Goal: Task Accomplishment & Management: Complete application form

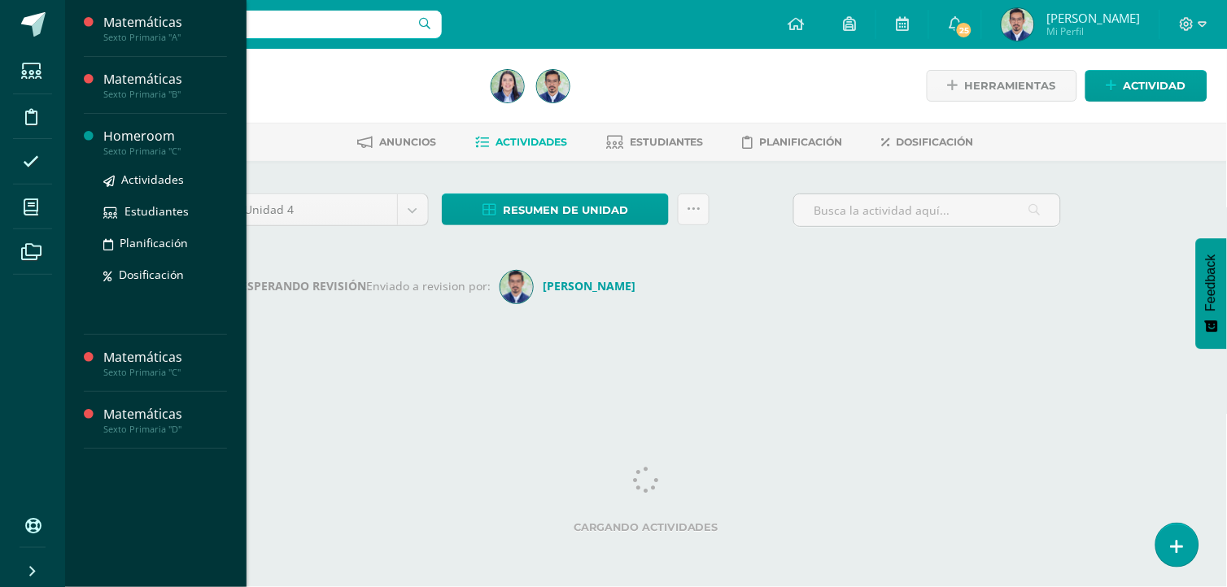
click at [161, 133] on div "Homeroom" at bounding box center [165, 136] width 124 height 19
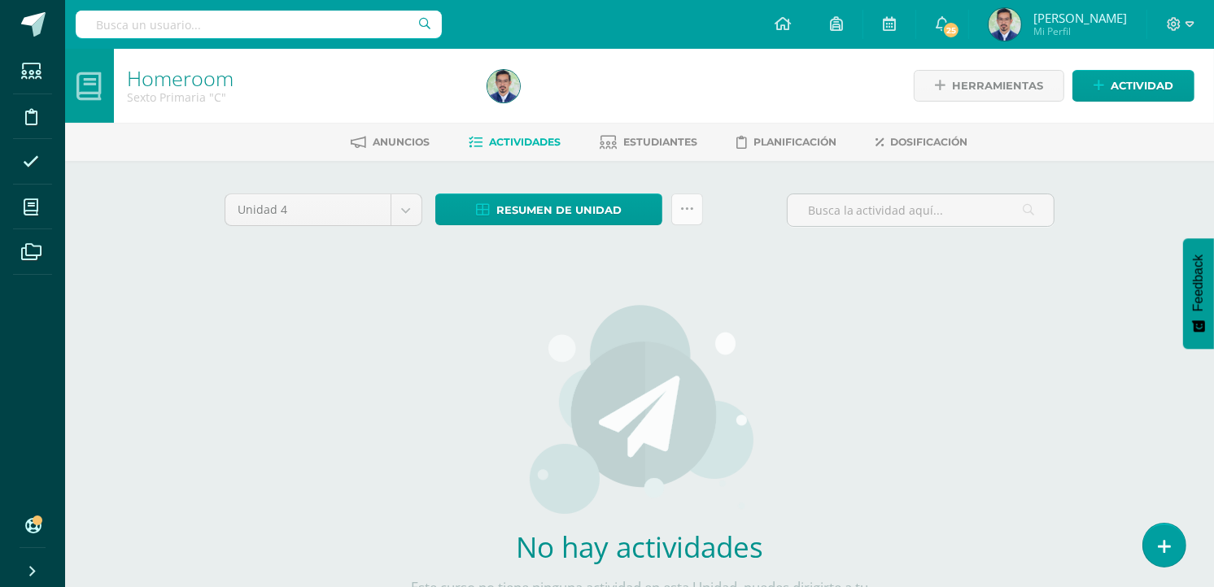
click at [692, 210] on icon at bounding box center [687, 210] width 14 height 14
click at [670, 150] on link "Estudiantes" at bounding box center [648, 142] width 98 height 26
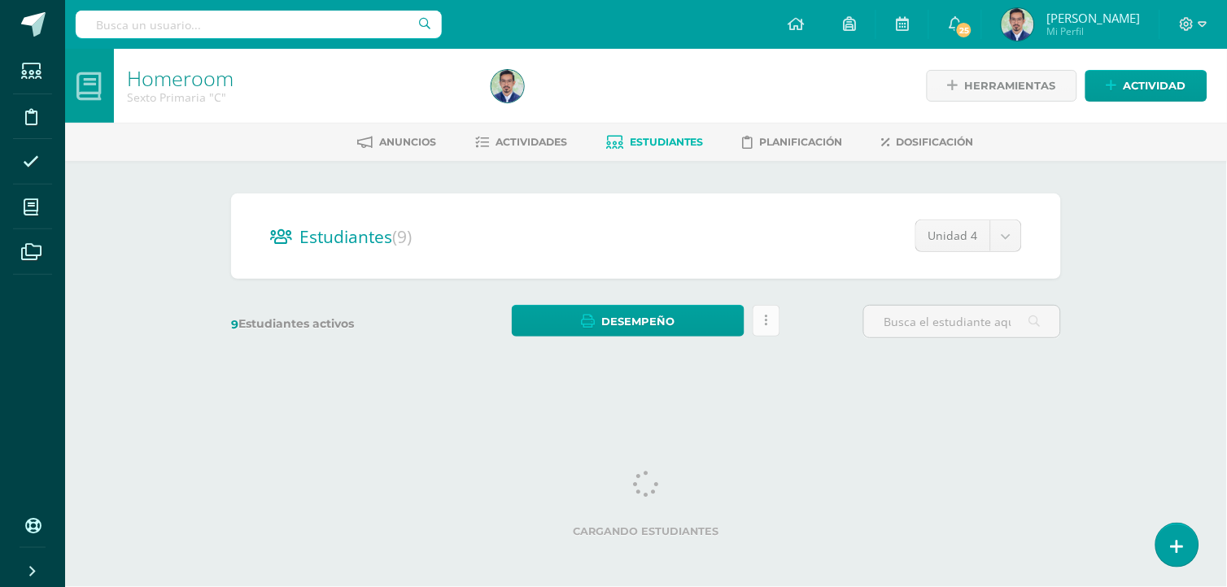
click at [771, 322] on link at bounding box center [766, 321] width 28 height 32
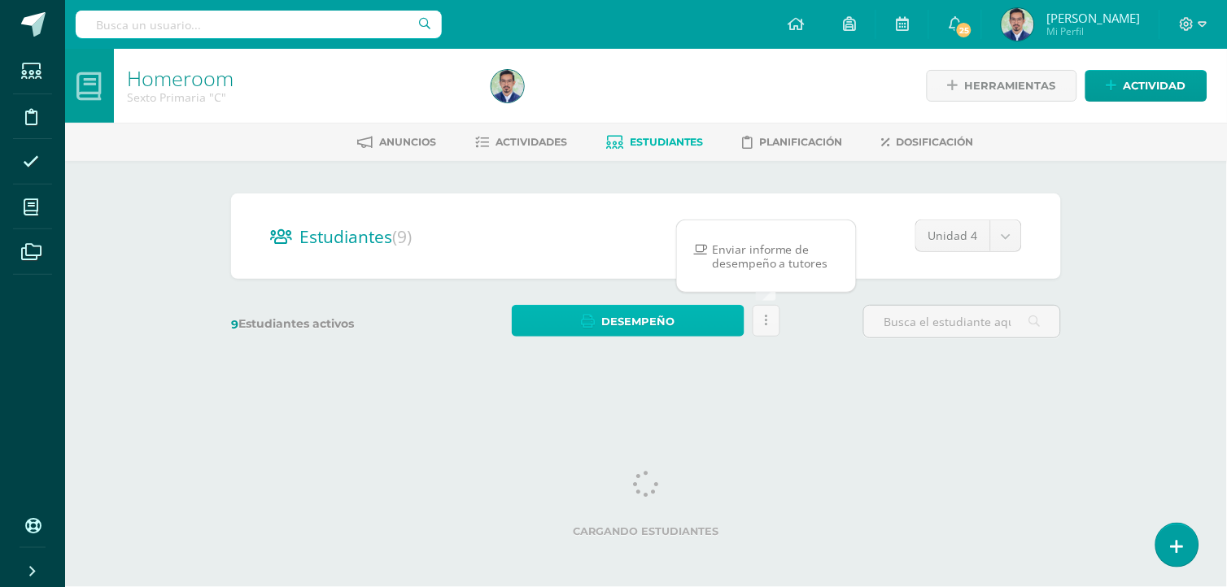
click at [643, 321] on span "Desempeño" at bounding box center [637, 322] width 73 height 30
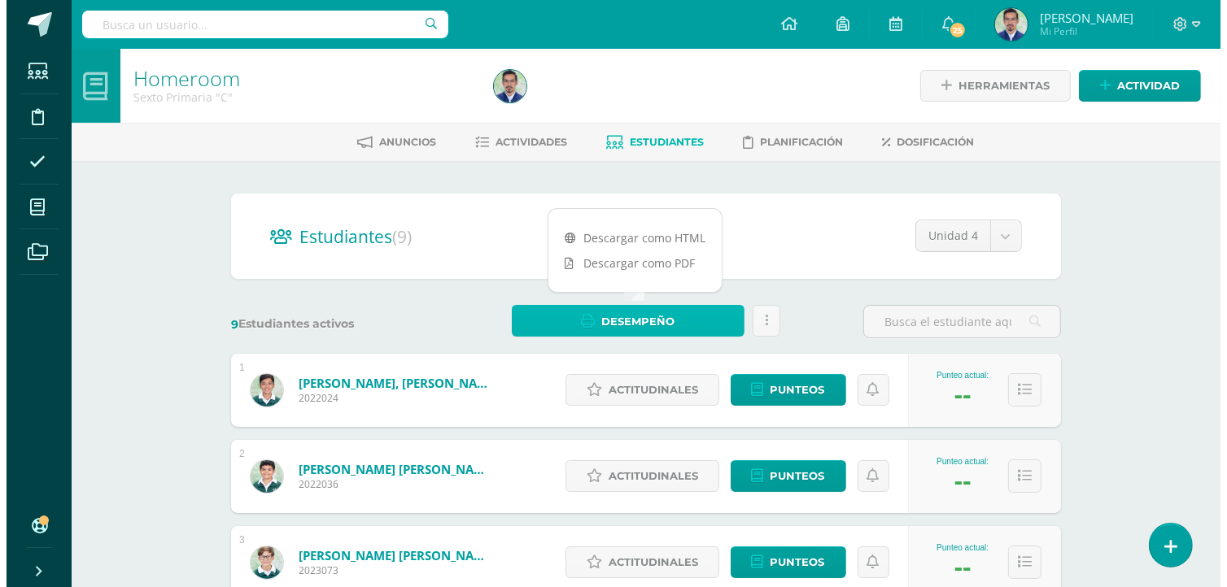
scroll to position [90, 0]
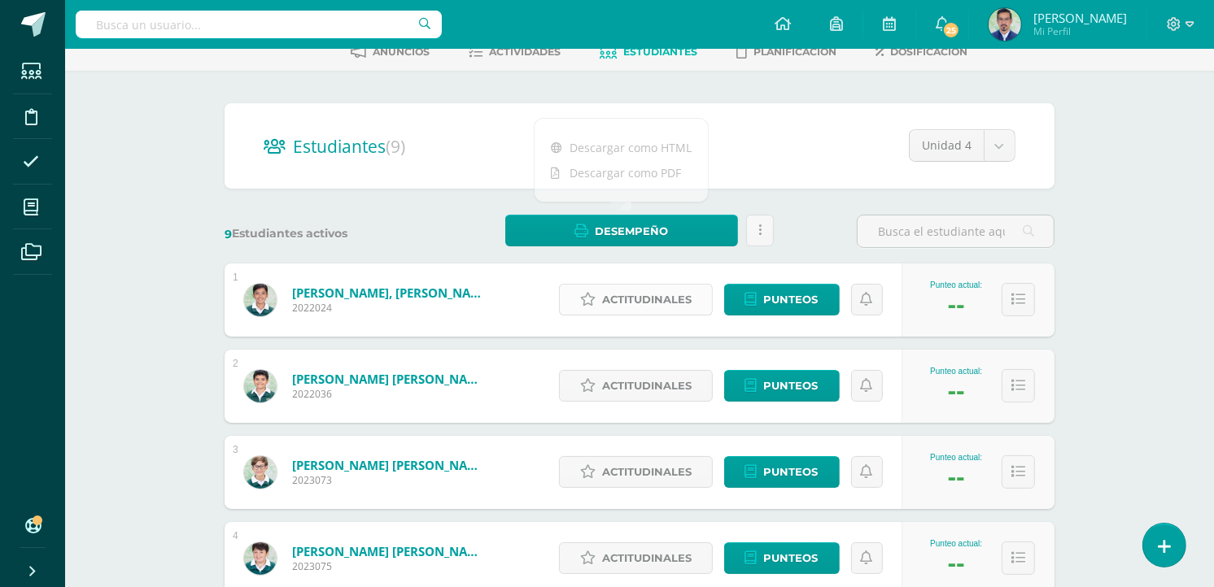
click at [659, 295] on span "Actitudinales" at bounding box center [646, 300] width 89 height 30
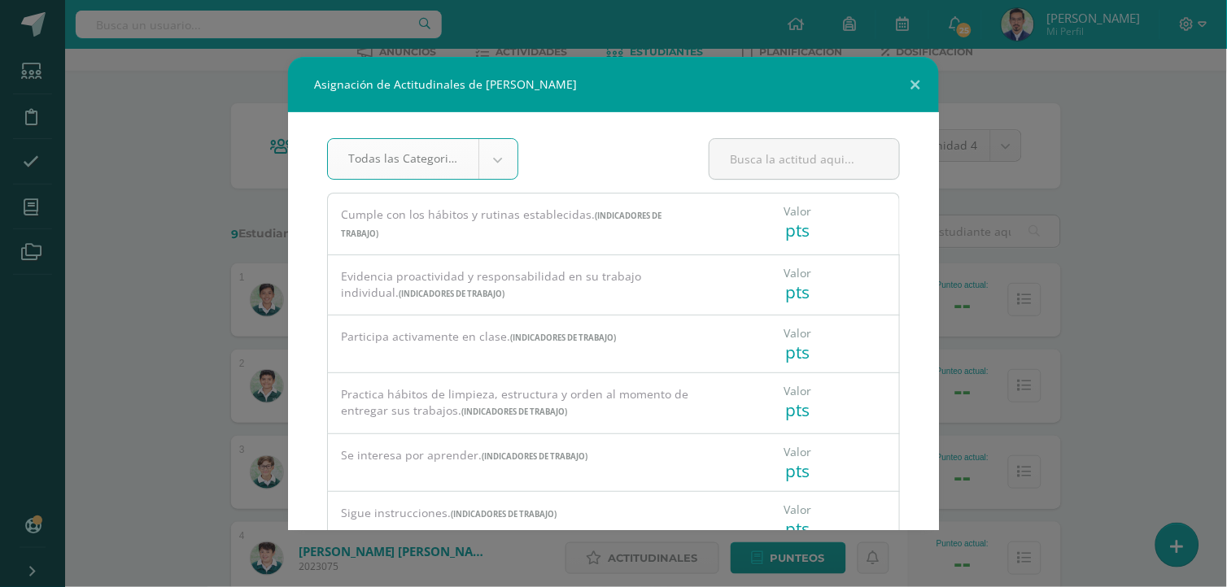
click at [490, 160] on body "Asignación de Actitudinales de Joaquín Sebastian Castellanos Boj Todas las Cate…" at bounding box center [613, 522] width 1227 height 1225
click at [761, 232] on div "Valor pts" at bounding box center [803, 218] width 177 height 48
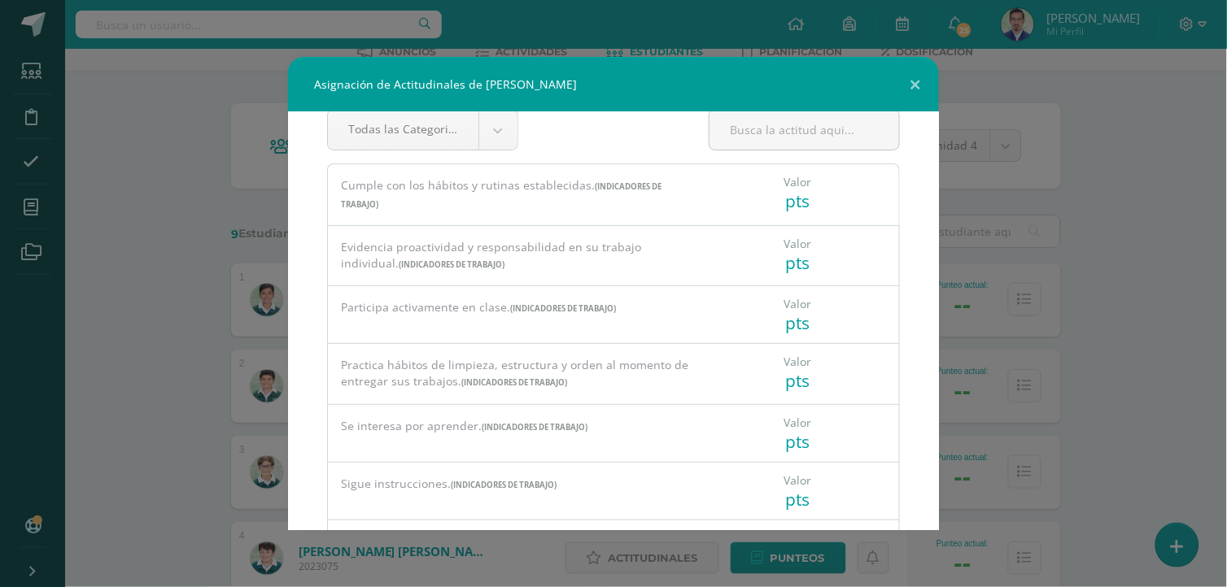
scroll to position [0, 0]
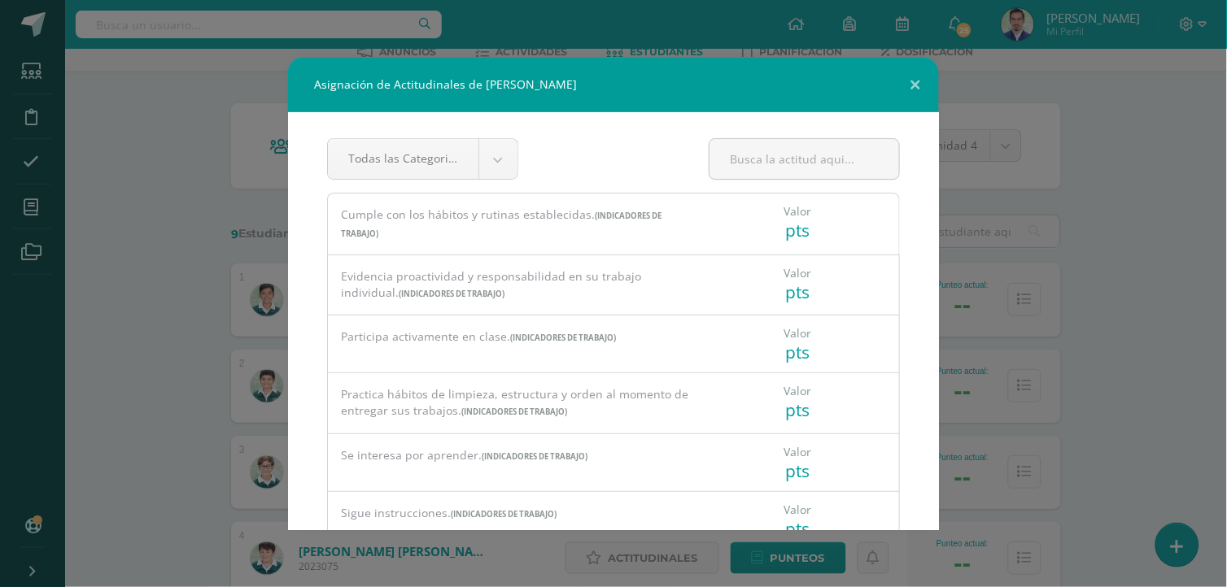
click at [795, 236] on div "pts" at bounding box center [797, 230] width 28 height 23
click at [777, 229] on div "Valor pts" at bounding box center [797, 218] width 41 height 48
click at [586, 288] on div "Evidencia proactividad y responsabilidad en su trabajo individual. (Indicadores…" at bounding box center [518, 284] width 355 height 33
drag, startPoint x: 769, startPoint y: 289, endPoint x: 783, endPoint y: 294, distance: 15.4
click at [783, 294] on div "Valor pts" at bounding box center [797, 279] width 41 height 48
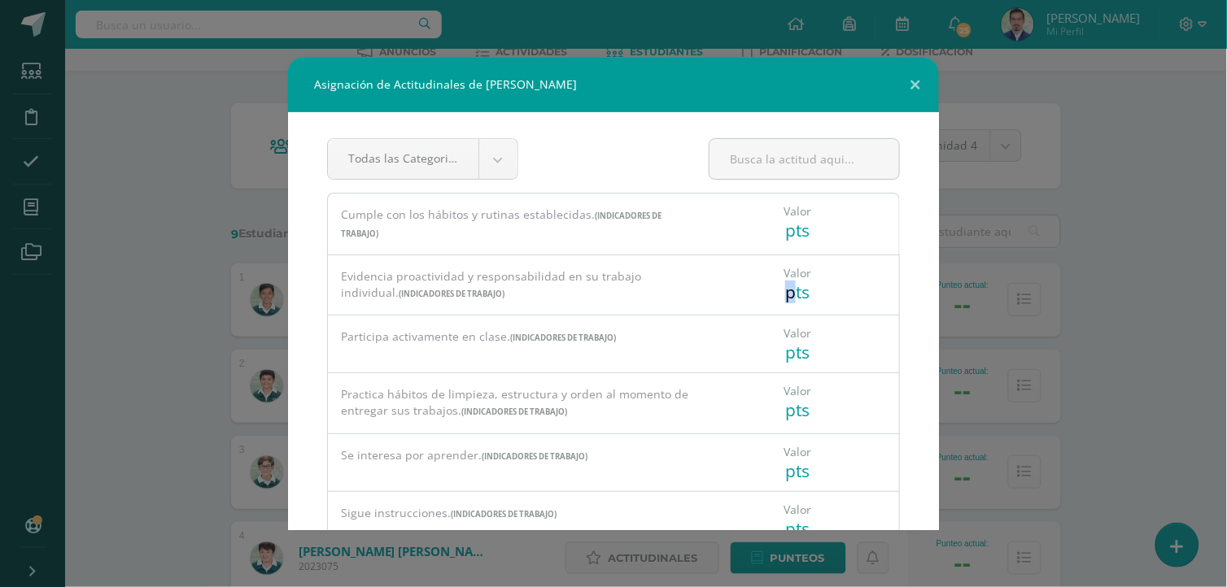
drag, startPoint x: 783, startPoint y: 294, endPoint x: 771, endPoint y: 290, distance: 12.9
click at [783, 290] on div "pts" at bounding box center [797, 292] width 28 height 23
click at [917, 77] on button at bounding box center [915, 84] width 46 height 55
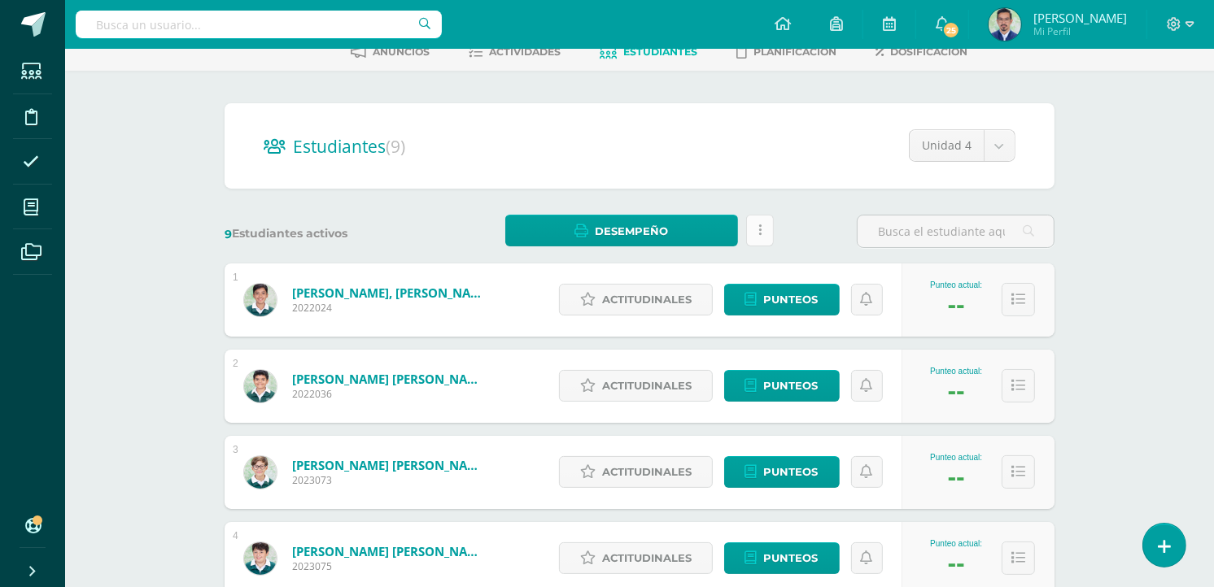
click at [750, 238] on link at bounding box center [760, 231] width 28 height 32
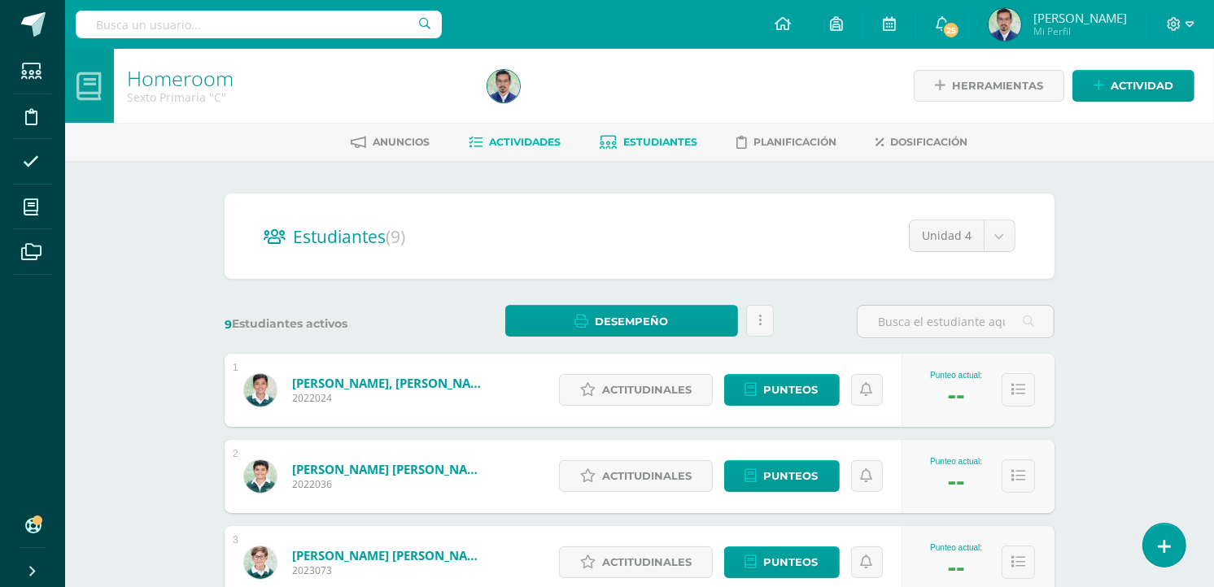
click at [525, 141] on span "Actividades" at bounding box center [525, 142] width 72 height 12
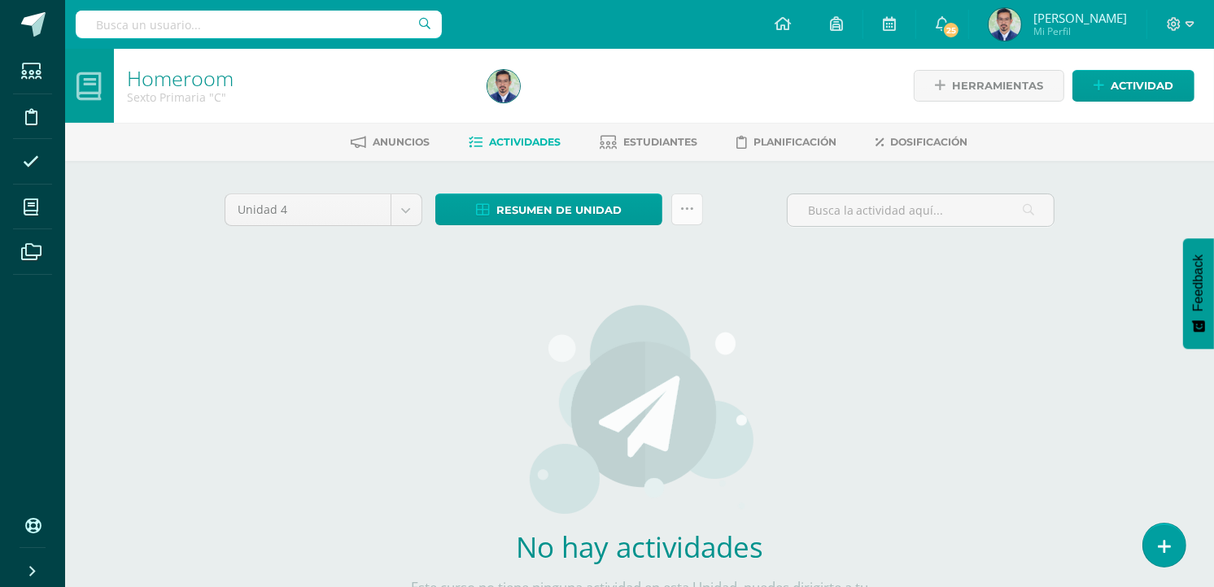
click at [690, 213] on icon at bounding box center [687, 210] width 14 height 14
click at [584, 202] on span "Resumen de unidad" at bounding box center [558, 210] width 125 height 30
click at [592, 271] on div "No hay actividades Este curso no tiene ninguna actividad en esta Unidad, puedes…" at bounding box center [639, 469] width 480 height 396
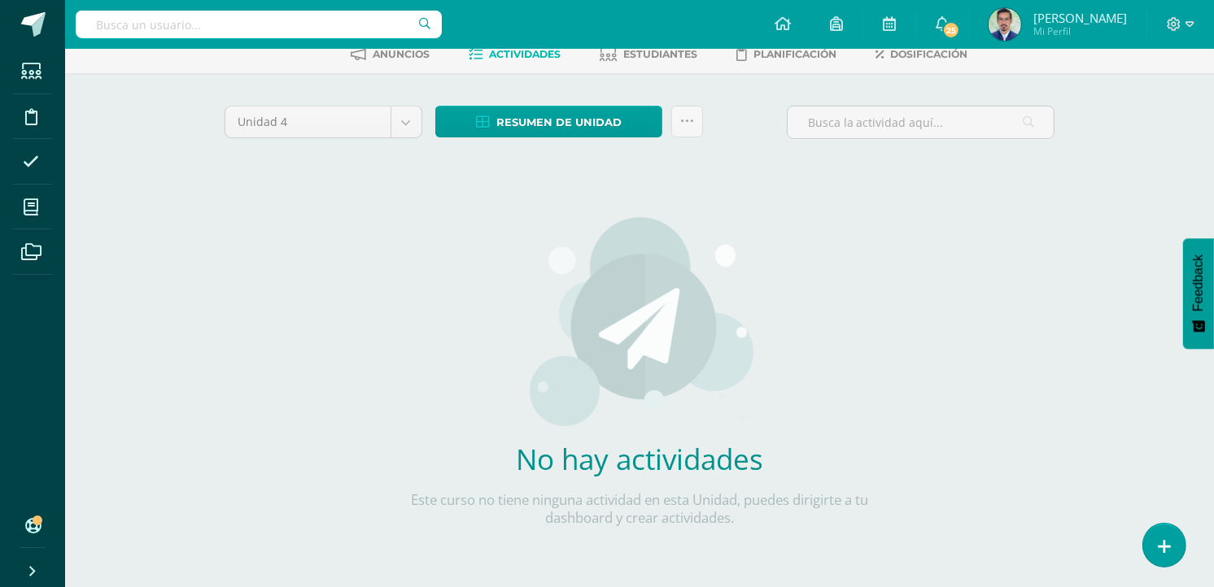
scroll to position [111, 0]
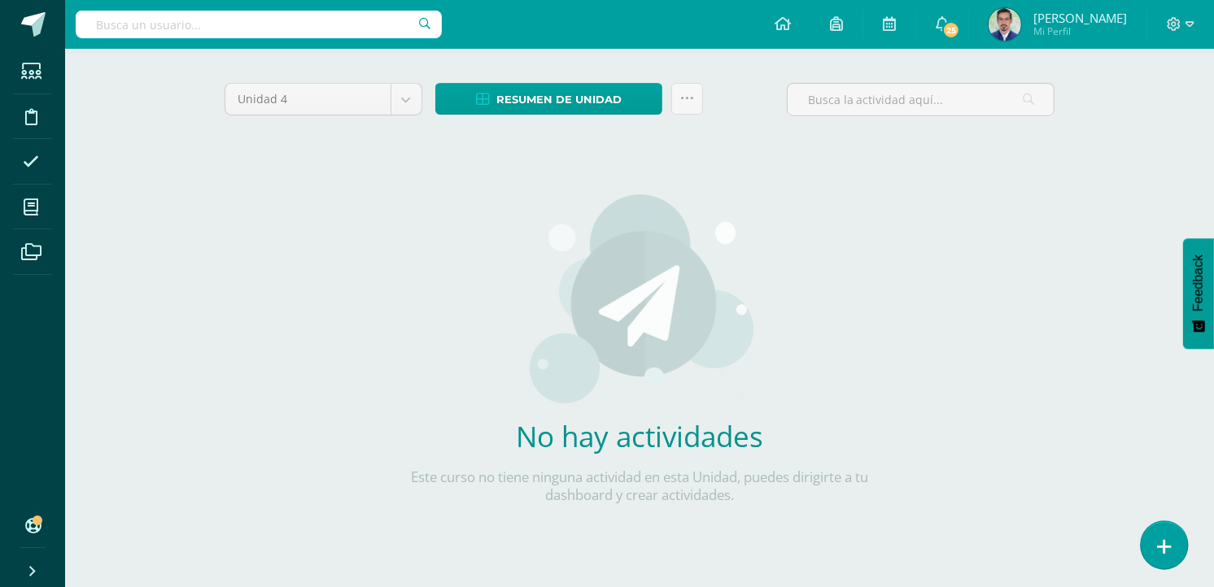
click at [1153, 540] on link at bounding box center [1163, 544] width 46 height 47
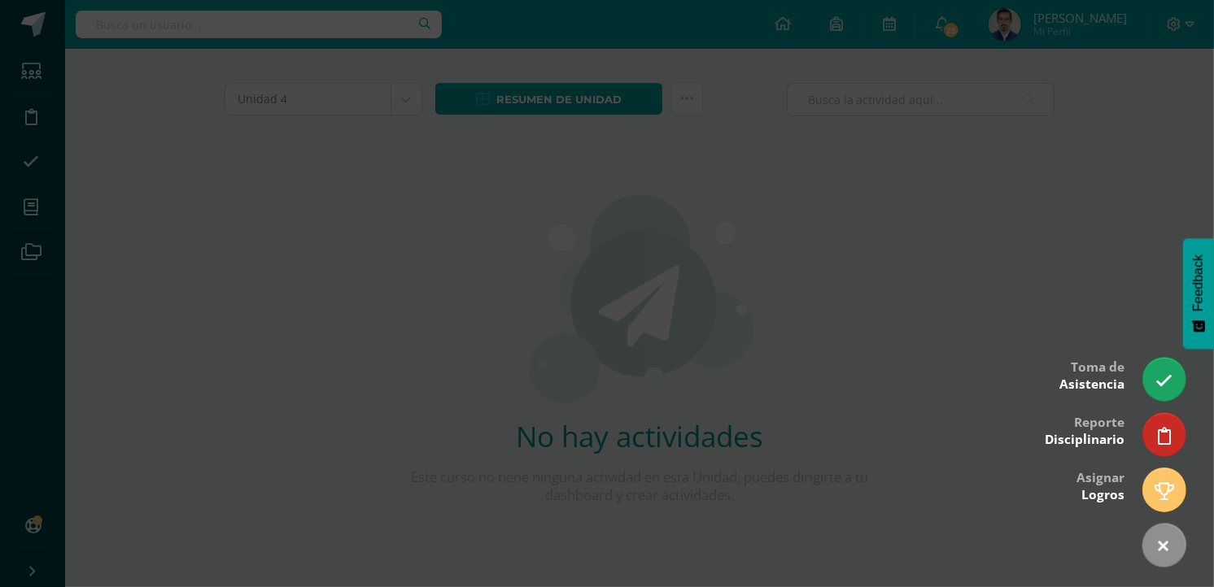
click at [865, 347] on div at bounding box center [607, 293] width 1214 height 587
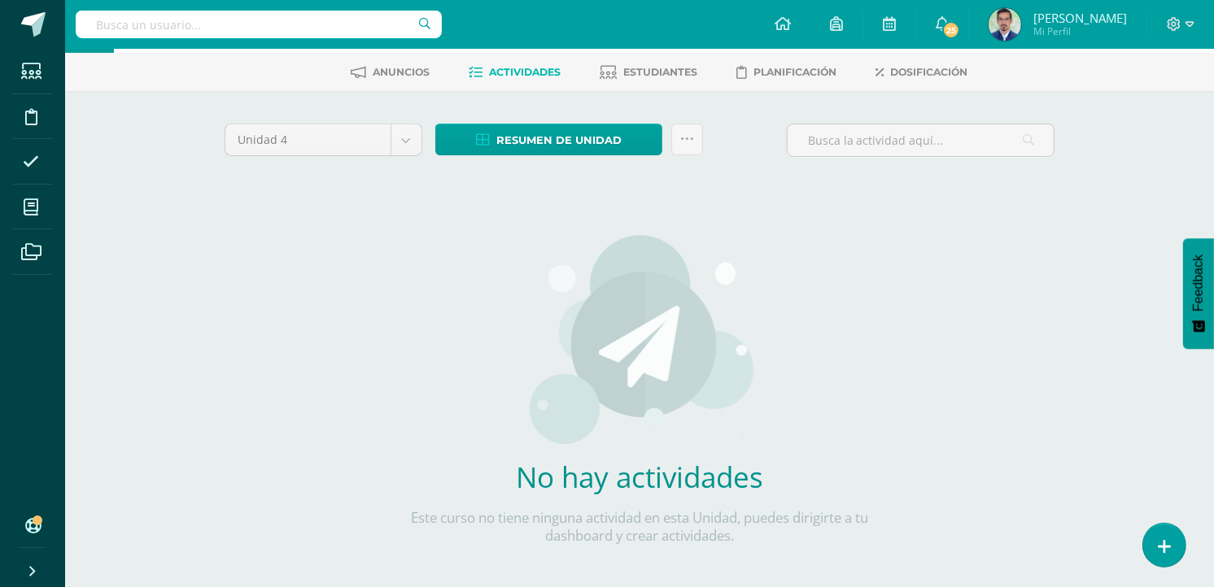
scroll to position [0, 0]
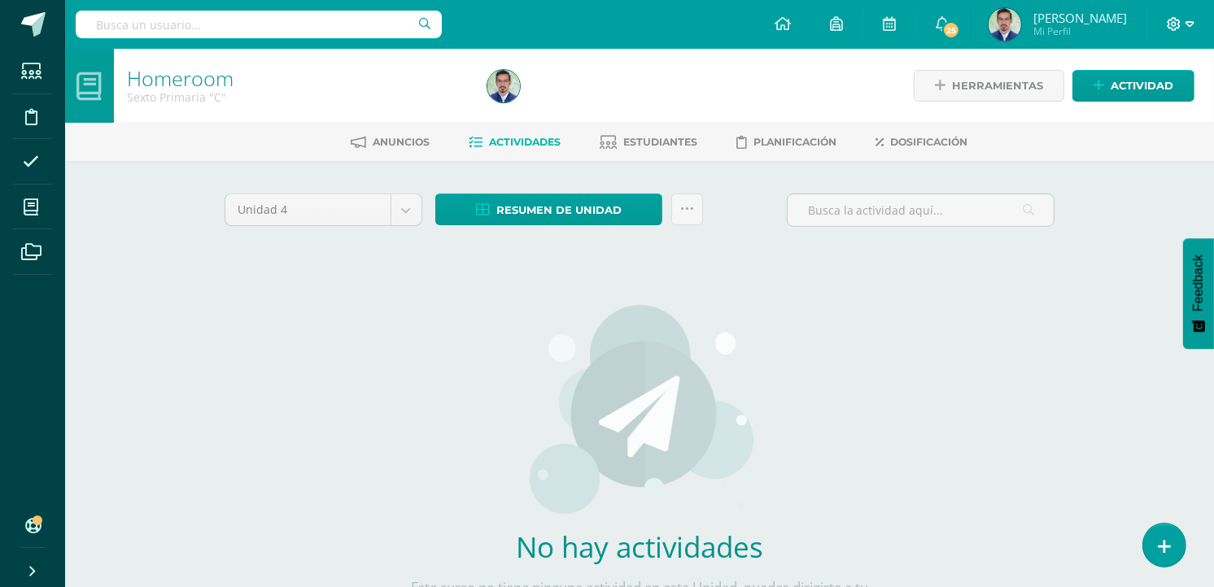
click at [1186, 24] on icon at bounding box center [1189, 24] width 9 height 6
click at [1131, 244] on div "Homeroom Sexto Primaria "C" Herramientas Detalle de asistencias Actividad Anunc…" at bounding box center [639, 374] width 1148 height 650
click at [651, 148] on link "Estudiantes" at bounding box center [648, 142] width 98 height 26
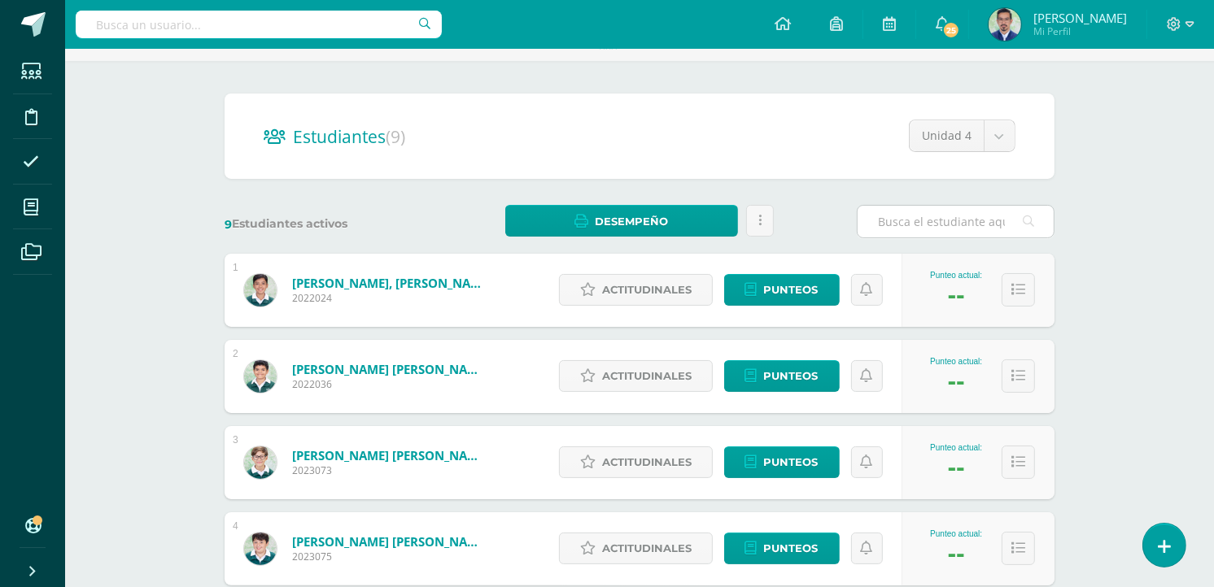
scroll to position [181, 0]
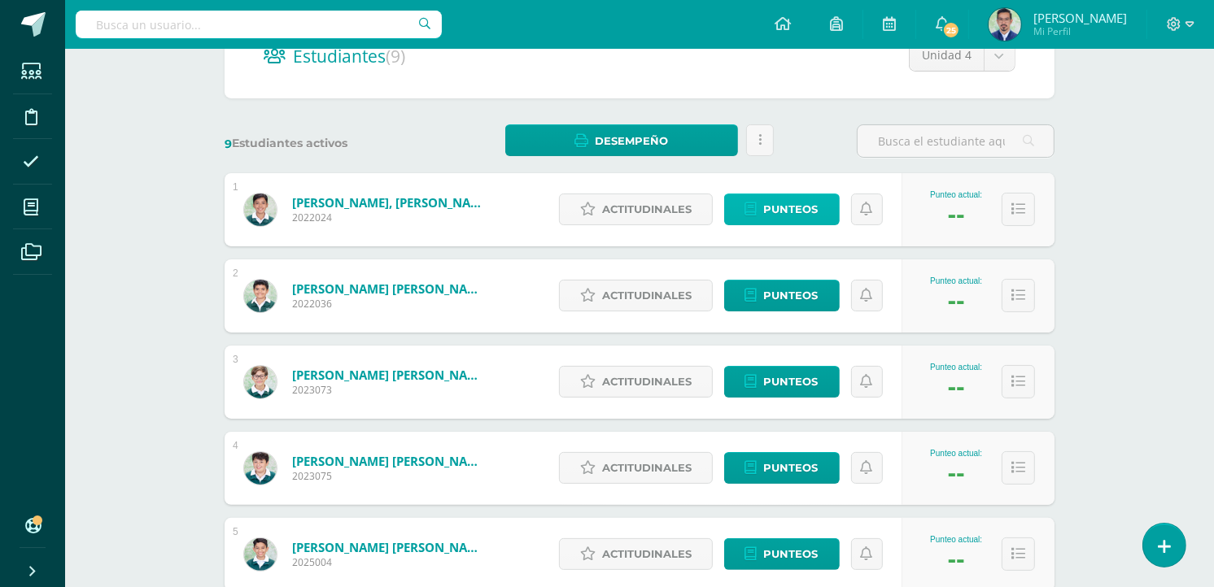
click at [789, 209] on span "Punteos" at bounding box center [791, 209] width 54 height 30
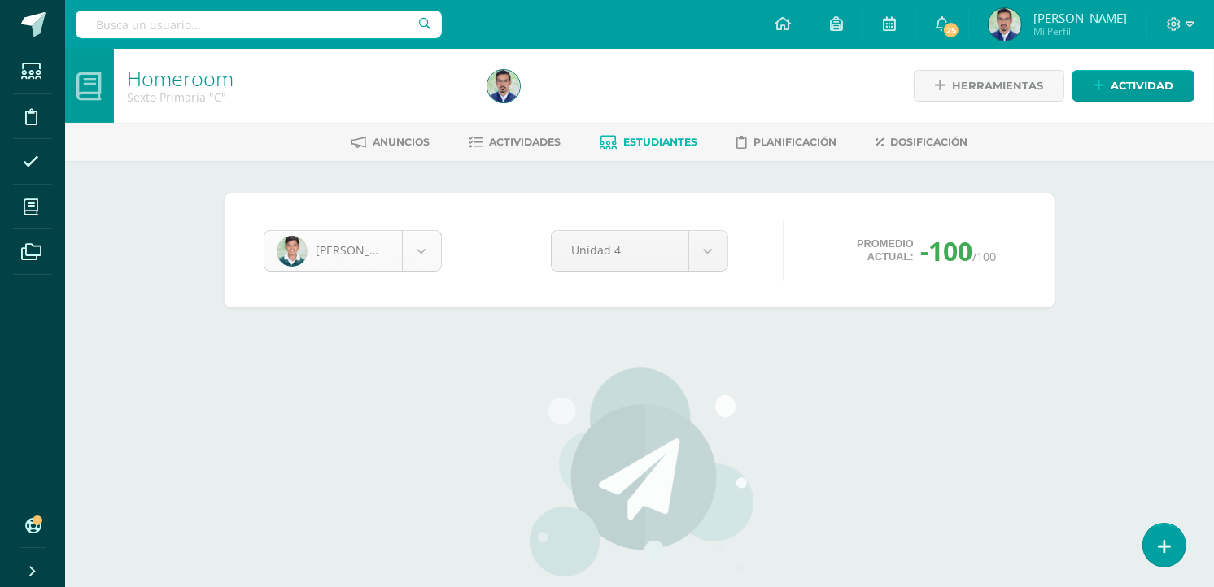
click at [421, 255] on body "Estudiantes Disciplina Asistencia Mis cursos Archivos Soporte Ayuda Reportar un…" at bounding box center [607, 380] width 1214 height 761
click at [526, 139] on body "Estudiantes Disciplina Asistencia Mis cursos Archivos Soporte Ayuda Reportar un…" at bounding box center [607, 380] width 1214 height 761
click at [651, 146] on span "Estudiantes" at bounding box center [660, 142] width 74 height 12
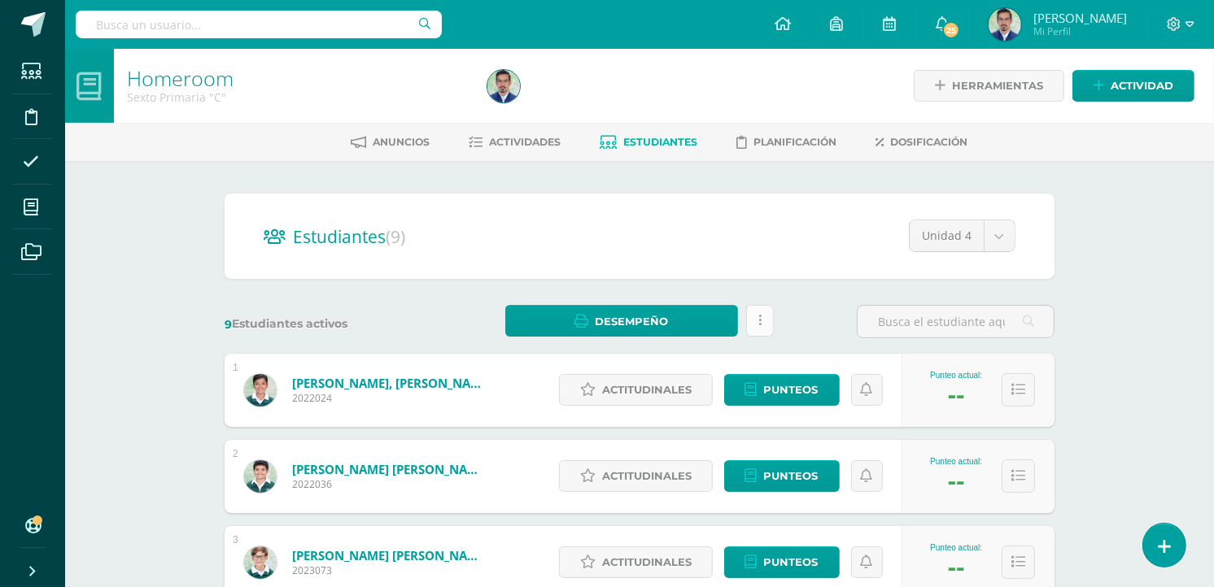
click at [767, 320] on link at bounding box center [760, 321] width 28 height 32
click at [633, 388] on span "Actitudinales" at bounding box center [646, 390] width 89 height 30
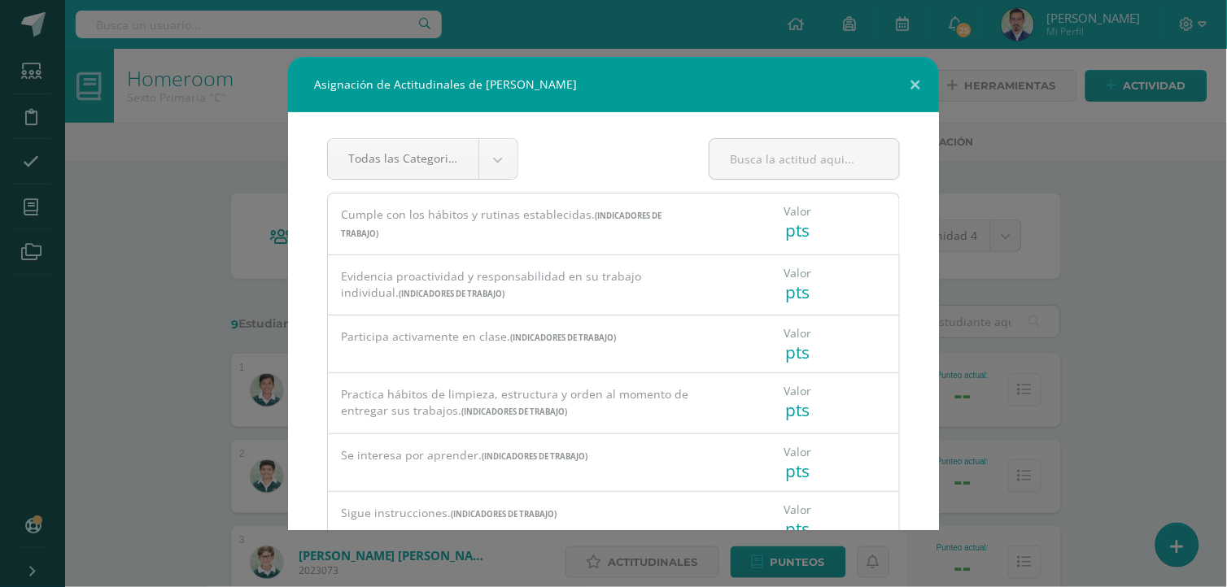
click at [822, 209] on div "Valor pts" at bounding box center [803, 218] width 177 height 48
click at [791, 216] on div "Valor" at bounding box center [797, 210] width 28 height 15
click at [786, 229] on div "pts" at bounding box center [797, 230] width 28 height 23
click at [419, 226] on div "Cumple con los hábitos y rutinas establecidas. (Indicadores de Trabajo)" at bounding box center [518, 224] width 355 height 35
click at [371, 234] on span "(Indicadores de Trabajo)" at bounding box center [501, 225] width 320 height 28
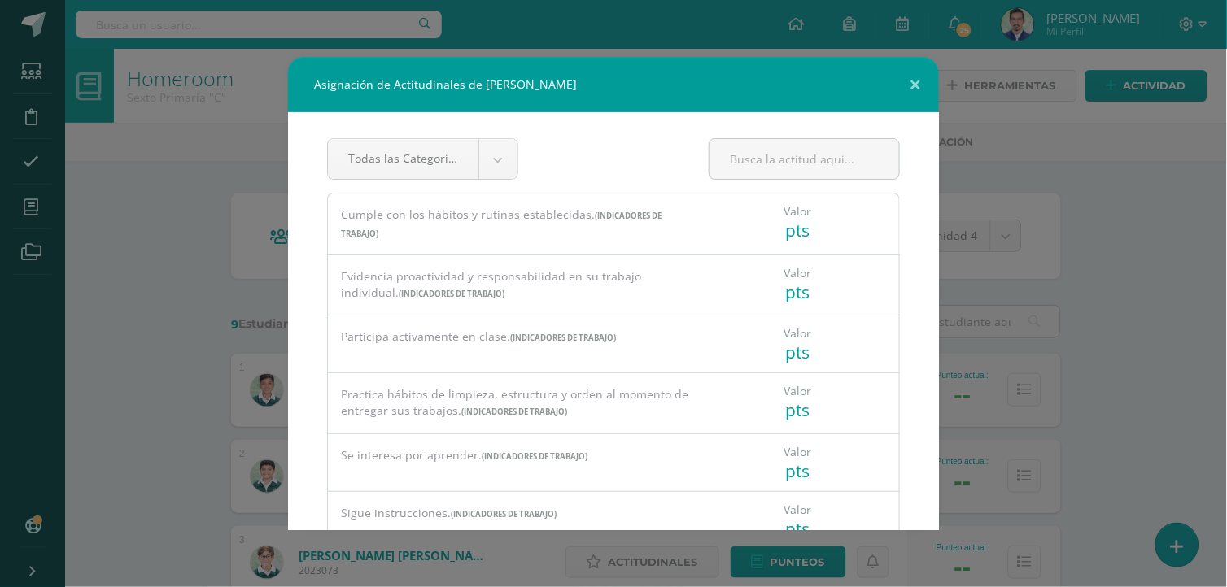
click at [550, 237] on div "Cumple con los hábitos y rutinas establecidas. (Indicadores de Trabajo)" at bounding box center [518, 224] width 355 height 35
drag, startPoint x: 550, startPoint y: 237, endPoint x: 605, endPoint y: 251, distance: 57.0
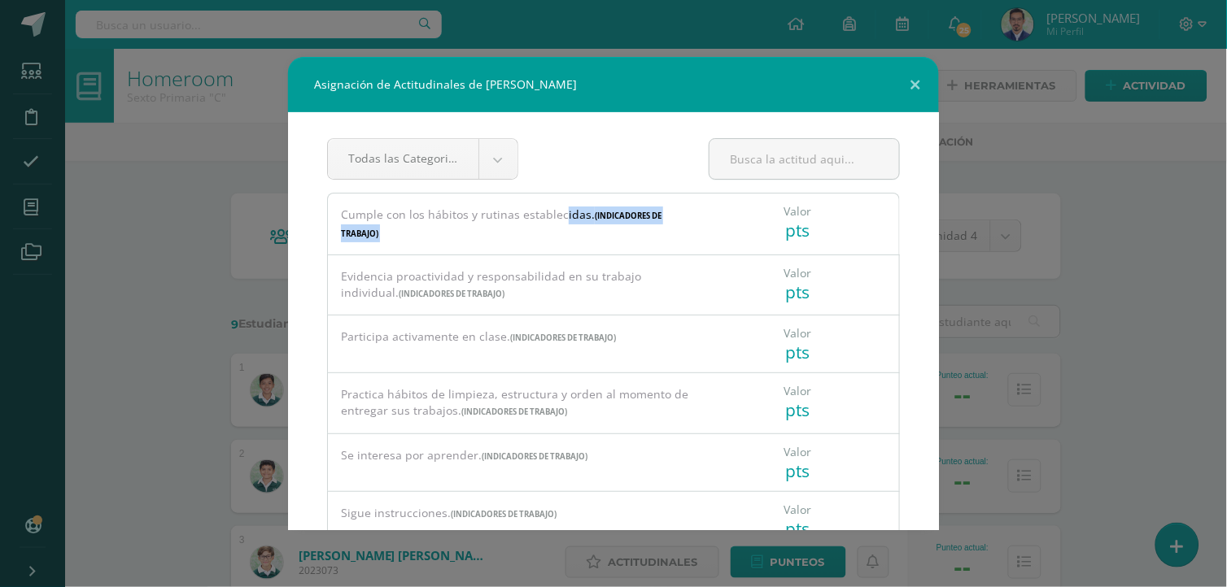
click at [605, 251] on div "Cumple con los hábitos y rutinas establecidas. (Indicadores de Trabajo)" at bounding box center [518, 224] width 381 height 61
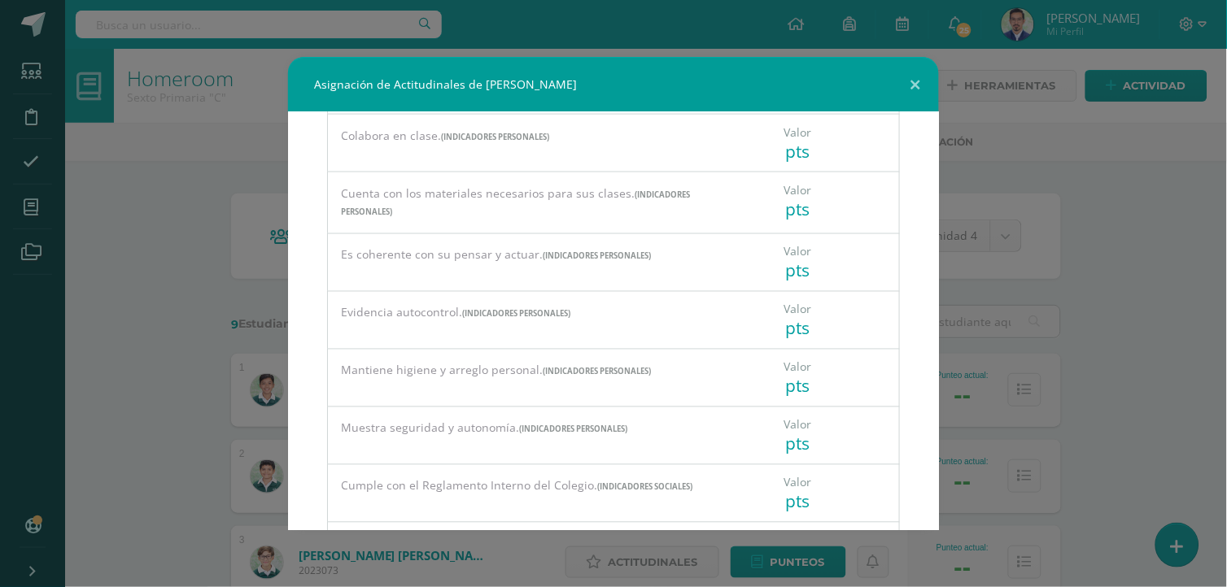
scroll to position [904, 0]
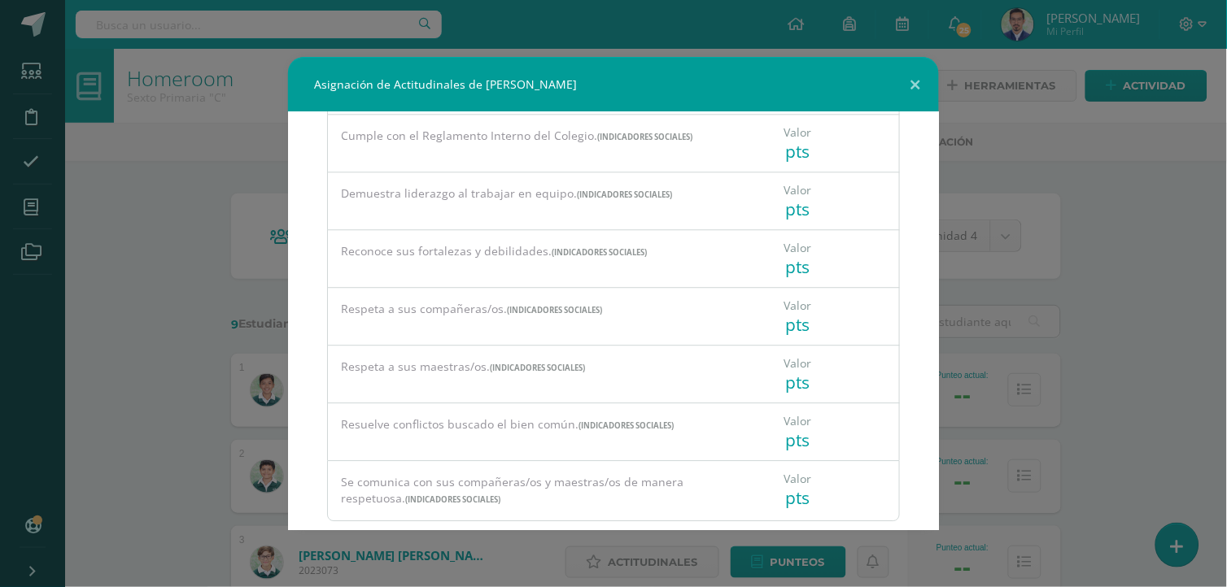
click at [783, 389] on div "pts" at bounding box center [797, 382] width 28 height 23
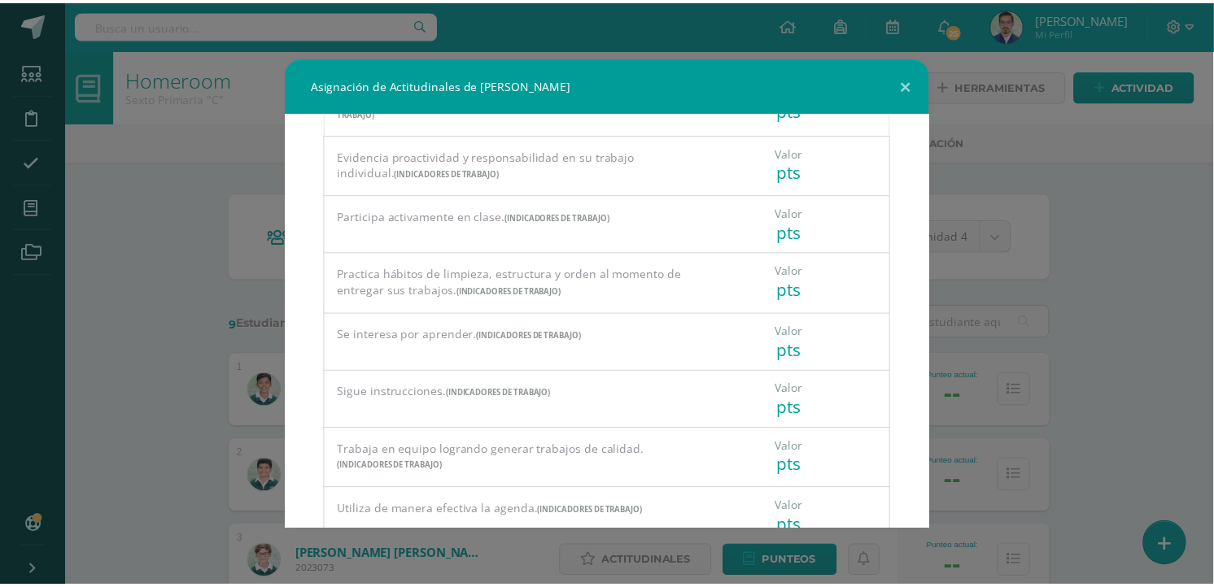
scroll to position [0, 0]
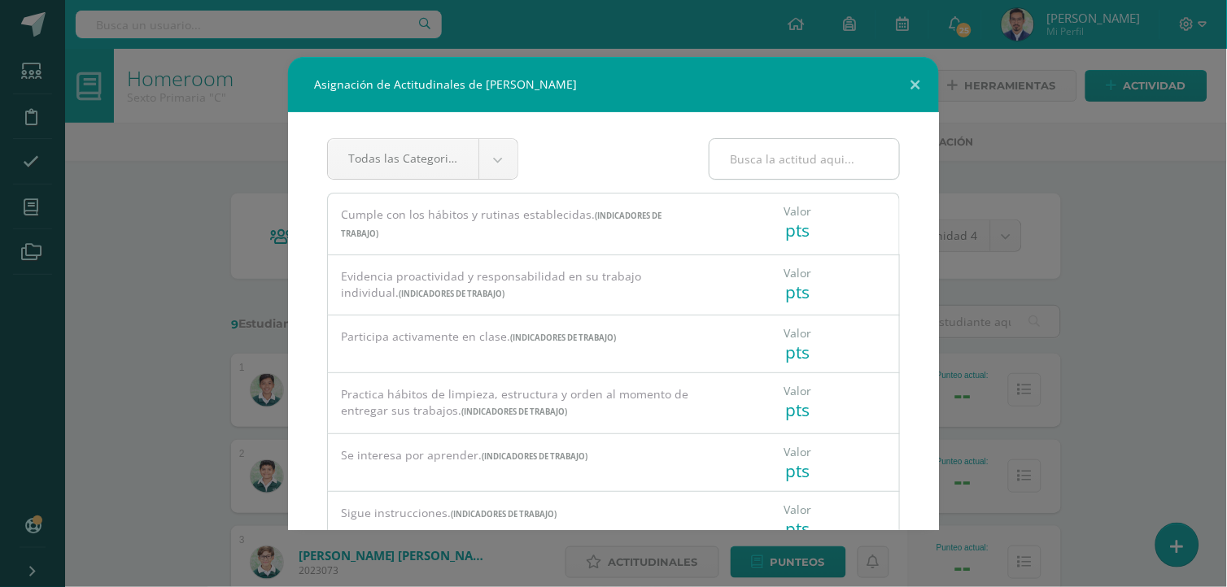
click at [836, 161] on input "text" at bounding box center [804, 159] width 190 height 40
click at [802, 246] on div "Valor pts" at bounding box center [803, 222] width 190 height 57
click at [799, 231] on div "pts" at bounding box center [797, 230] width 28 height 23
click at [916, 81] on button at bounding box center [915, 84] width 46 height 55
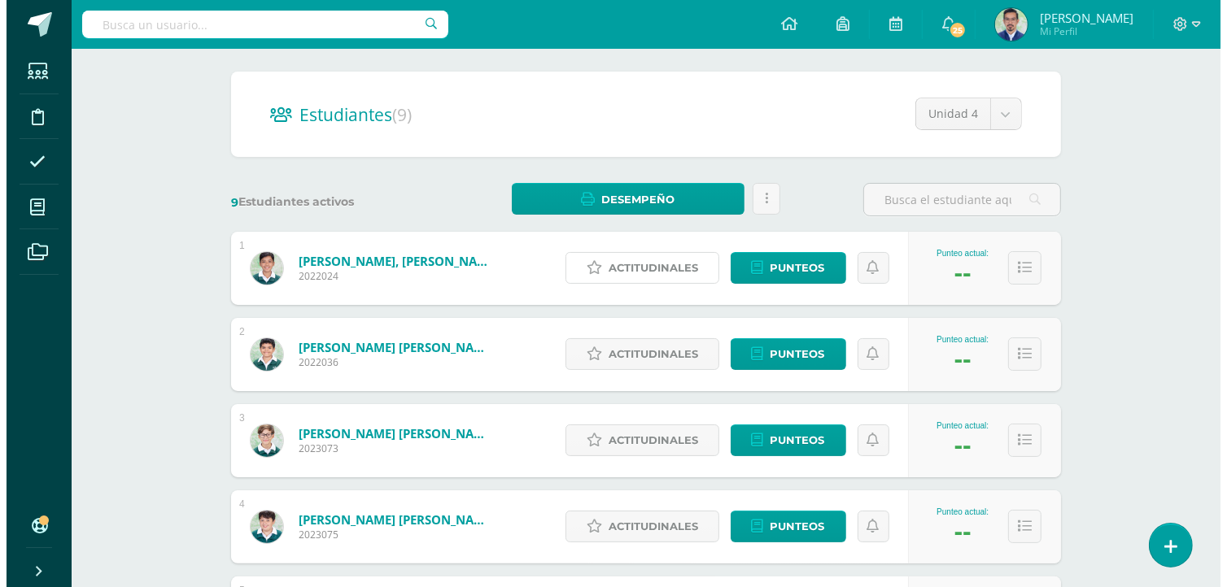
scroll to position [181, 0]
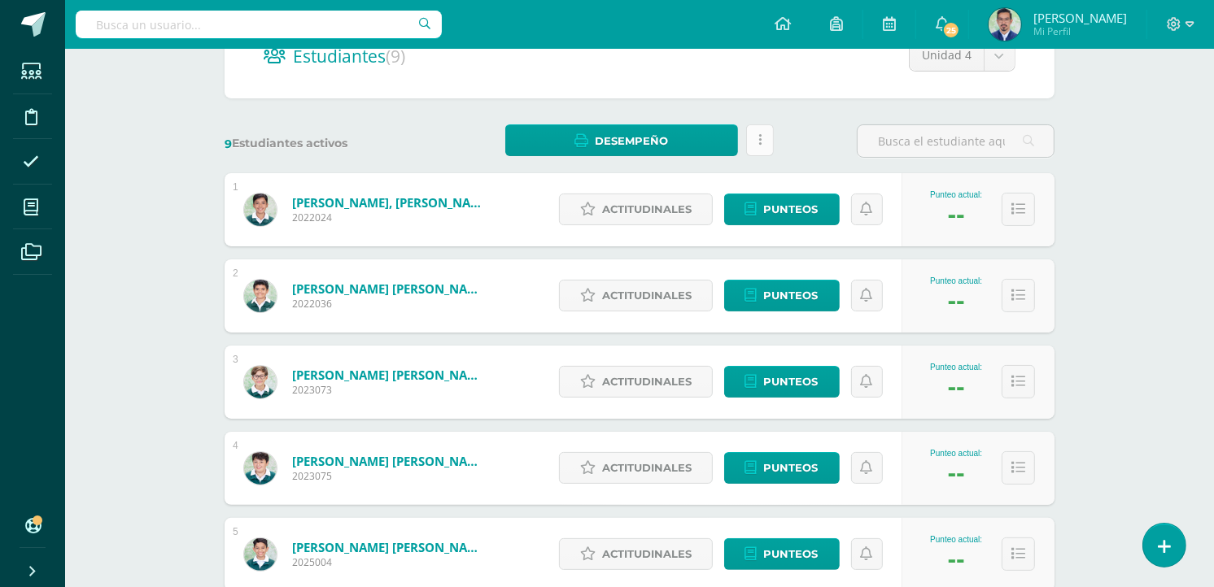
click at [758, 136] on icon at bounding box center [759, 140] width 3 height 14
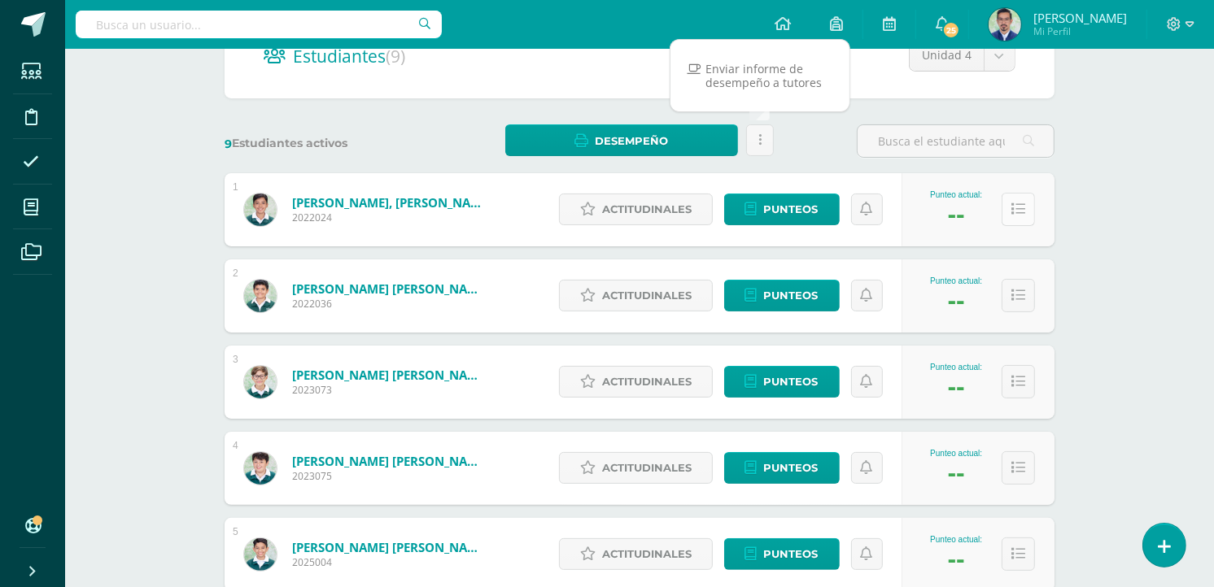
click at [1023, 217] on button at bounding box center [1017, 209] width 33 height 33
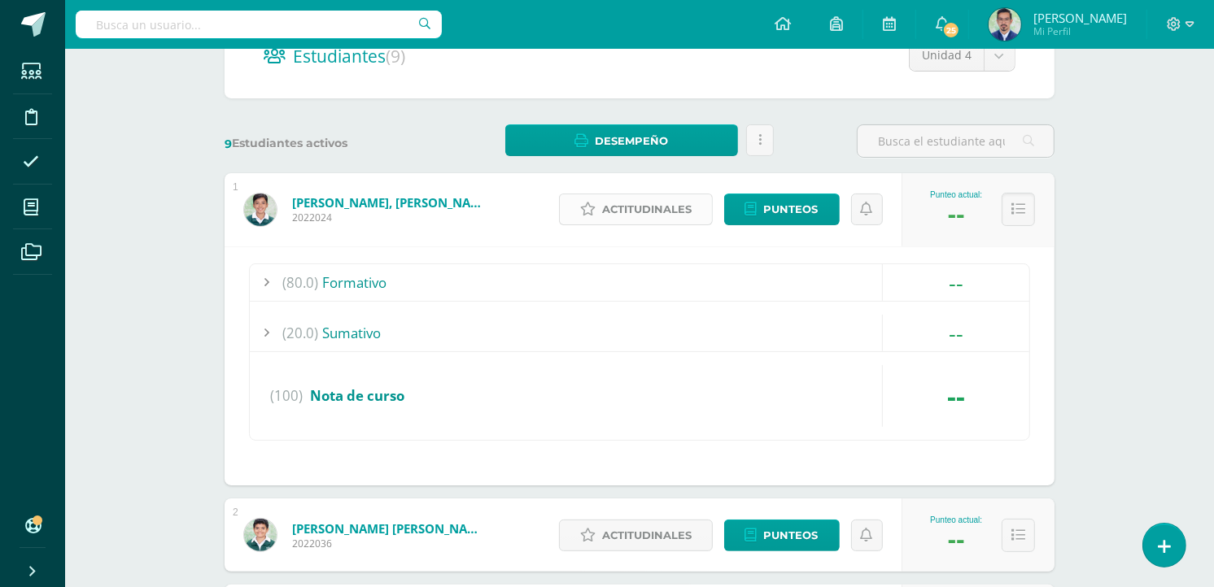
click at [647, 208] on span "Actitudinales" at bounding box center [646, 209] width 89 height 30
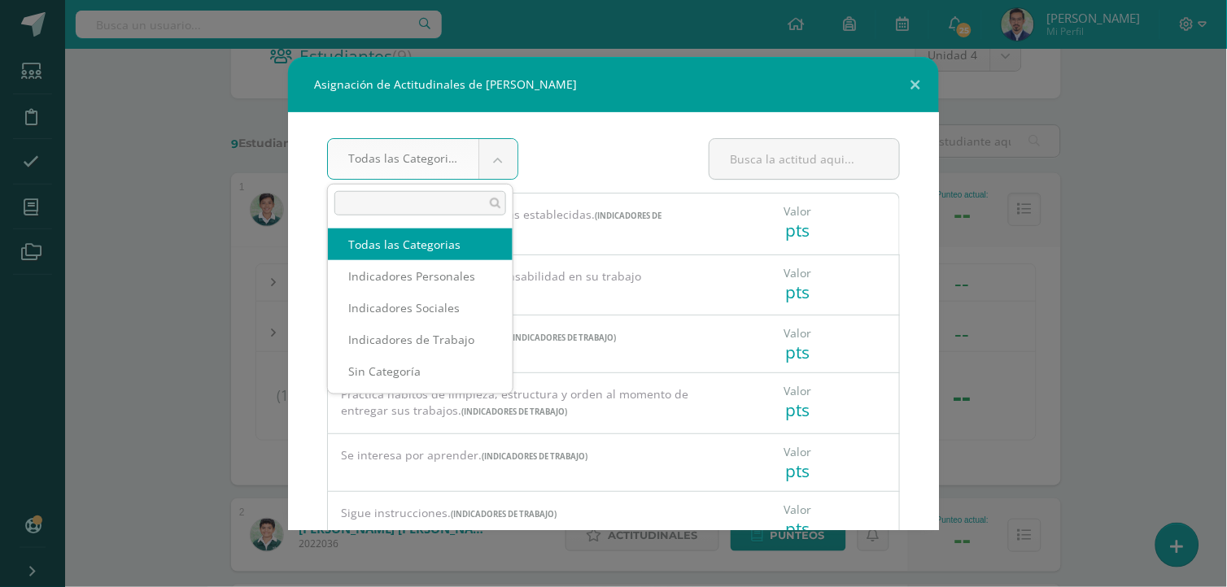
click at [491, 159] on body "Asignación de Actitudinales de Joaquín Sebastian Castellanos Boj Todas las Cate…" at bounding box center [613, 551] width 1227 height 1464
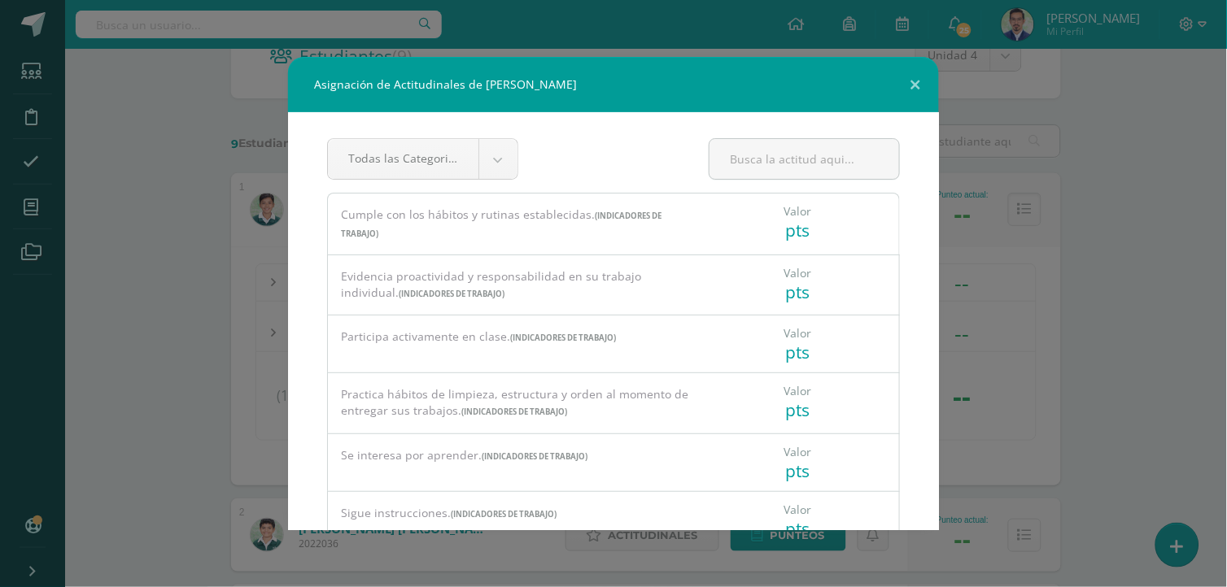
click at [412, 234] on div "Cumple con los hábitos y rutinas establecidas. (Indicadores de Trabajo)" at bounding box center [518, 224] width 355 height 35
click at [379, 232] on div "Cumple con los hábitos y rutinas establecidas. (Indicadores de Trabajo)" at bounding box center [518, 224] width 355 height 35
drag, startPoint x: 379, startPoint y: 232, endPoint x: 441, endPoint y: 246, distance: 63.5
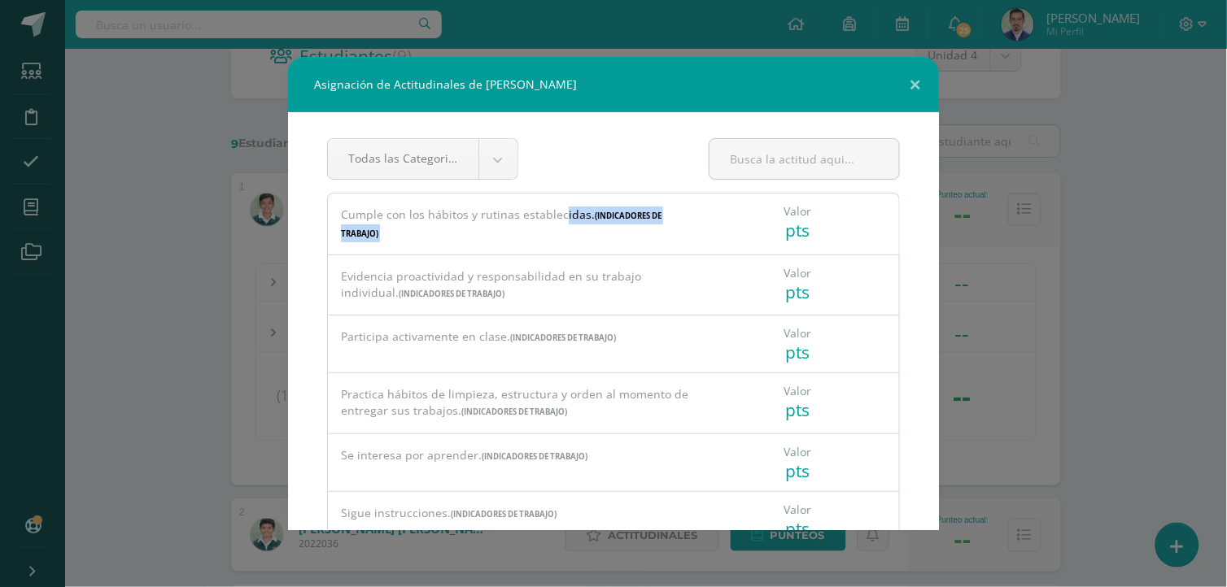
click at [441, 246] on div "Cumple con los hábitos y rutinas establecidas. (Indicadores de Trabajo)" at bounding box center [518, 224] width 381 height 61
click at [783, 241] on div "pts" at bounding box center [797, 230] width 28 height 23
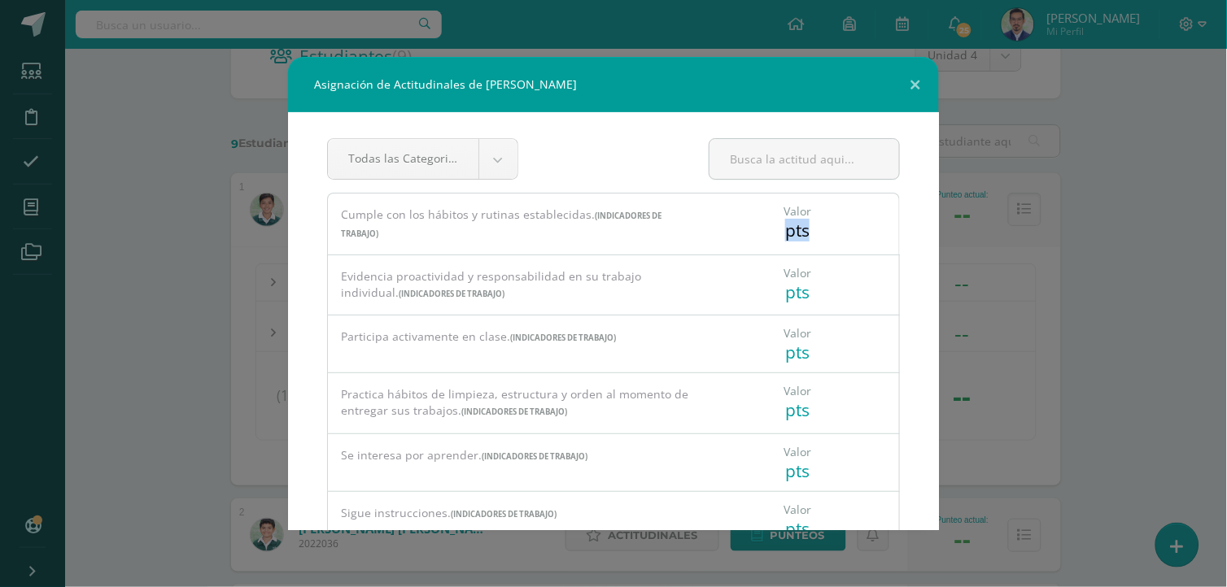
click at [783, 241] on div "pts" at bounding box center [797, 230] width 28 height 23
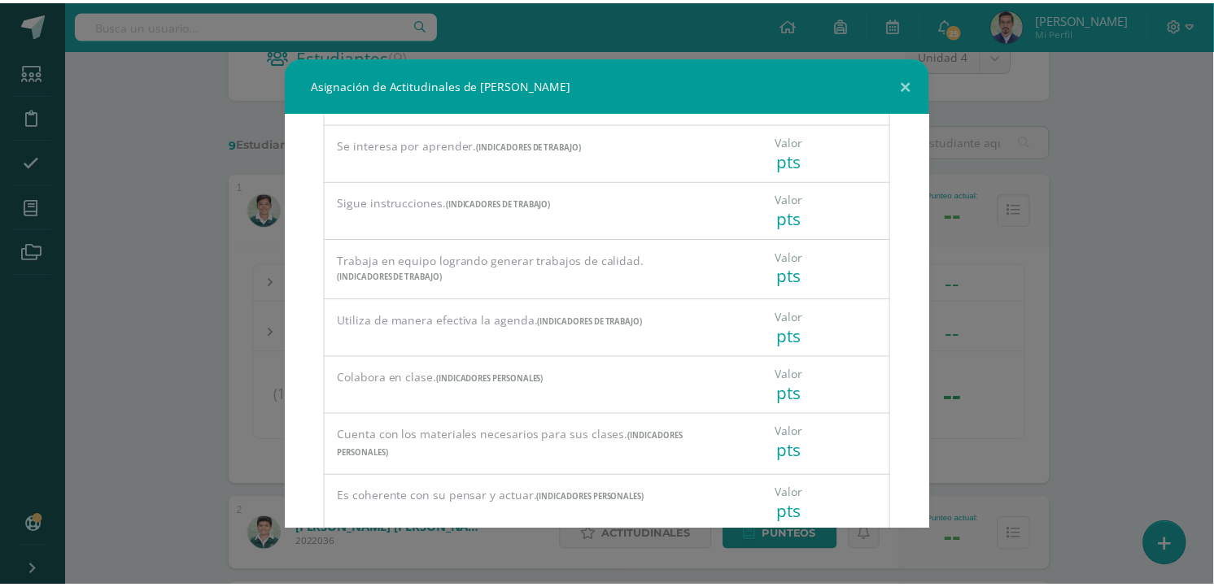
scroll to position [0, 0]
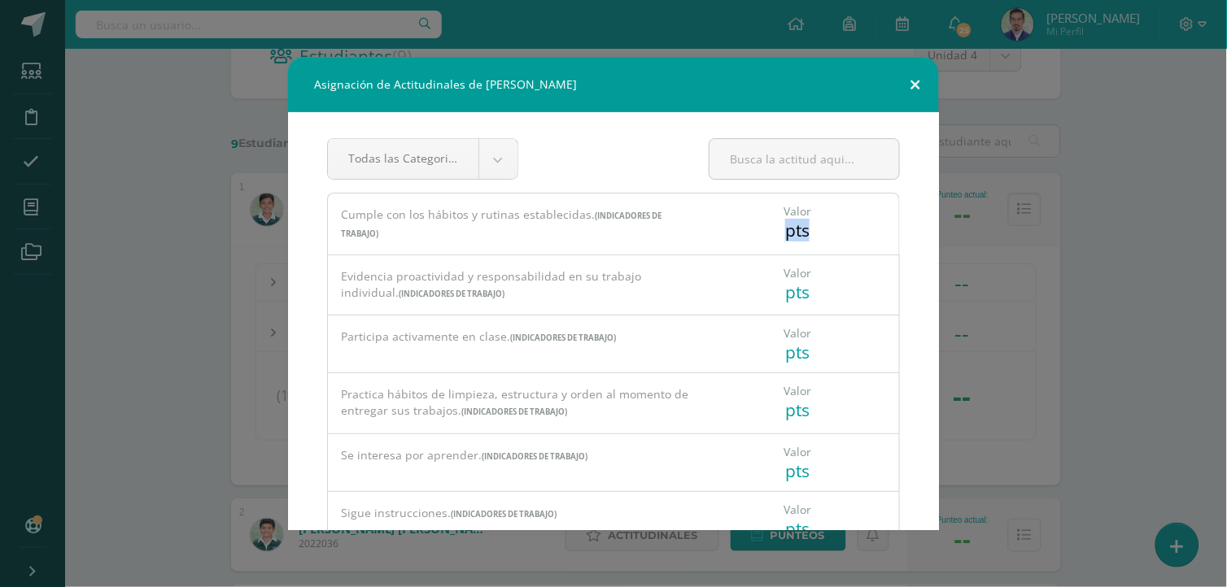
click at [922, 85] on button at bounding box center [915, 84] width 46 height 55
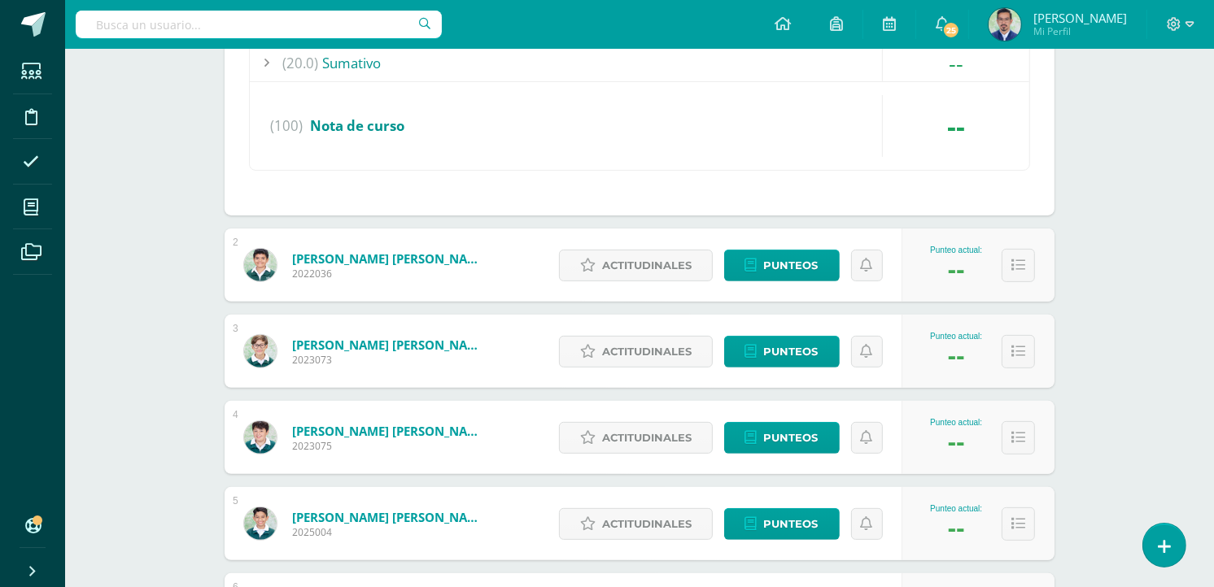
scroll to position [451, 0]
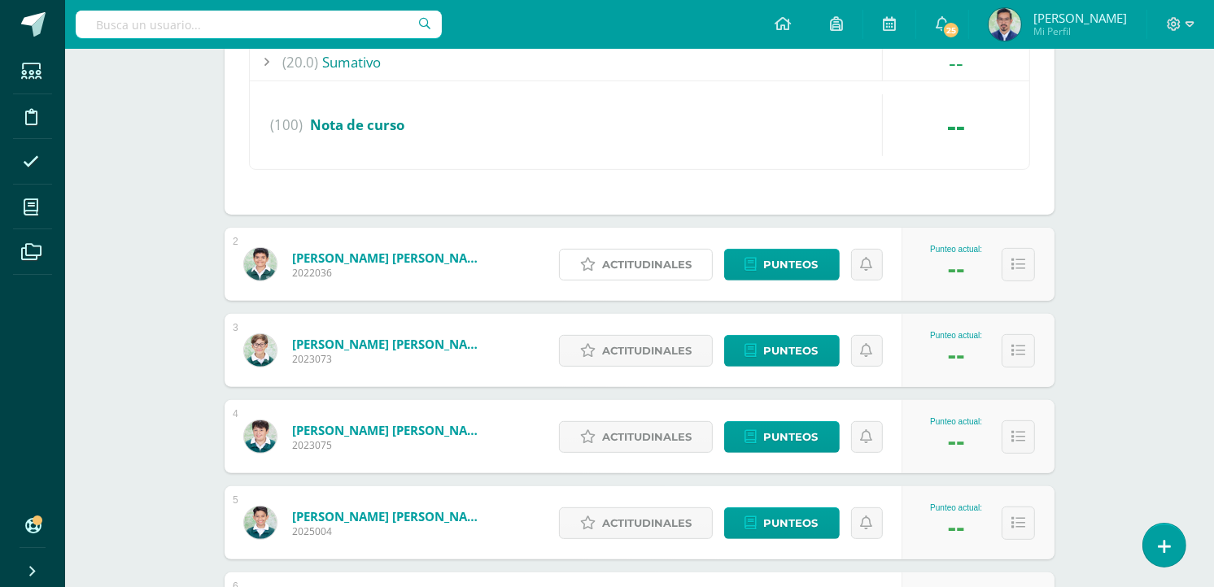
click at [680, 258] on span "Actitudinales" at bounding box center [646, 265] width 89 height 30
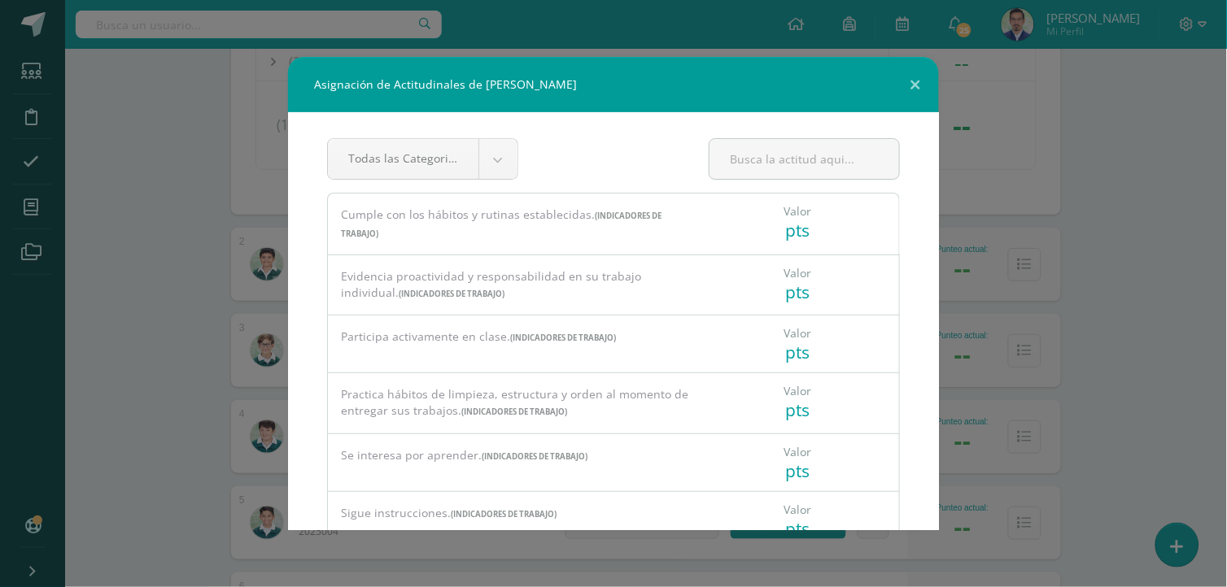
drag, startPoint x: 815, startPoint y: 236, endPoint x: 787, endPoint y: 234, distance: 28.5
click at [792, 236] on div "Valor pts" at bounding box center [803, 218] width 177 height 48
click at [786, 233] on div "pts" at bounding box center [797, 230] width 28 height 23
drag, startPoint x: 830, startPoint y: 228, endPoint x: 912, endPoint y: 82, distance: 166.8
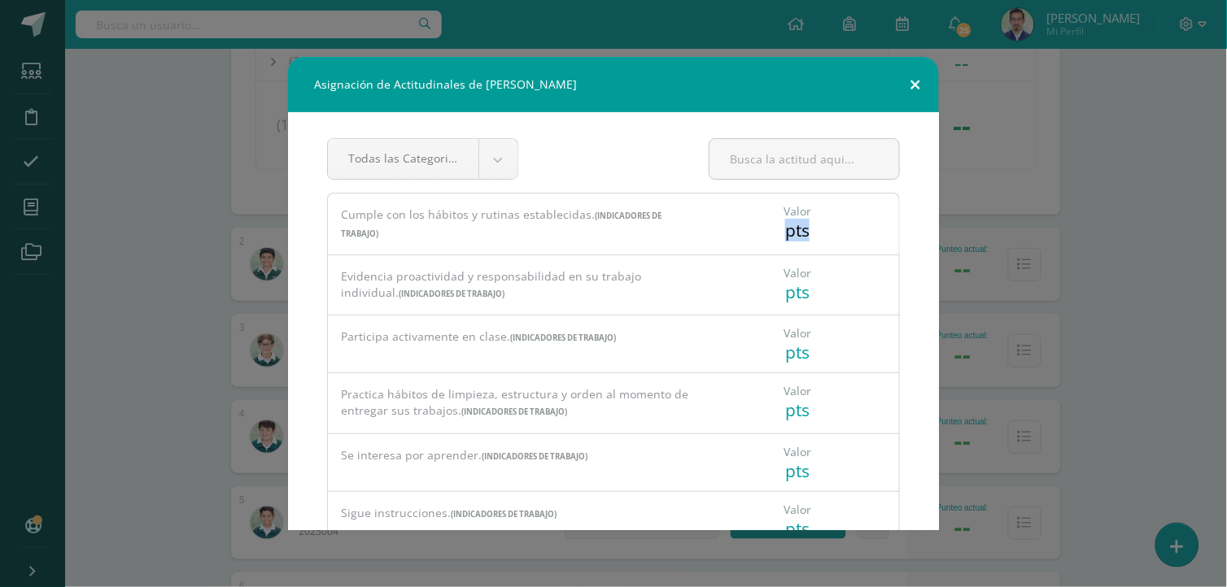
click at [912, 82] on button at bounding box center [915, 84] width 46 height 55
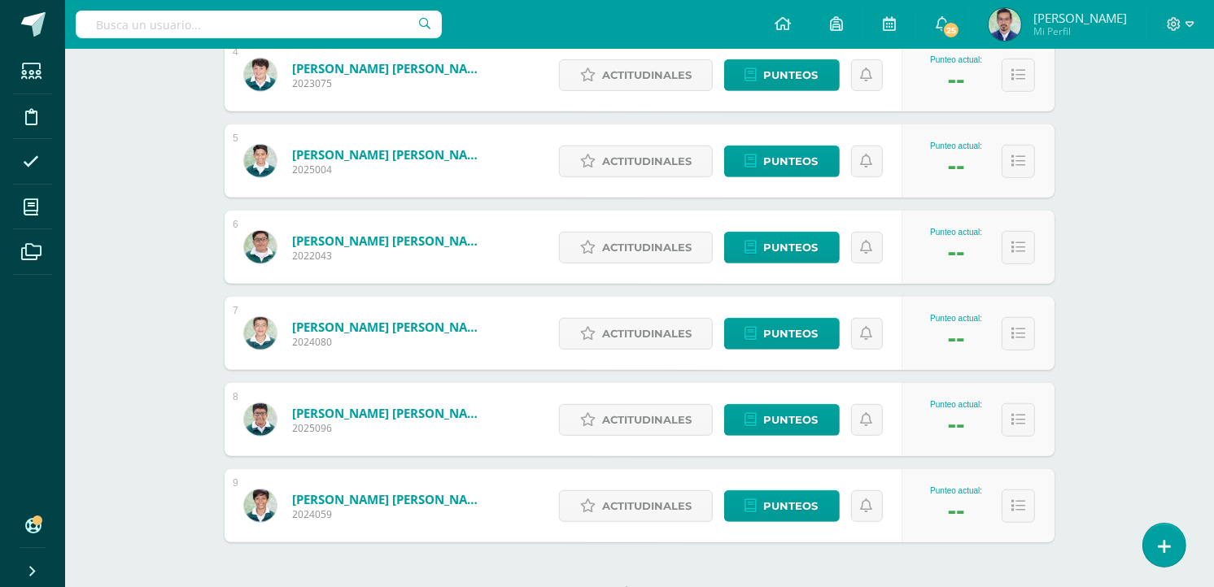
scroll to position [876, 0]
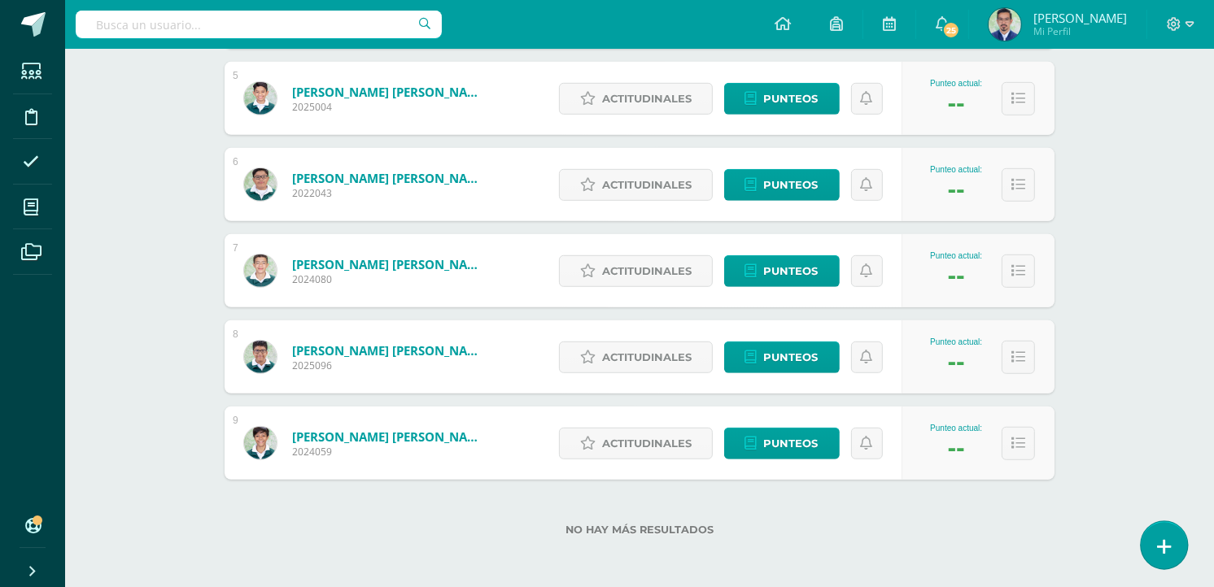
click at [1175, 554] on link at bounding box center [1163, 544] width 46 height 47
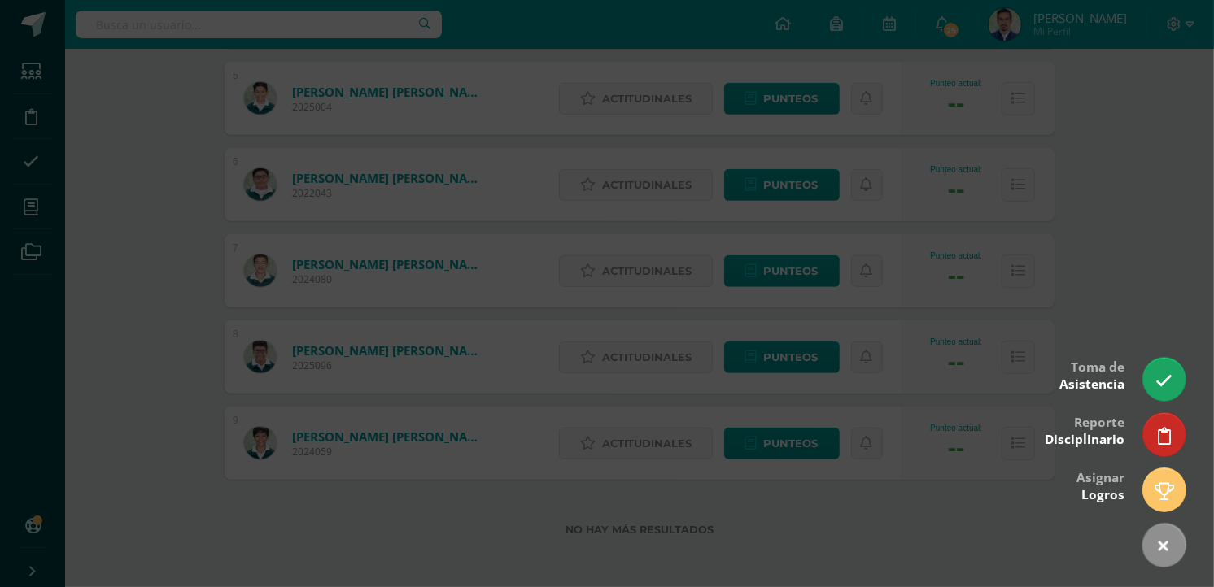
click at [948, 551] on div at bounding box center [607, 293] width 1214 height 587
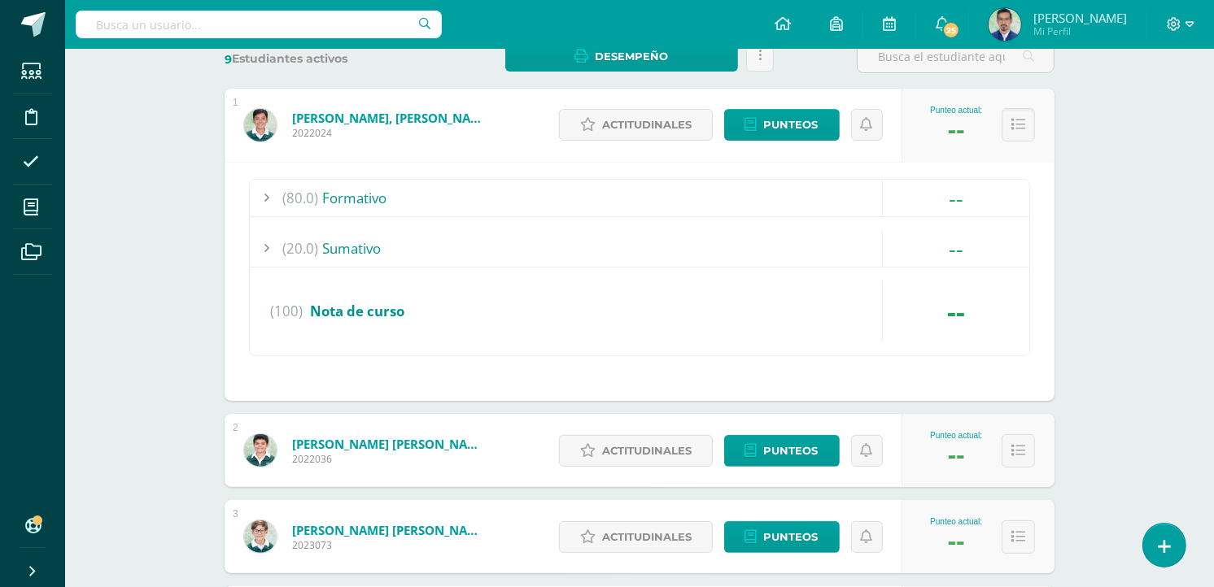
scroll to position [0, 0]
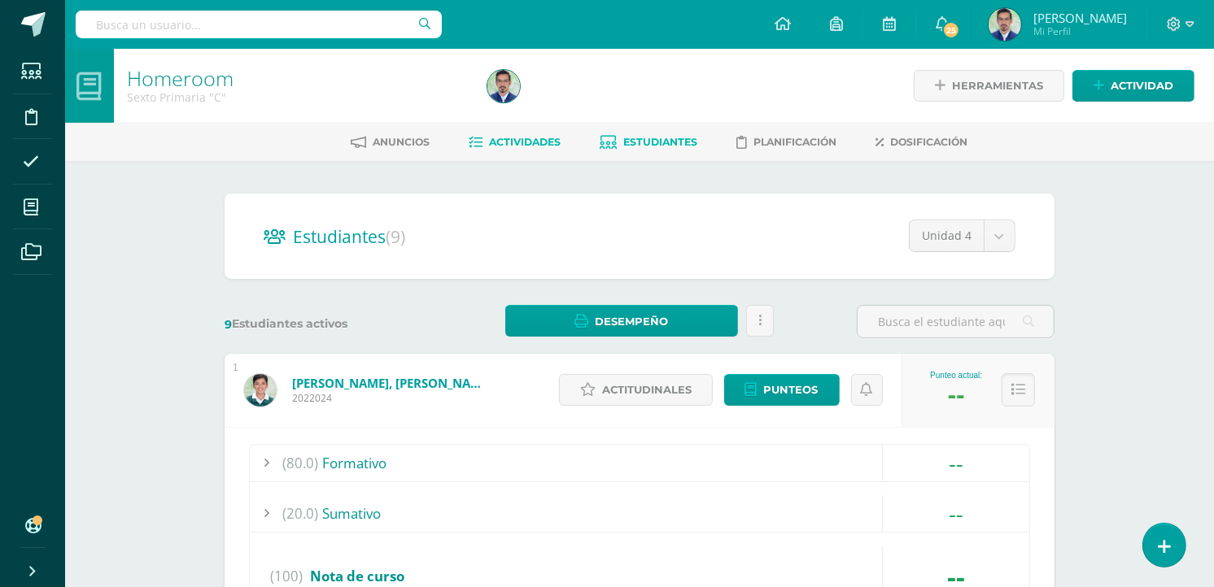
click at [524, 139] on span "Actividades" at bounding box center [525, 142] width 72 height 12
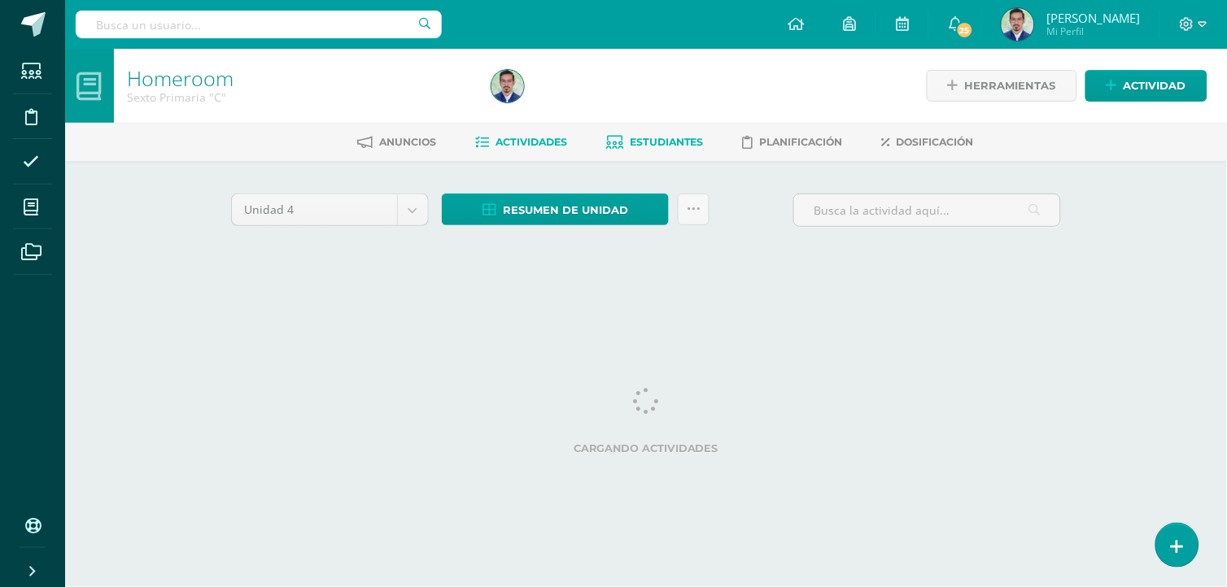
click at [677, 139] on span "Estudiantes" at bounding box center [667, 142] width 74 height 12
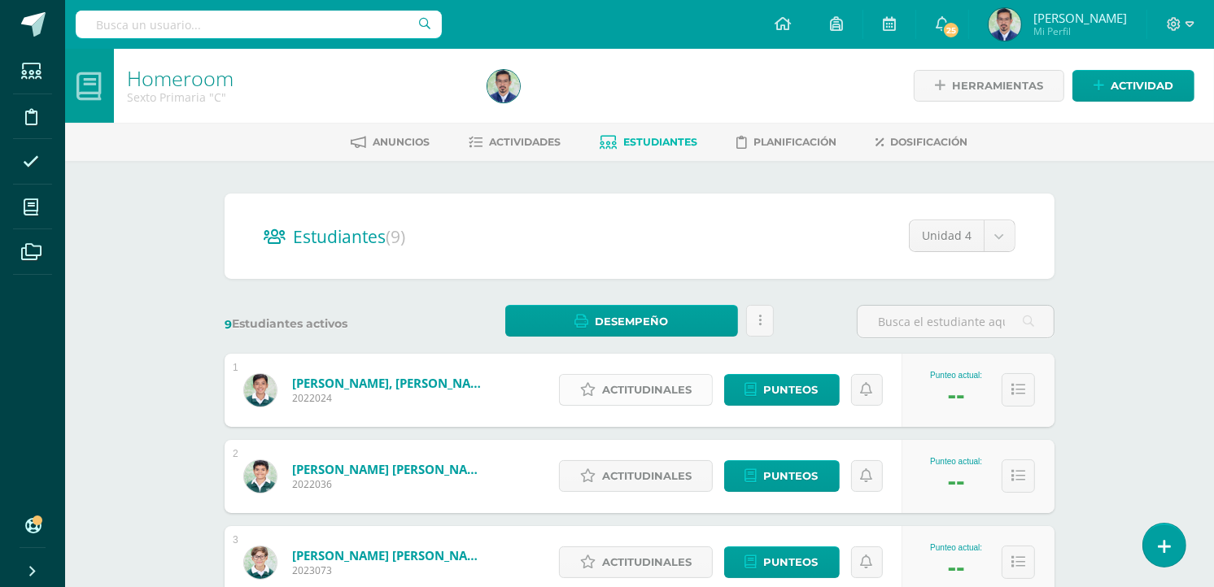
click at [629, 388] on span "Actitudinales" at bounding box center [646, 390] width 89 height 30
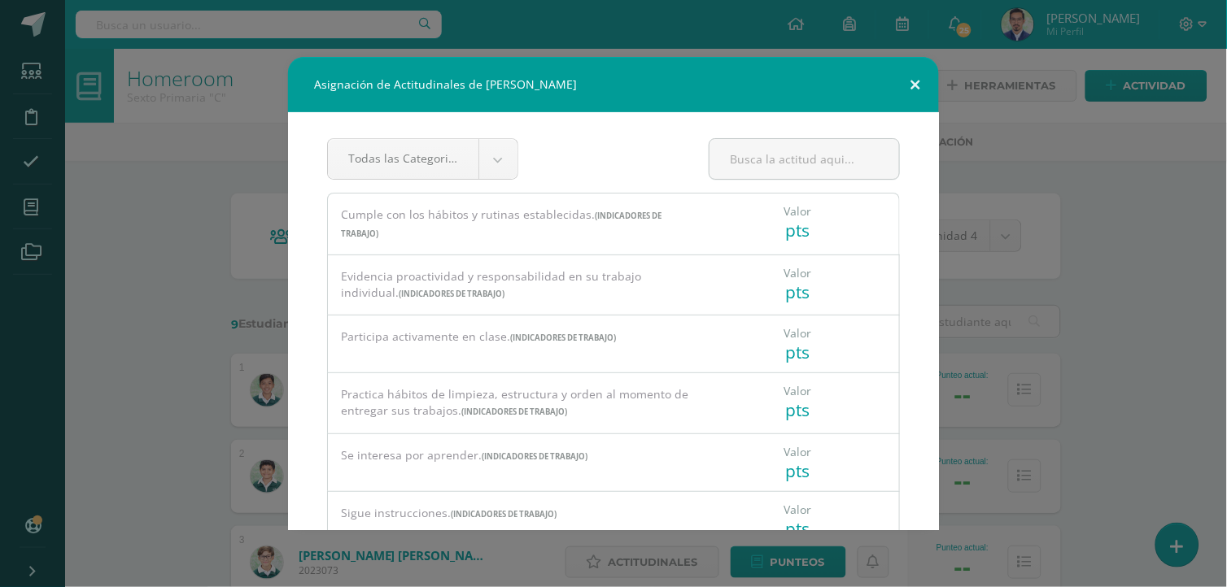
click at [909, 83] on button at bounding box center [915, 84] width 46 height 55
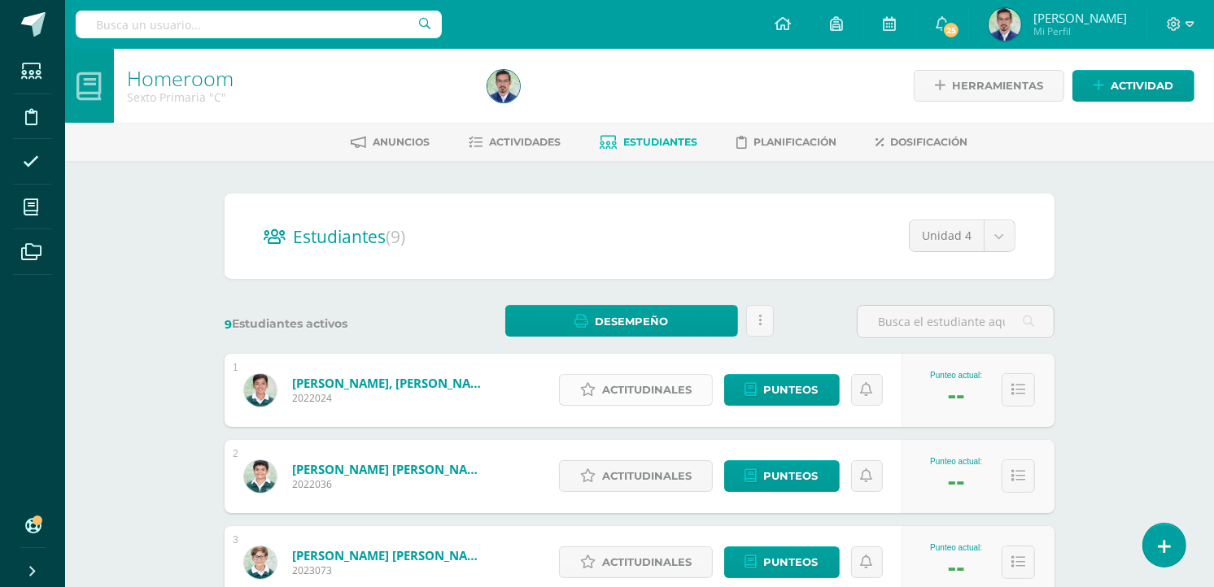
click at [621, 382] on span "Actitudinales" at bounding box center [646, 390] width 89 height 30
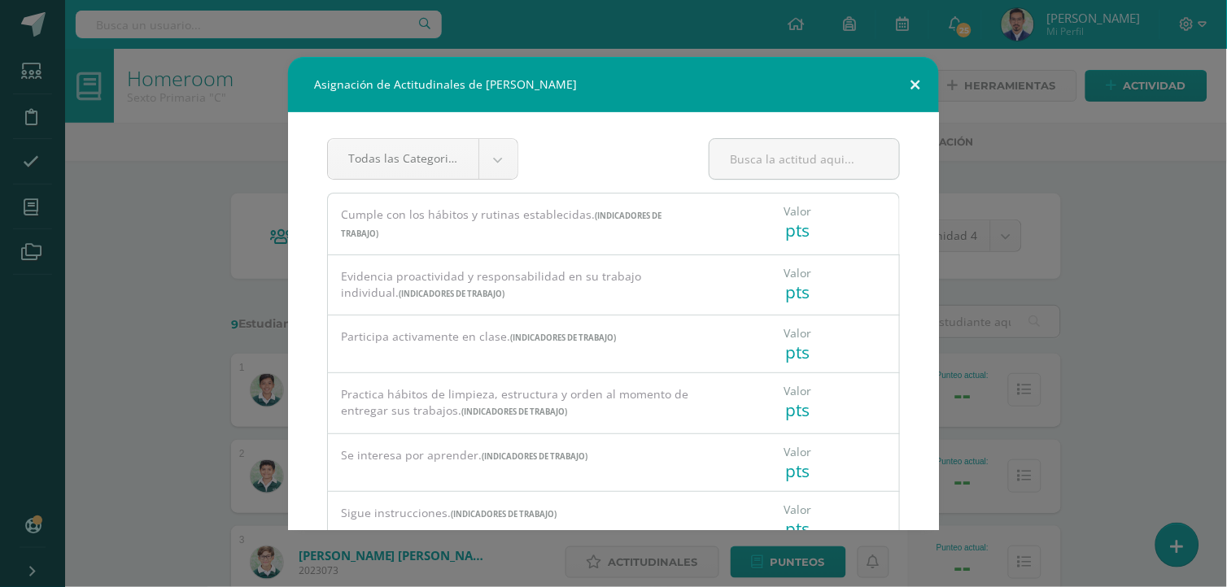
click at [923, 94] on button at bounding box center [915, 84] width 46 height 55
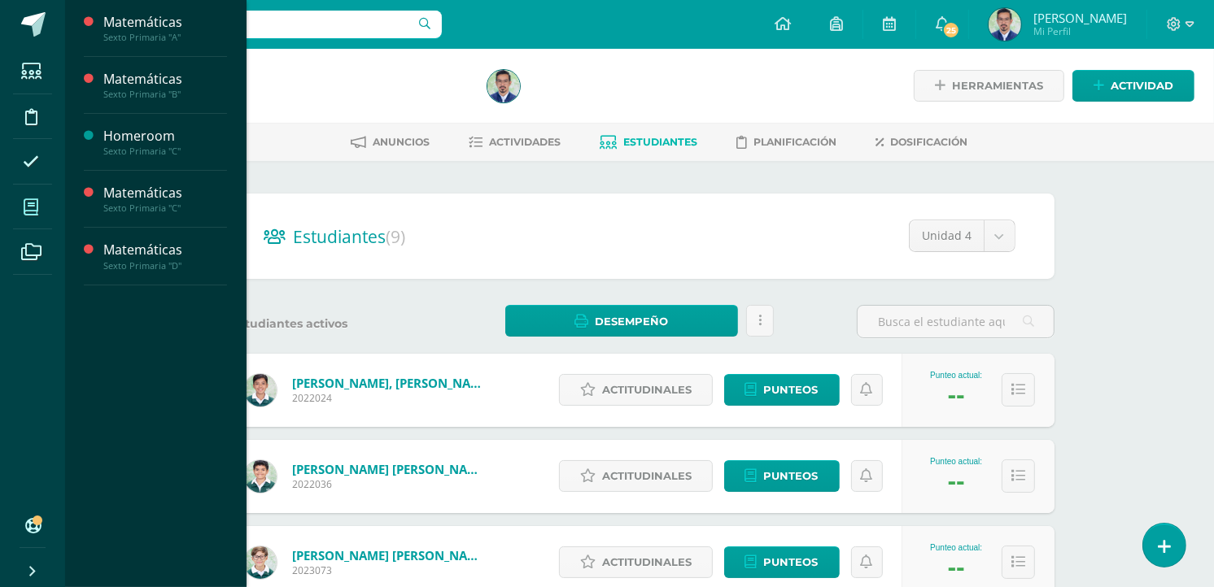
click at [19, 206] on span at bounding box center [31, 207] width 37 height 37
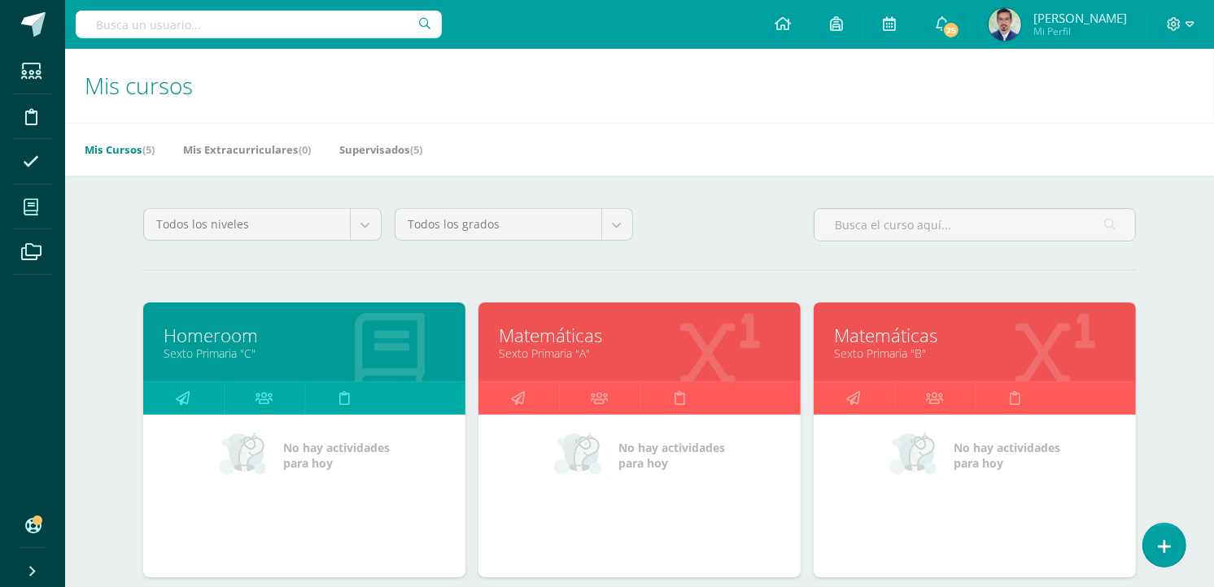
click at [207, 350] on link "Sexto Primaria "C"" at bounding box center [303, 353] width 281 height 15
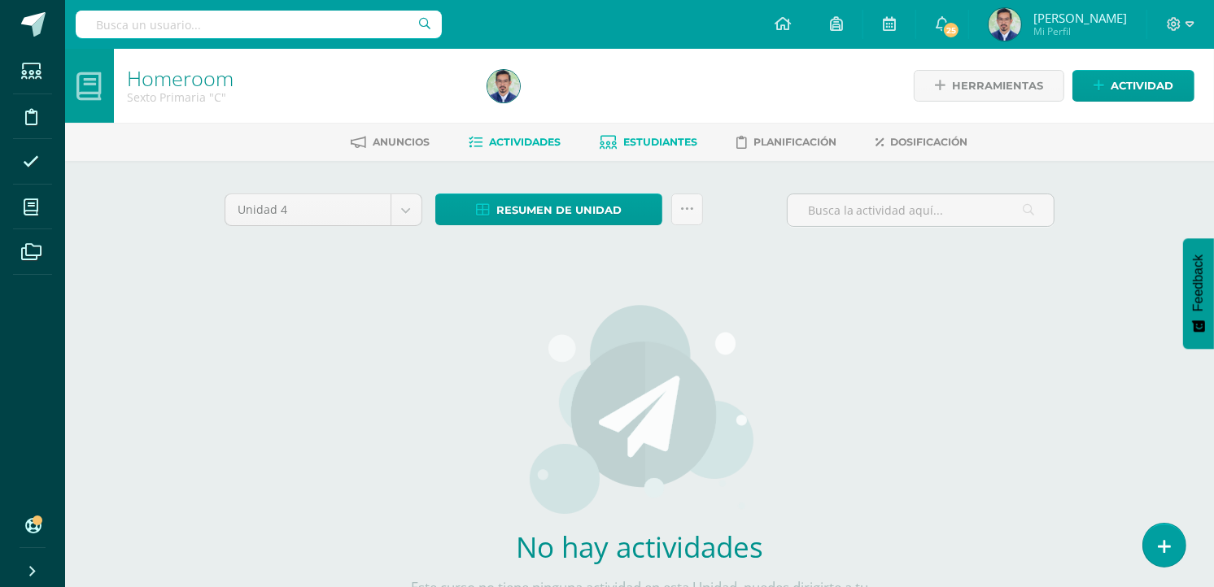
click at [651, 131] on link "Estudiantes" at bounding box center [648, 142] width 98 height 26
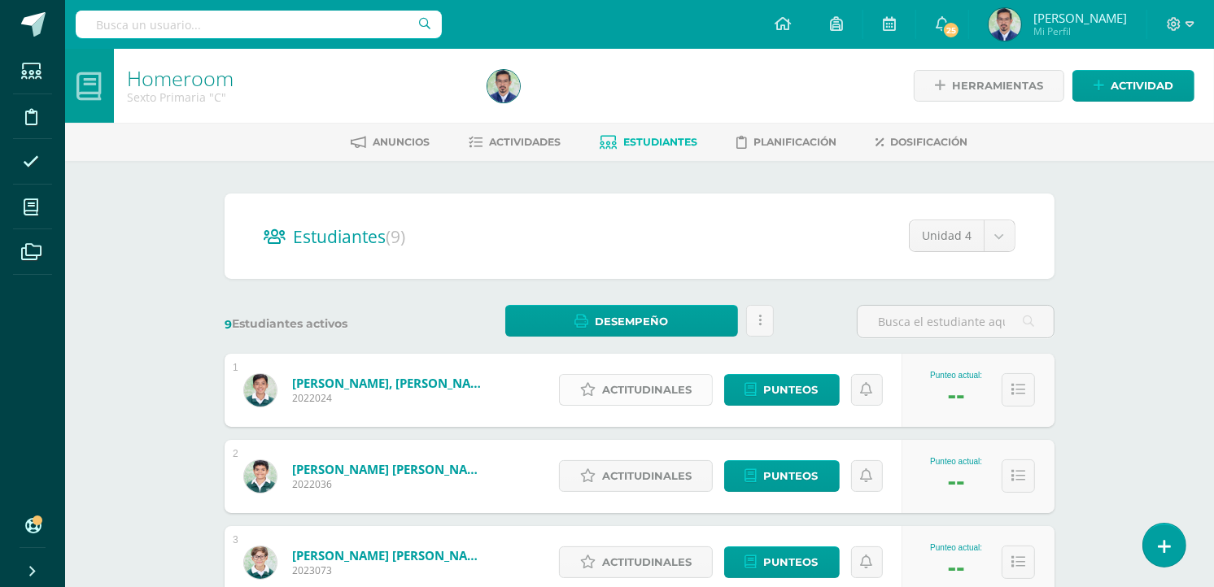
click at [659, 376] on span "Actitudinales" at bounding box center [646, 390] width 89 height 30
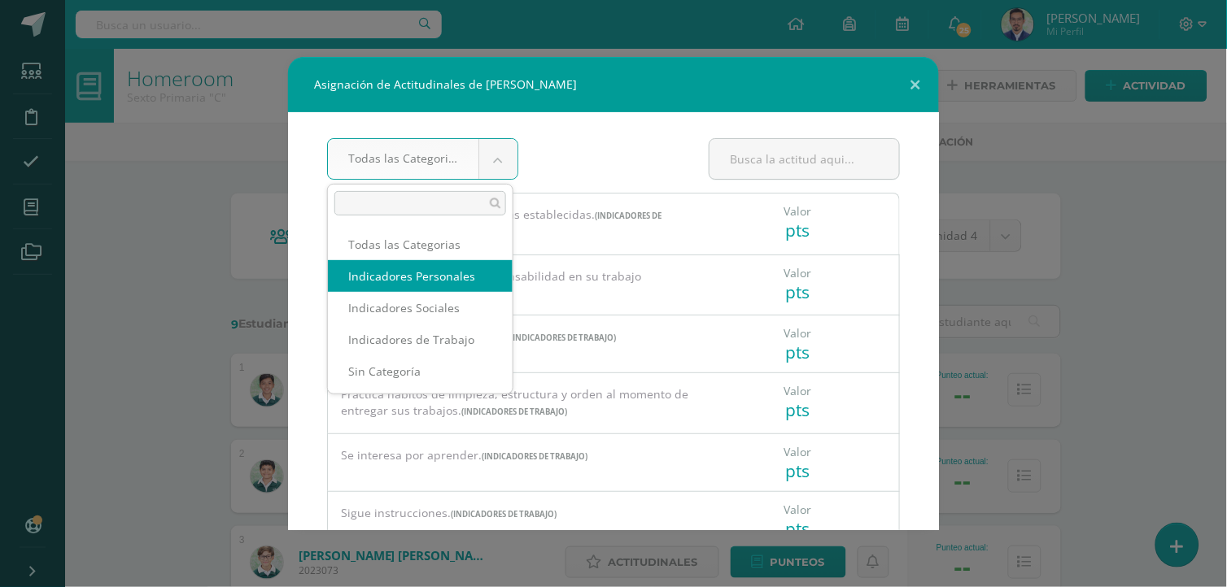
select select "55"
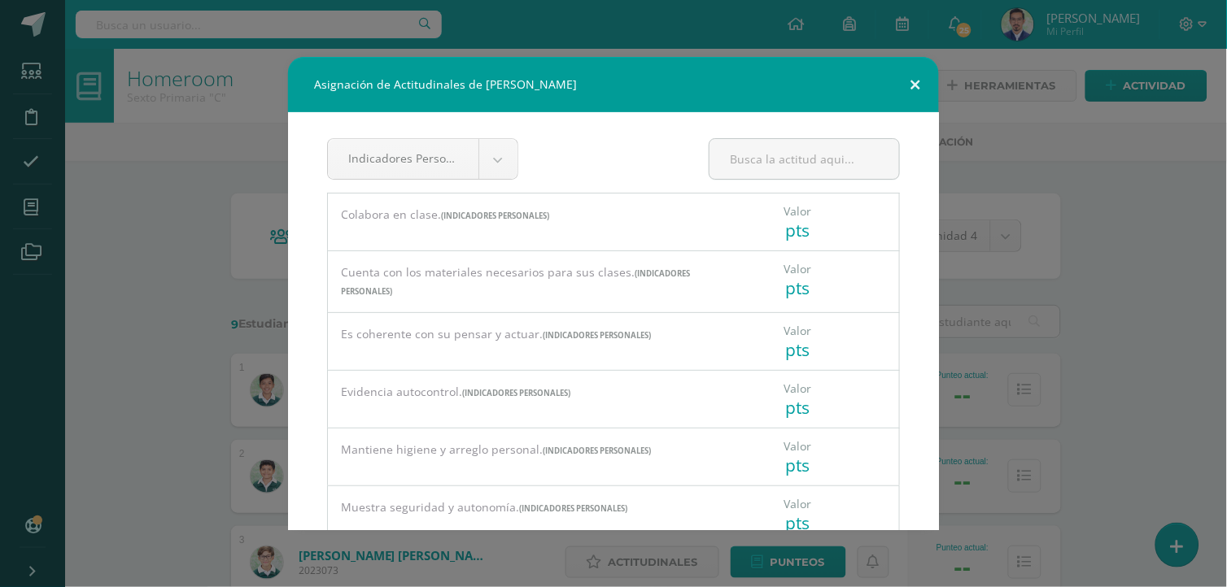
click at [924, 86] on button at bounding box center [915, 84] width 46 height 55
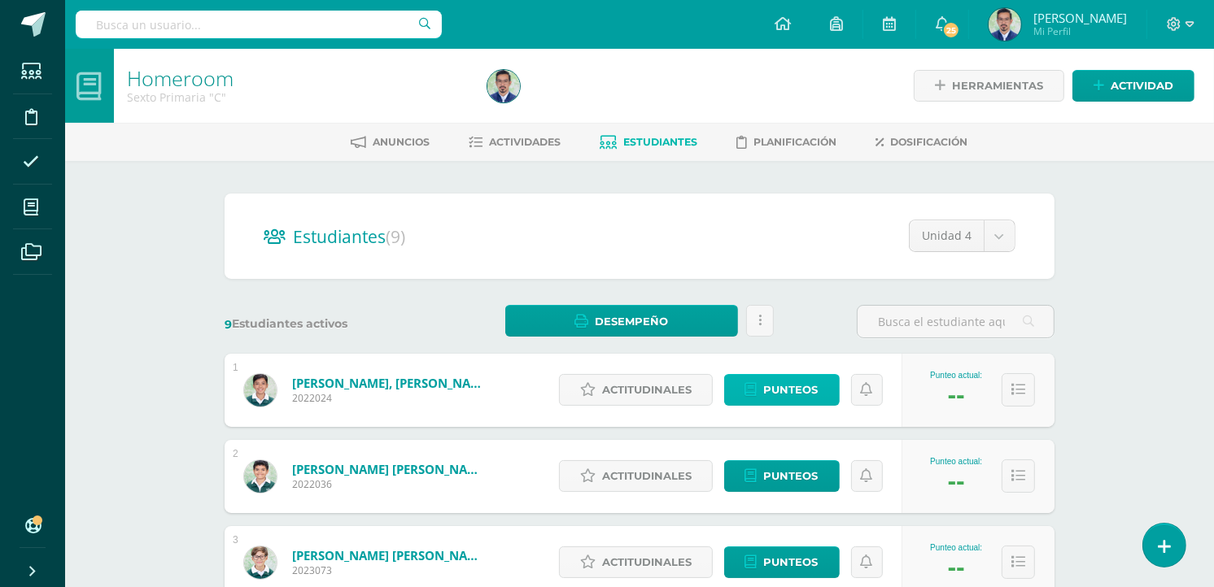
click at [784, 387] on span "Punteos" at bounding box center [791, 390] width 54 height 30
click at [681, 394] on span "Actitudinales" at bounding box center [646, 390] width 89 height 30
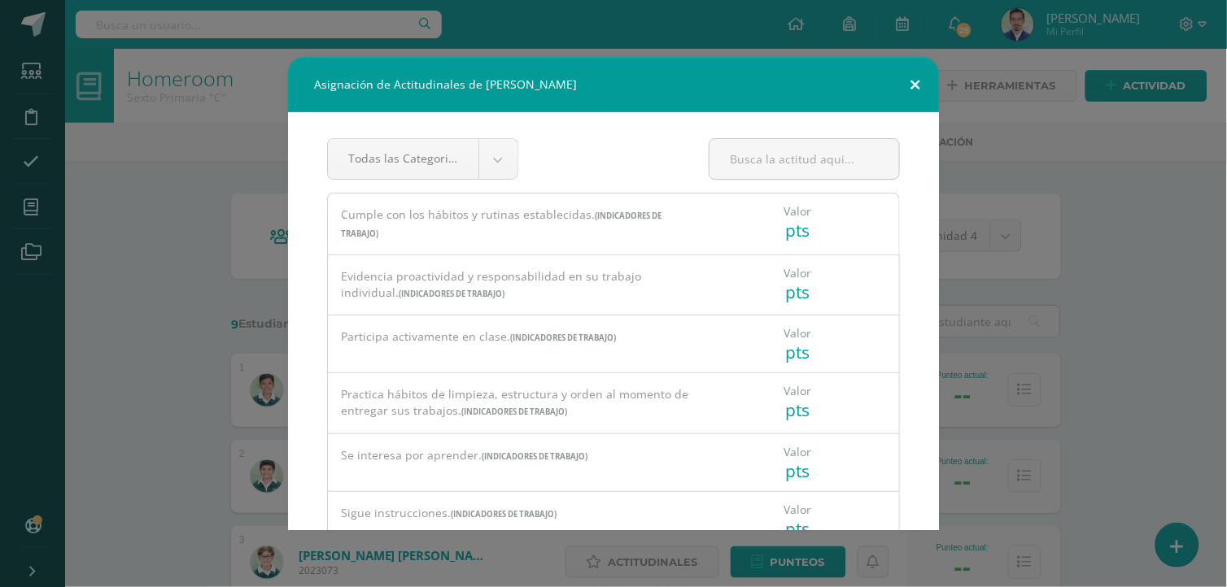
click at [914, 79] on button at bounding box center [915, 84] width 46 height 55
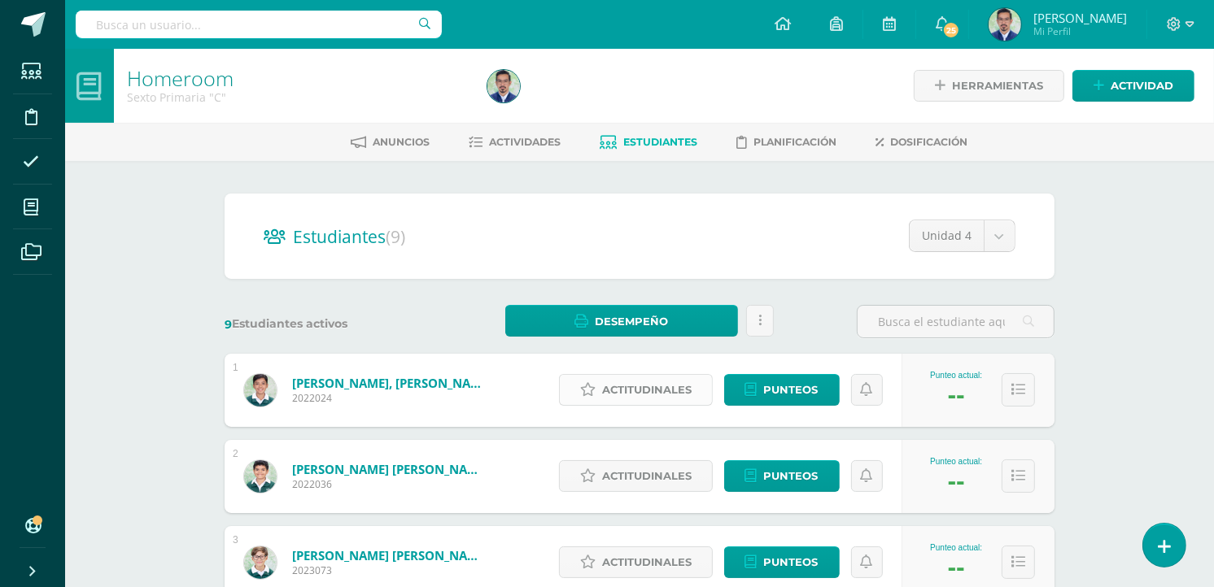
click at [639, 390] on span "Actitudinales" at bounding box center [646, 390] width 89 height 30
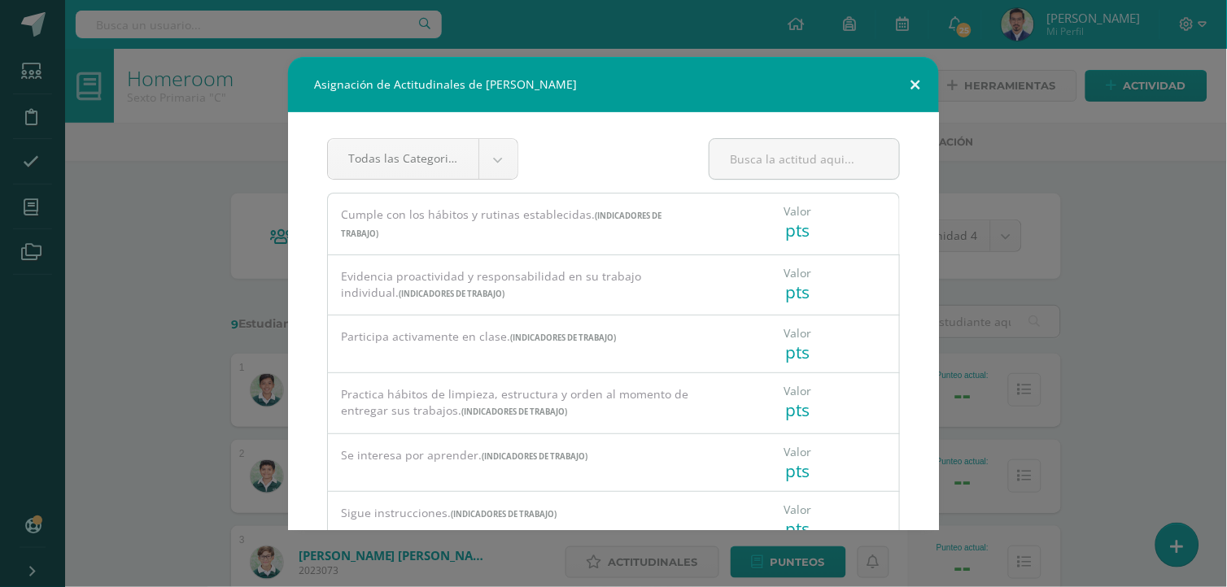
click at [922, 76] on button at bounding box center [915, 84] width 46 height 55
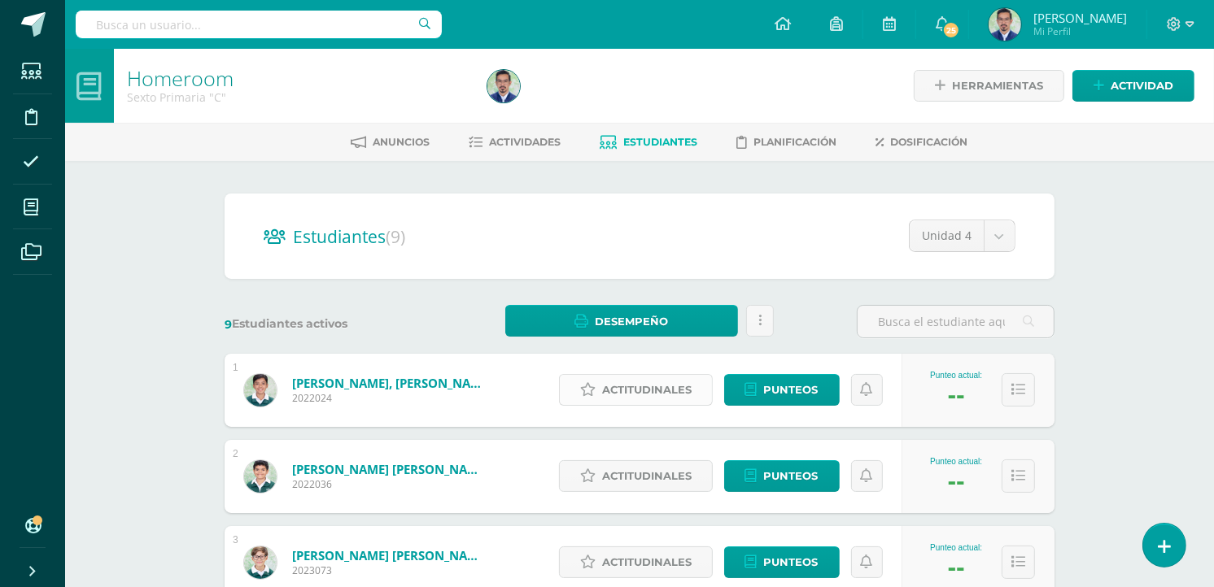
click at [661, 389] on span "Actitudinales" at bounding box center [646, 390] width 89 height 30
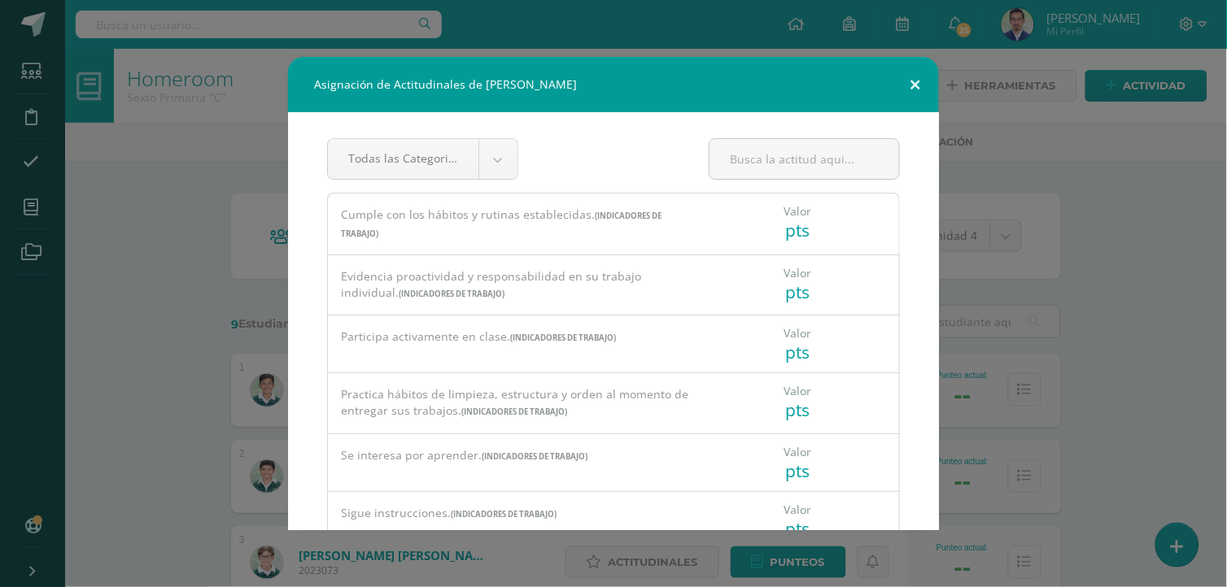
click at [909, 87] on button at bounding box center [915, 84] width 46 height 55
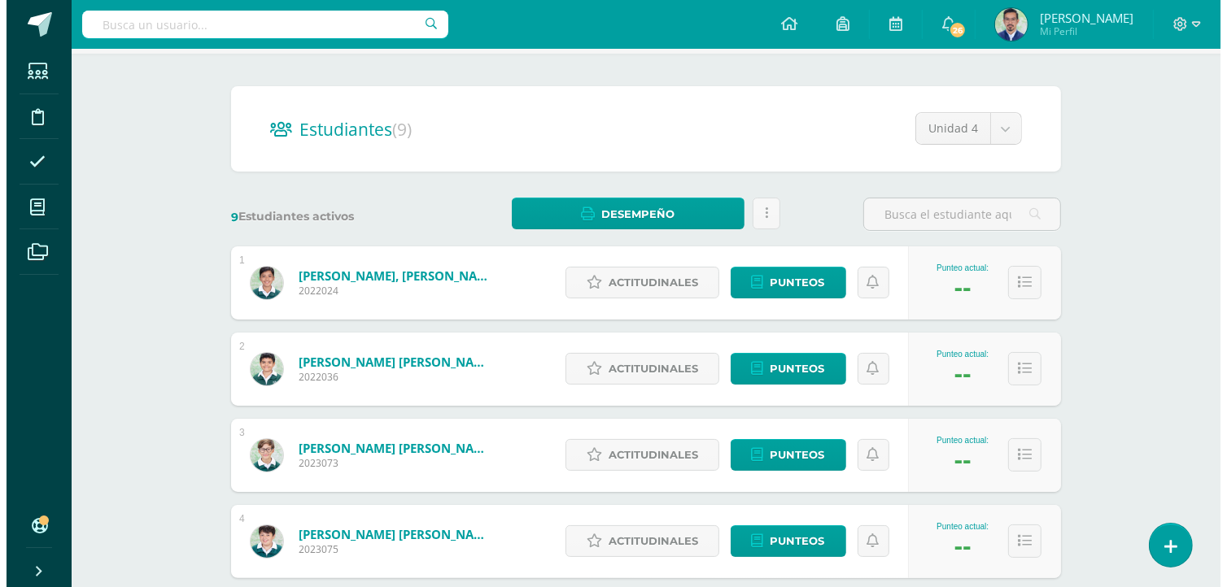
scroll to position [181, 0]
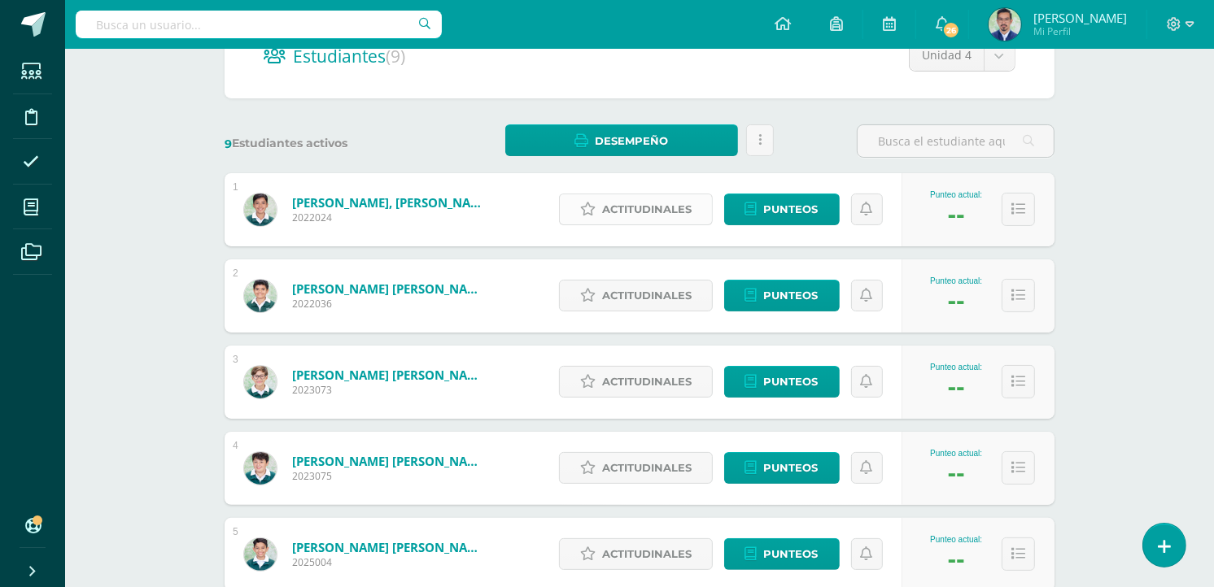
click at [643, 207] on span "Actitudinales" at bounding box center [646, 209] width 89 height 30
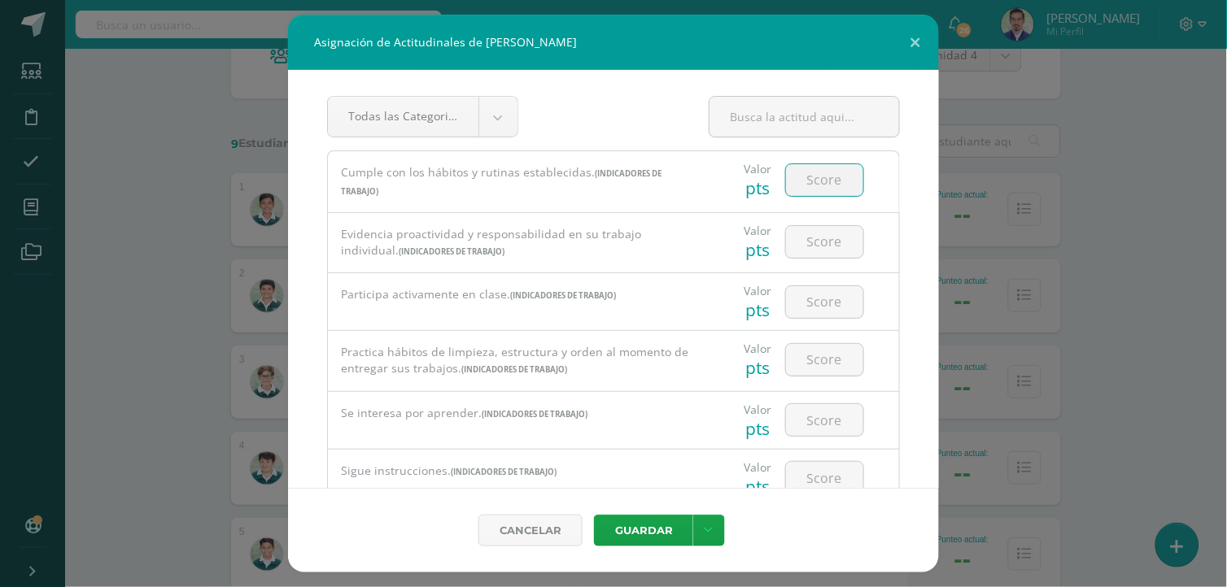
click at [817, 177] on input "number" at bounding box center [824, 180] width 77 height 32
click at [909, 43] on button at bounding box center [915, 42] width 46 height 55
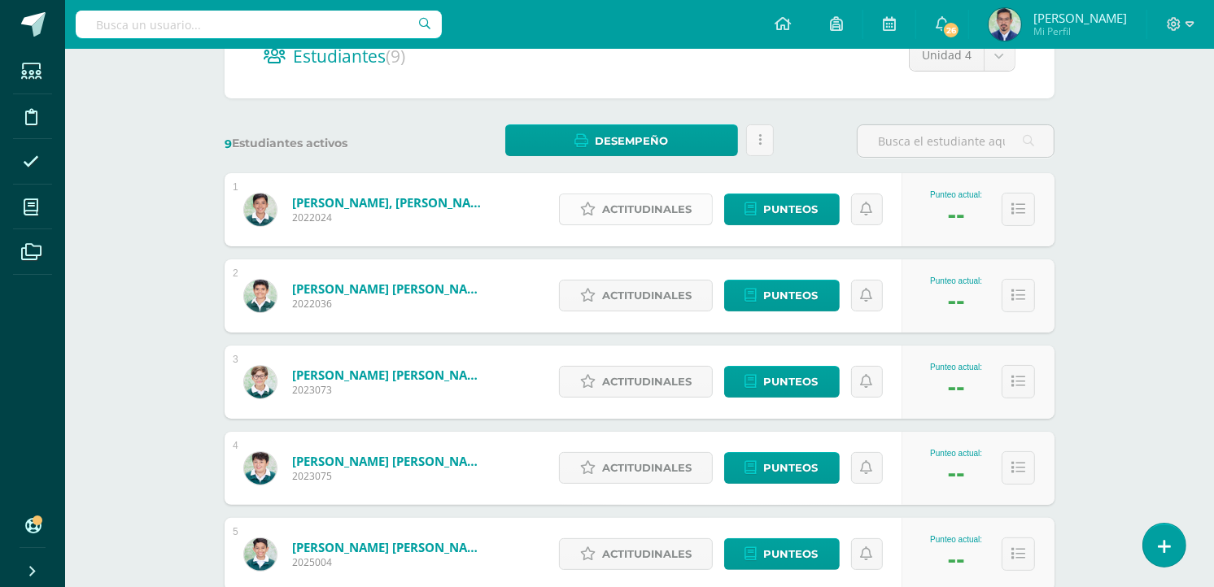
click at [655, 207] on span "Actitudinales" at bounding box center [646, 209] width 89 height 30
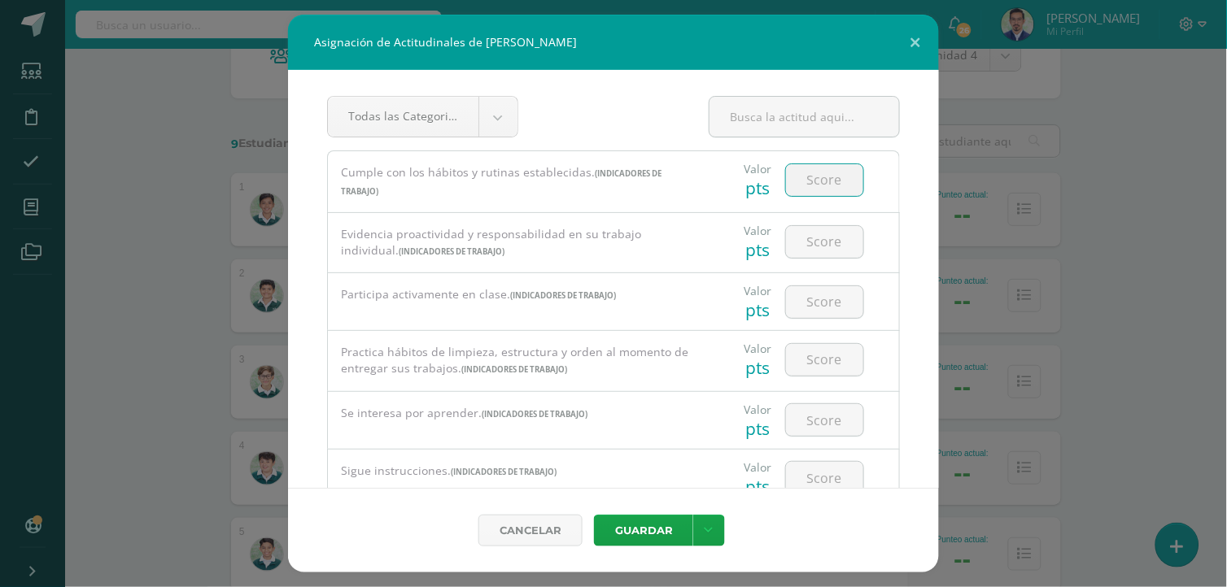
click at [805, 185] on input "number" at bounding box center [824, 180] width 77 height 32
type input "3"
click at [594, 515] on button "Guardar" at bounding box center [643, 531] width 99 height 32
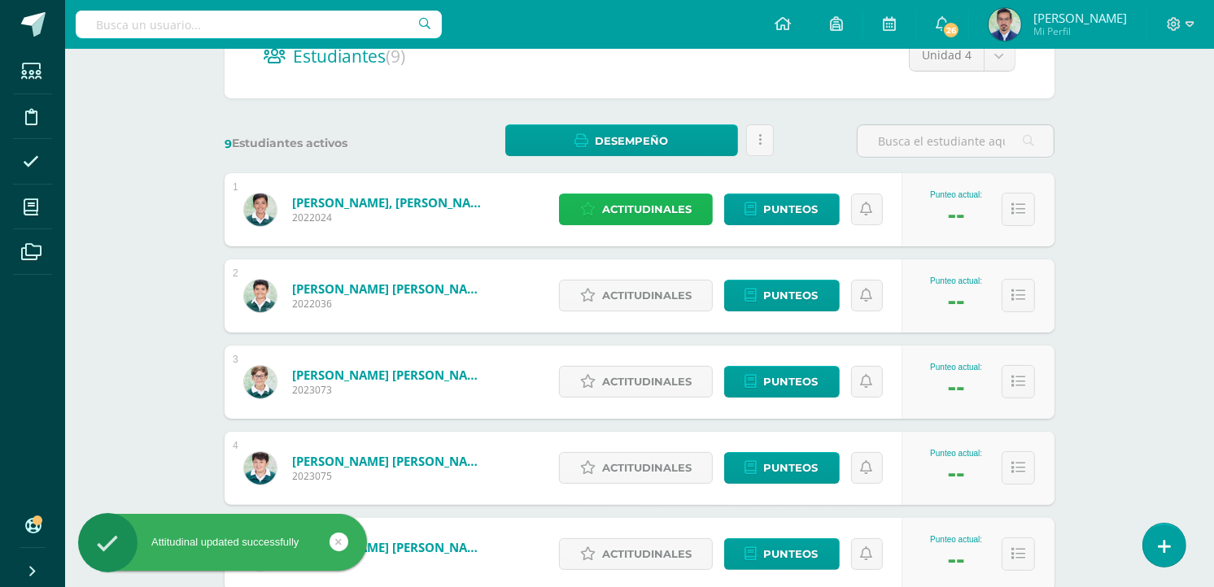
click at [617, 204] on span "Actitudinales" at bounding box center [646, 209] width 89 height 30
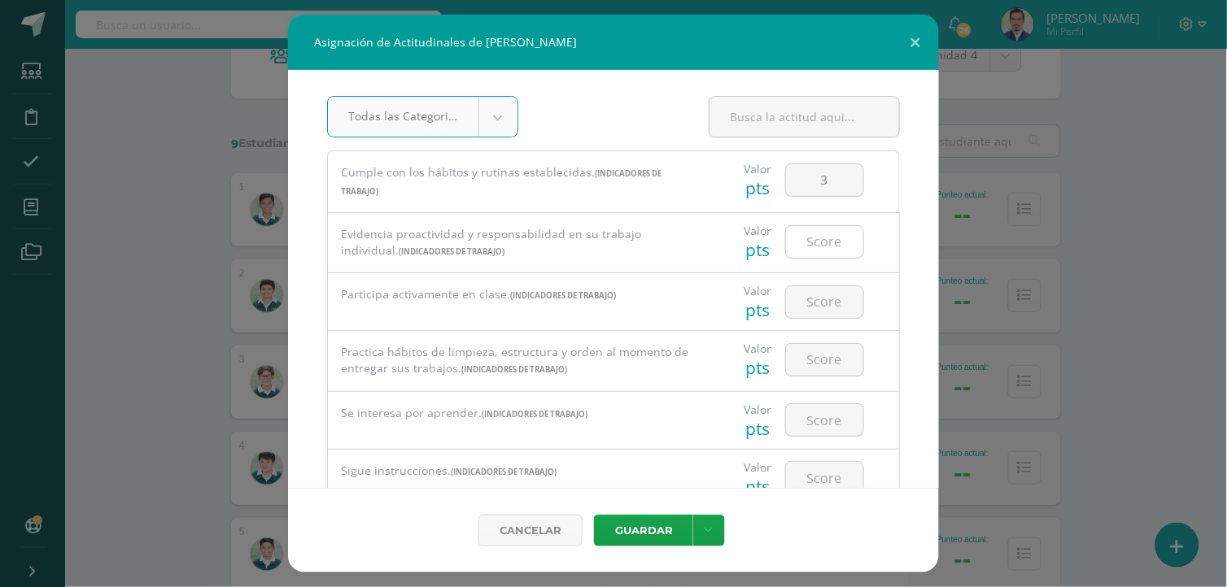
click at [818, 234] on input "number" at bounding box center [824, 242] width 77 height 32
type input "3"
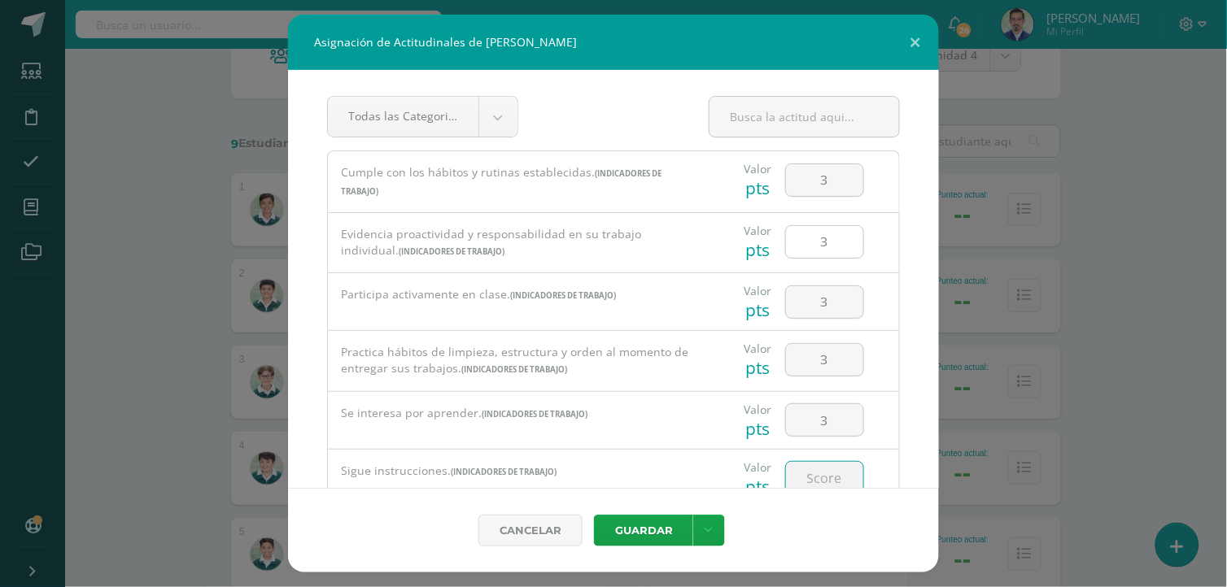
scroll to position [7, 0]
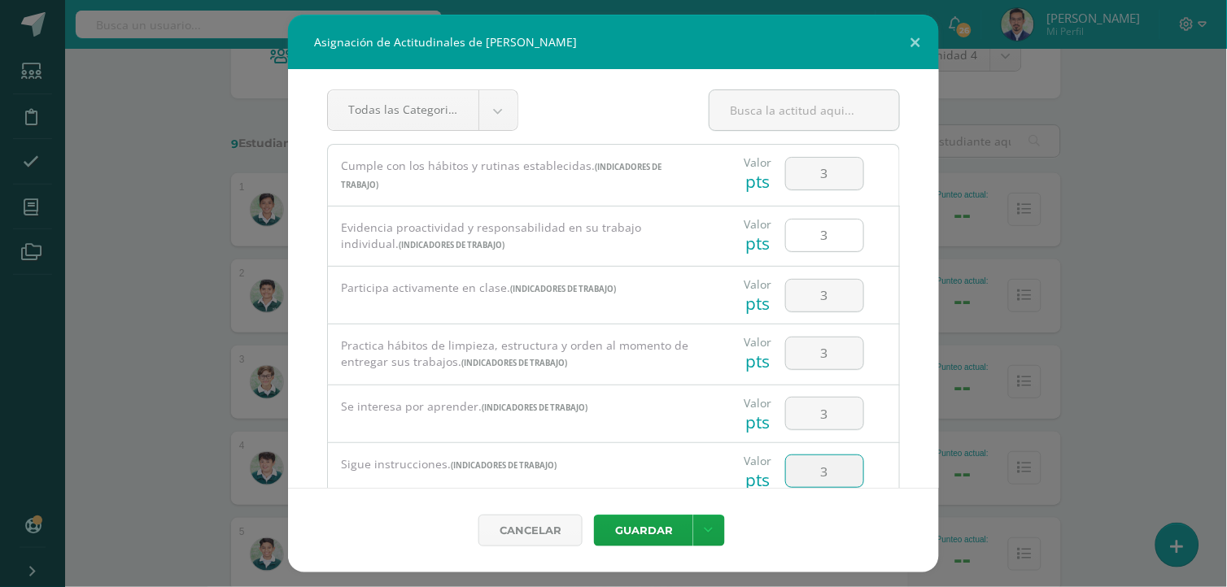
type input "3"
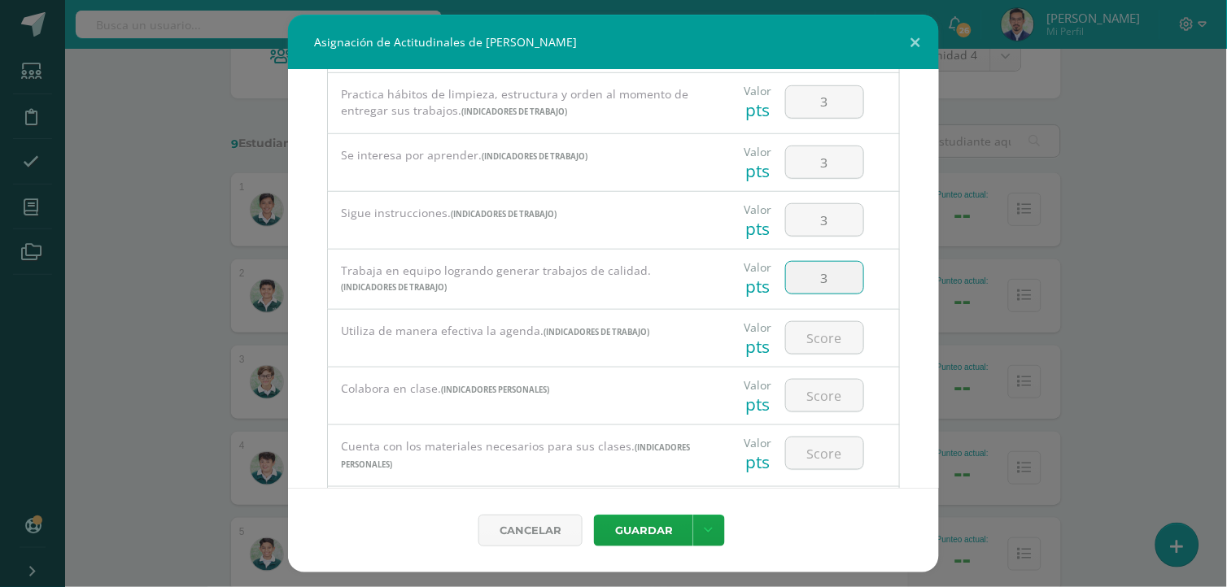
type input "3"
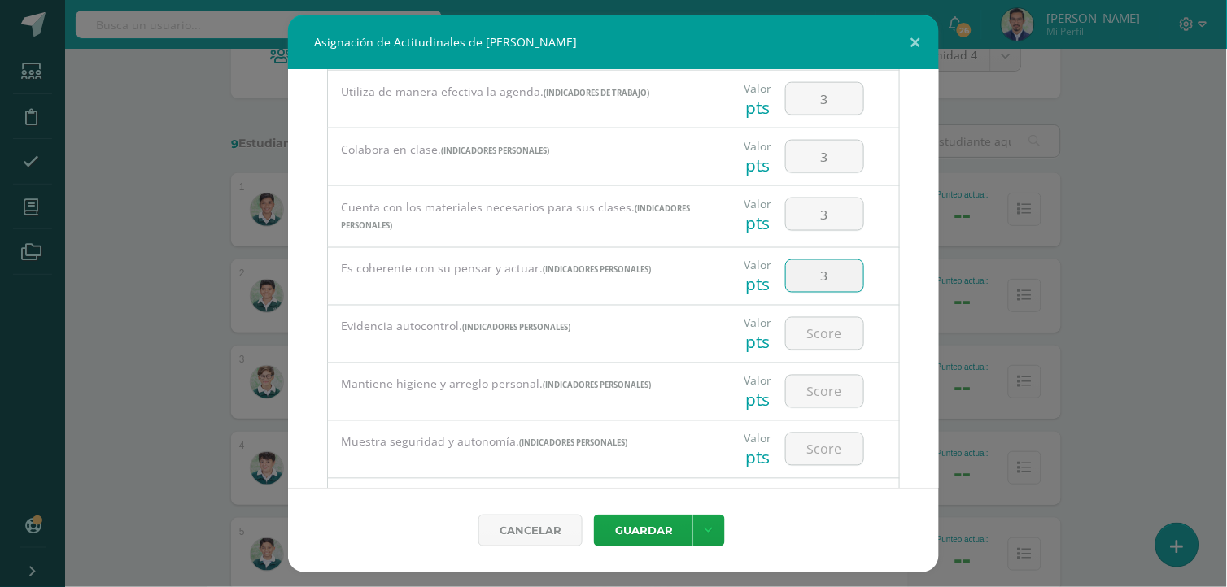
type input "3"
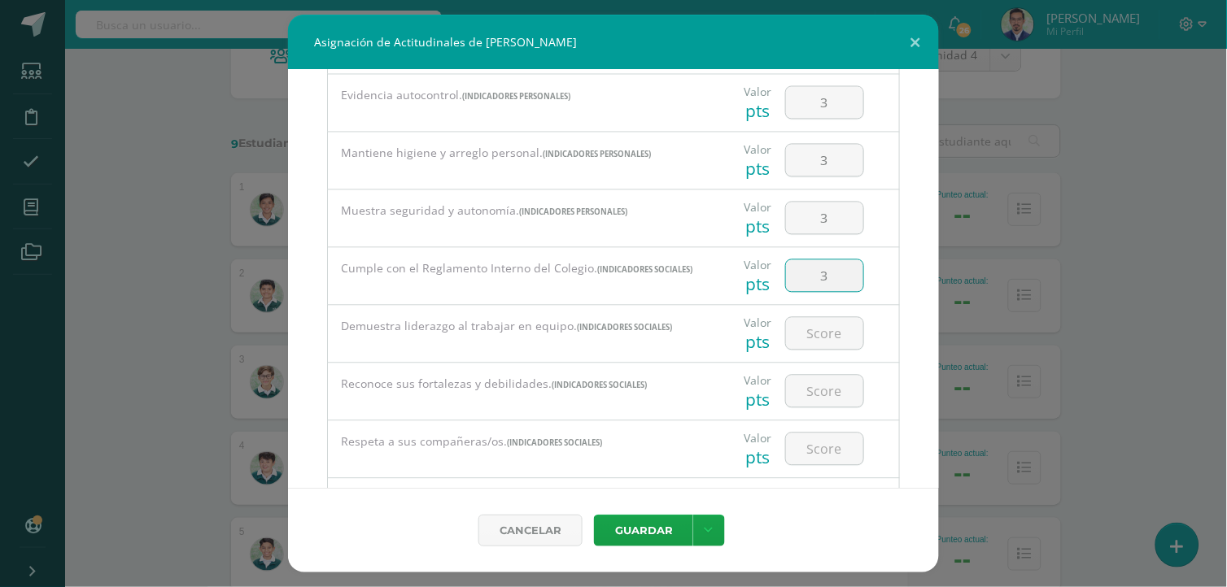
type input "3"
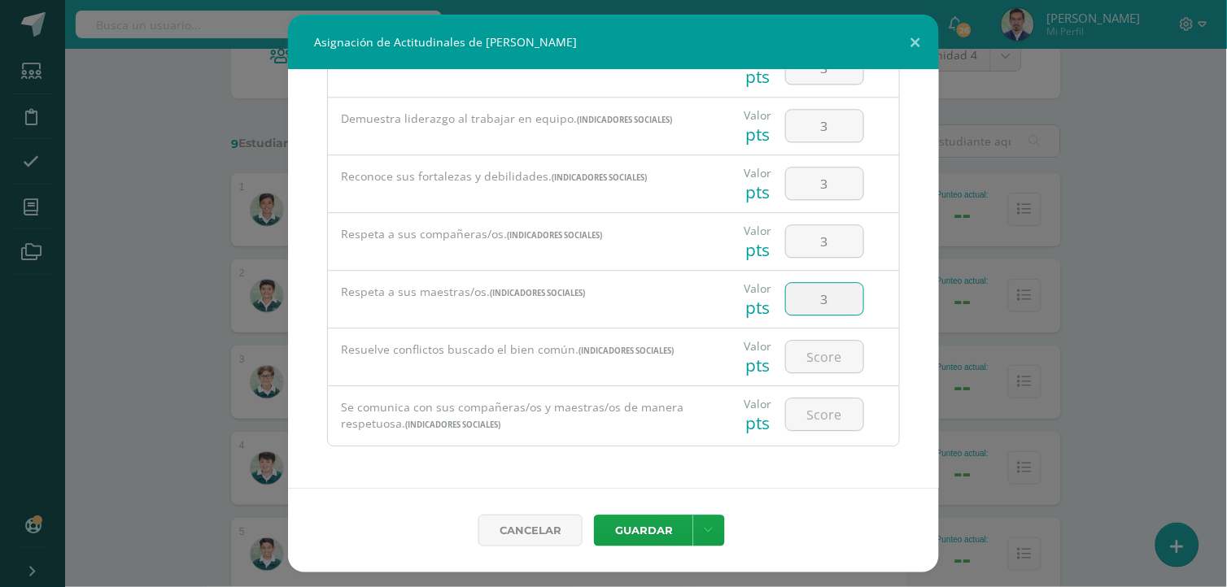
type input "3"
click at [668, 535] on button "Guardar" at bounding box center [643, 531] width 99 height 32
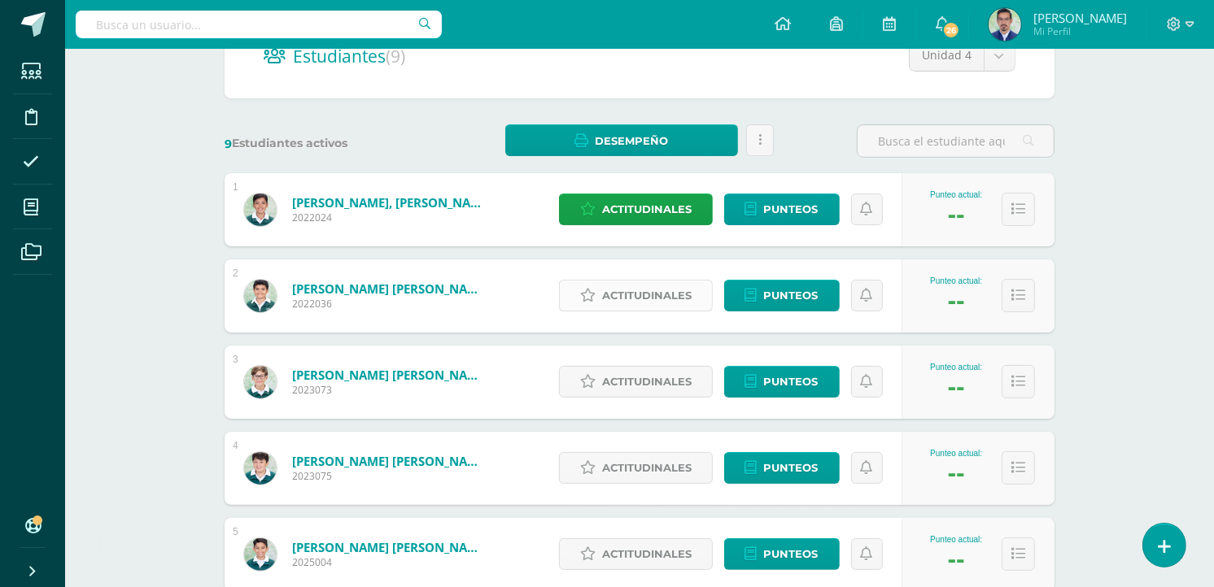
click at [653, 293] on span "Actitudinales" at bounding box center [646, 296] width 89 height 30
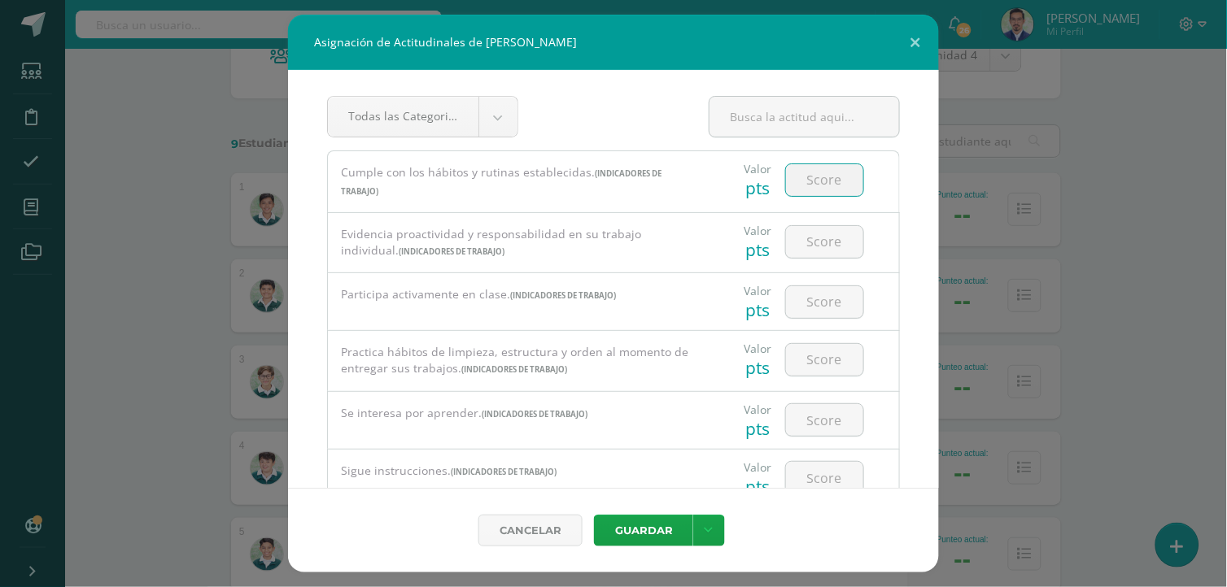
click at [807, 182] on input "number" at bounding box center [824, 180] width 77 height 32
type input "3"
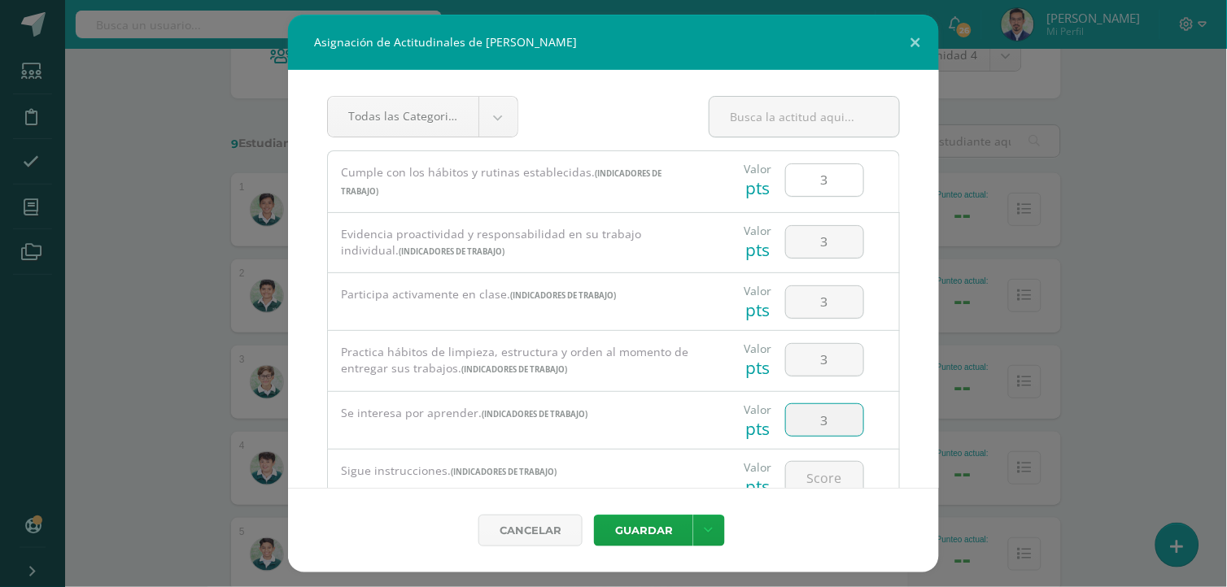
type input "3"
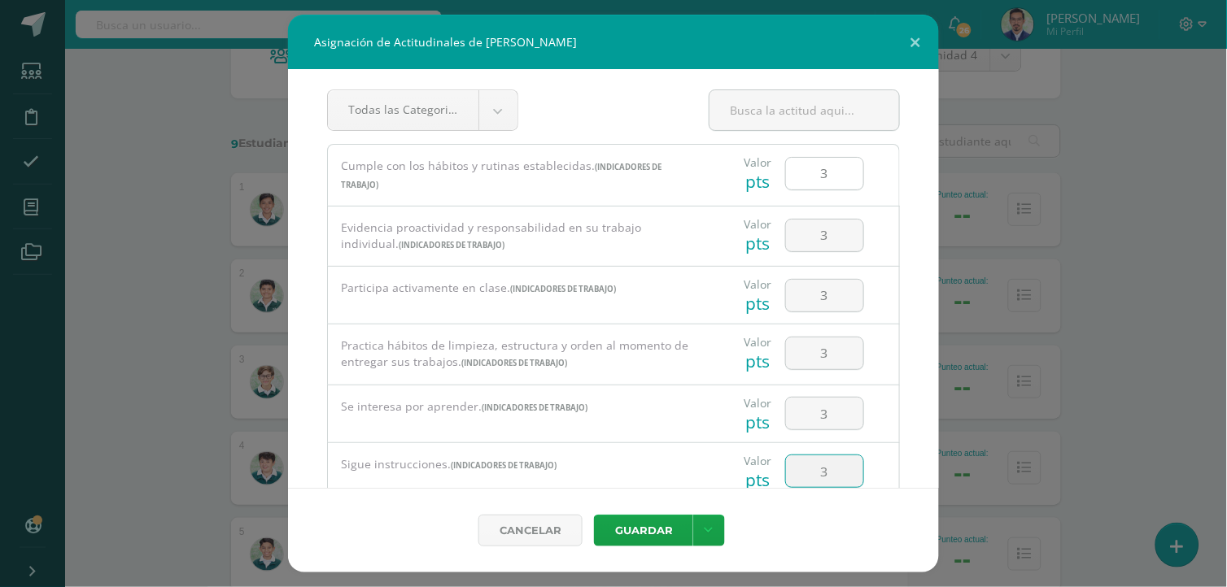
type input "3"
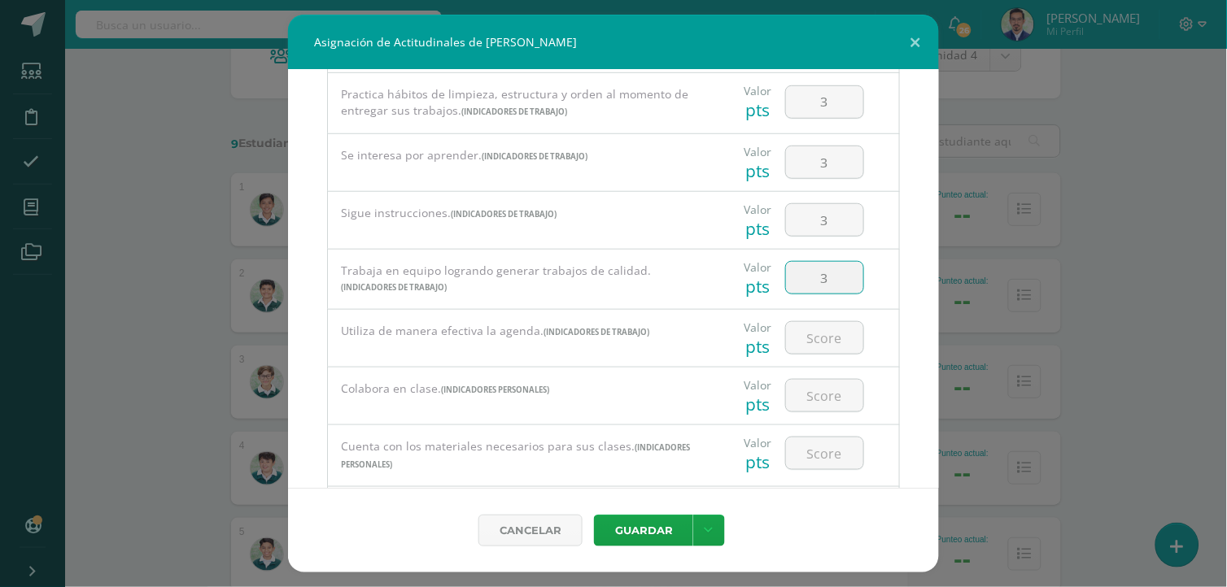
type input "3"
type input "2"
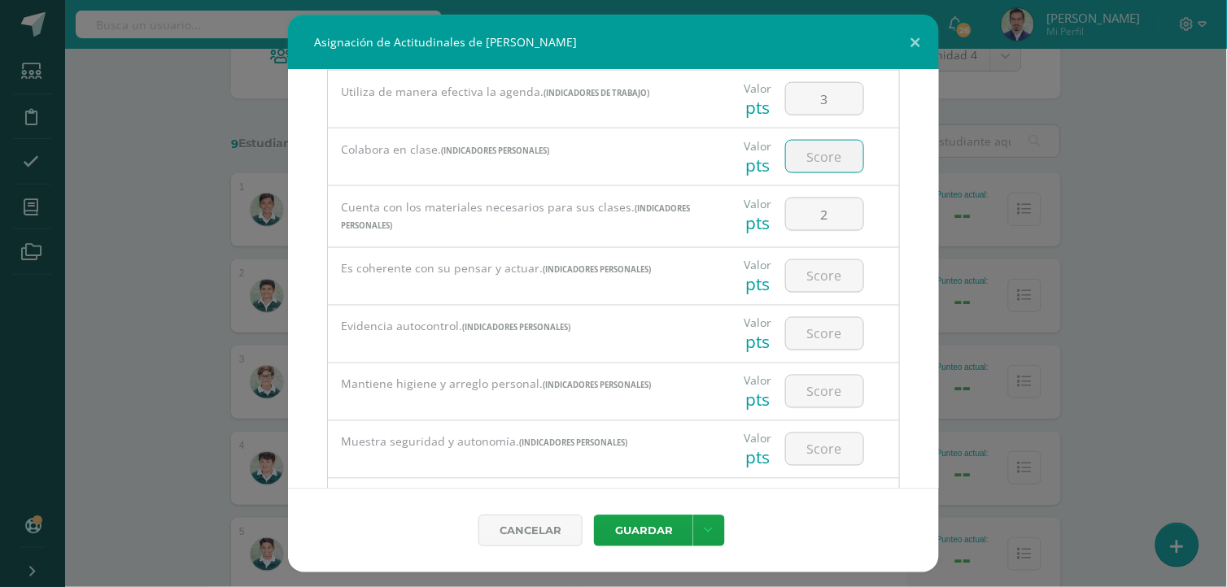
click at [810, 165] on input "number" at bounding box center [824, 157] width 77 height 32
type input "2"
type input "3"
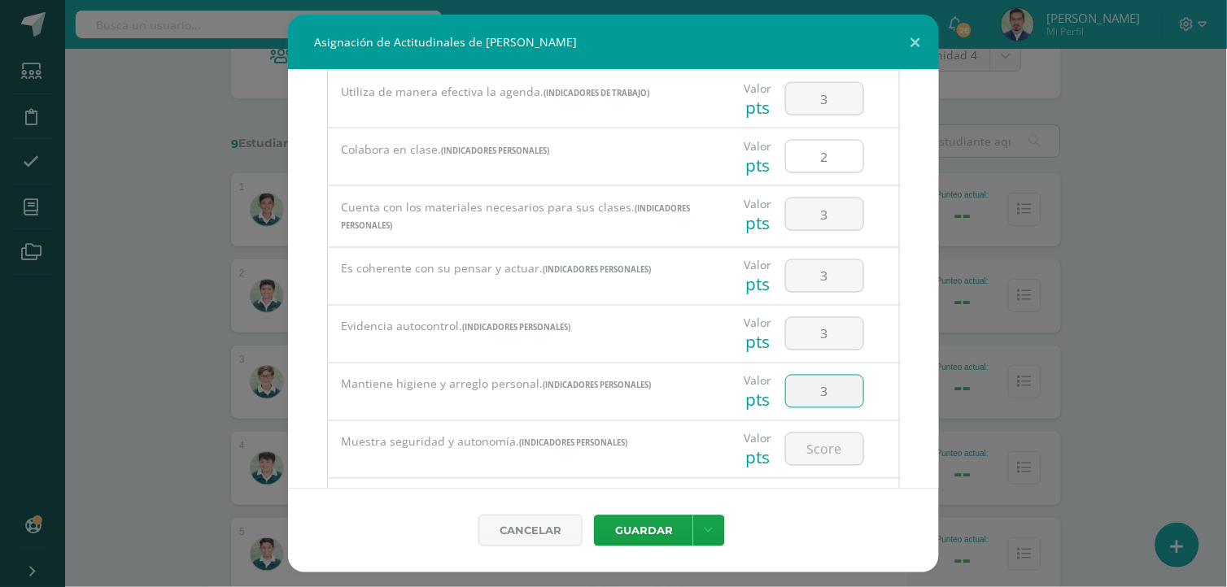
type input "3"
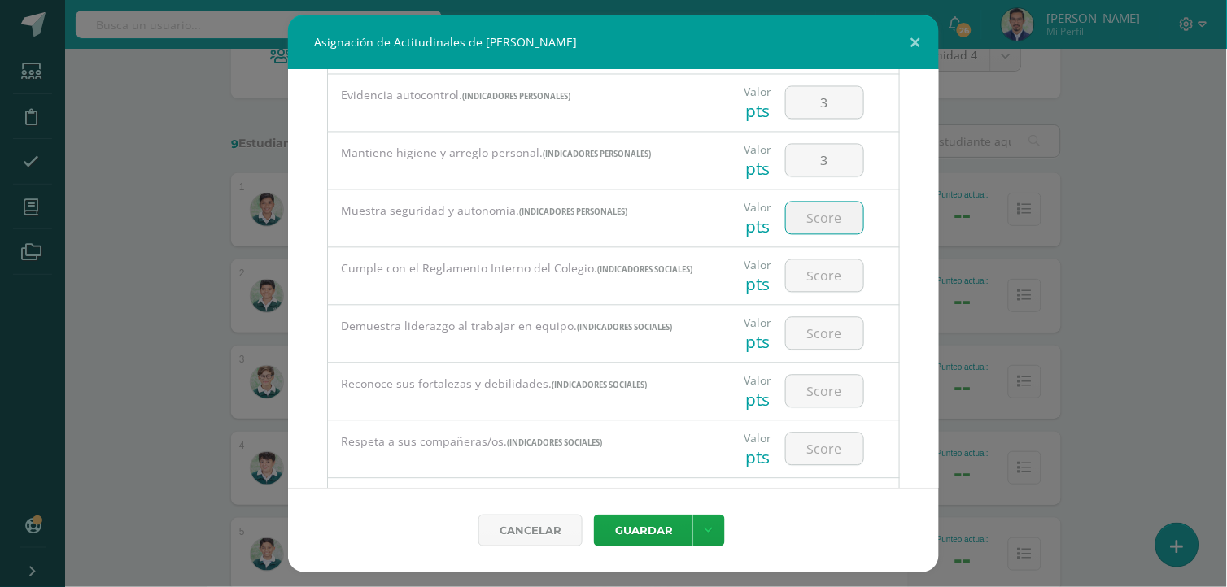
click at [817, 220] on input "number" at bounding box center [824, 219] width 77 height 32
type input "2"
type input "3"
type input "2"
type input "3"
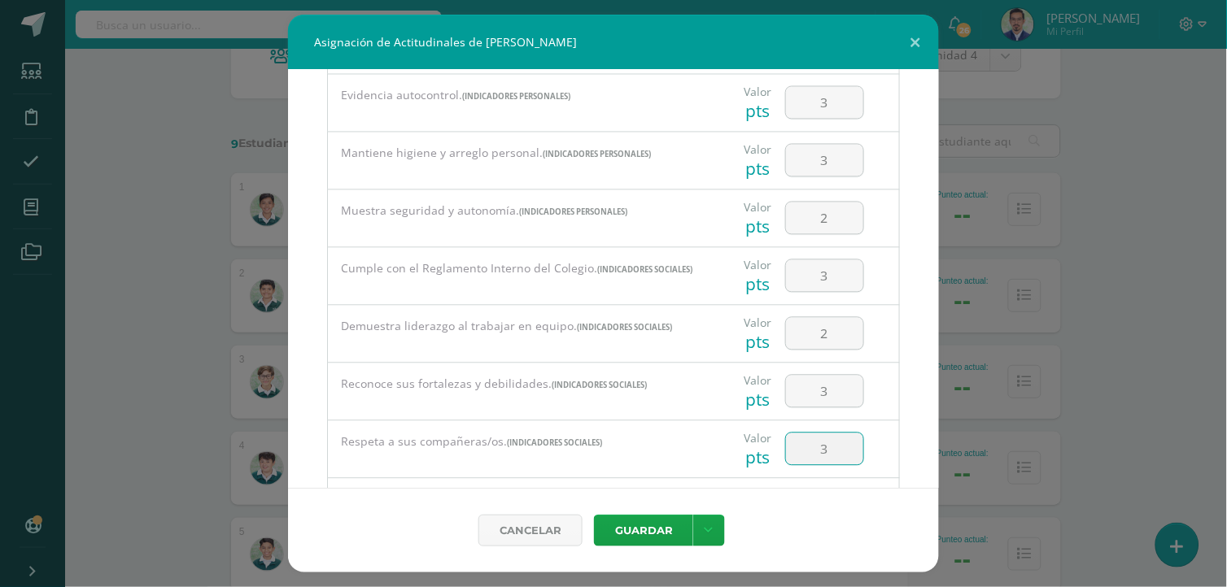
type input "3"
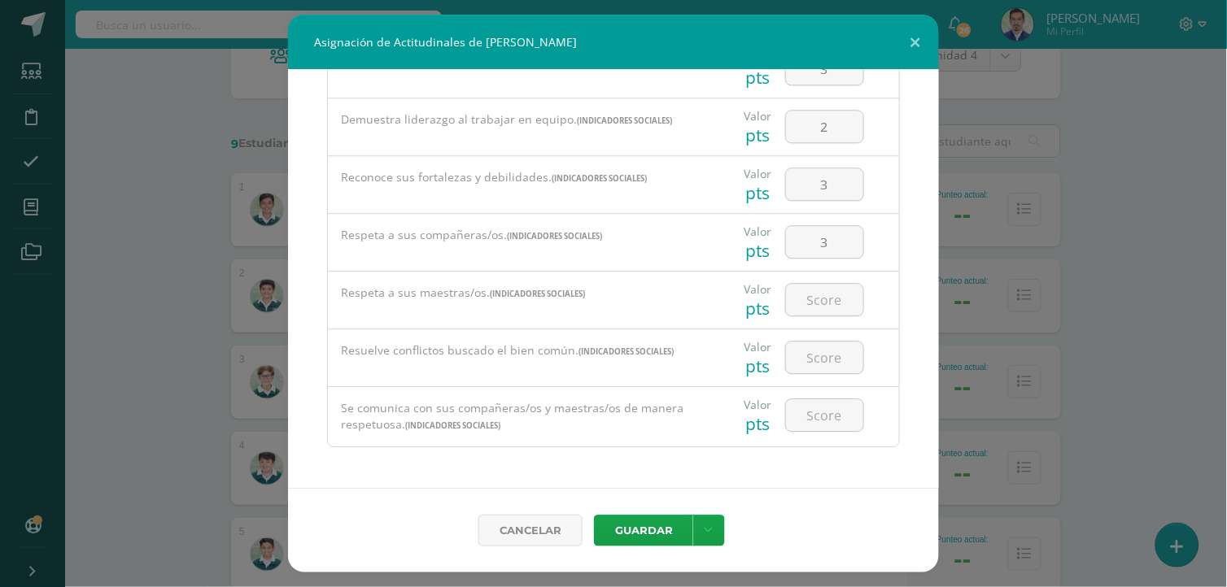
scroll to position [944, 0]
type input "3"
click at [659, 527] on button "Guardar" at bounding box center [643, 531] width 99 height 32
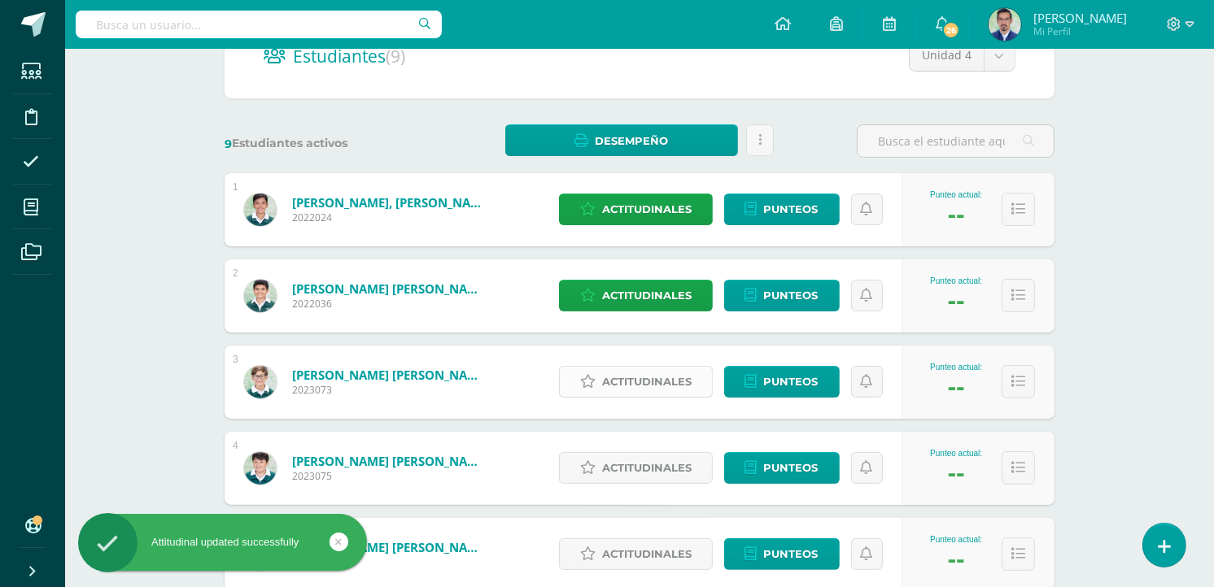
click at [644, 380] on span "Actitudinales" at bounding box center [646, 382] width 89 height 30
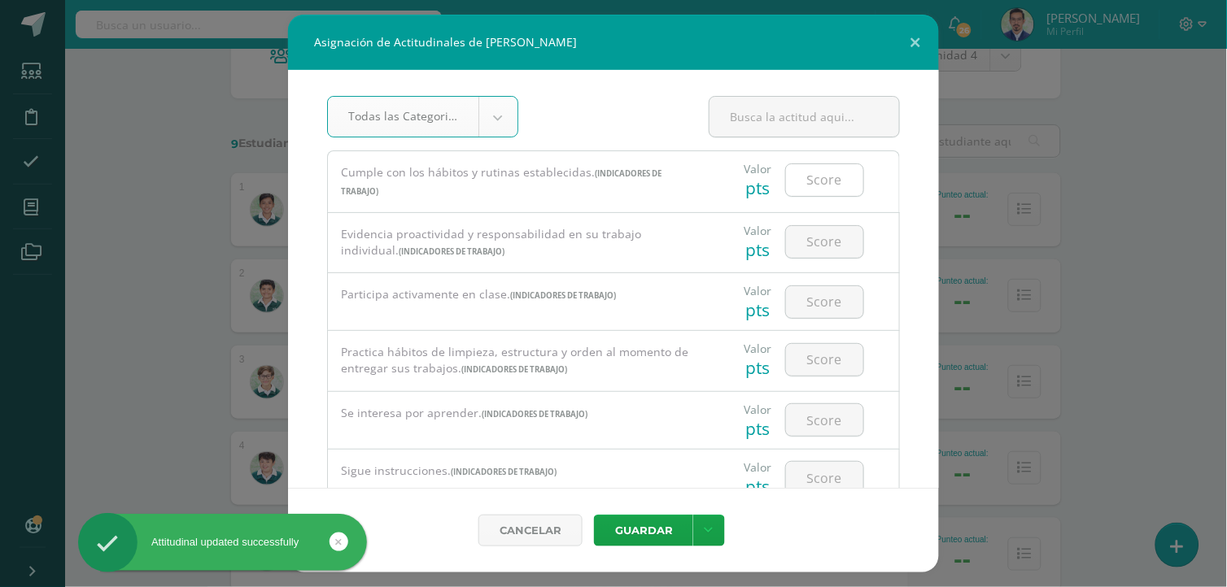
click at [823, 171] on input "number" at bounding box center [824, 180] width 77 height 32
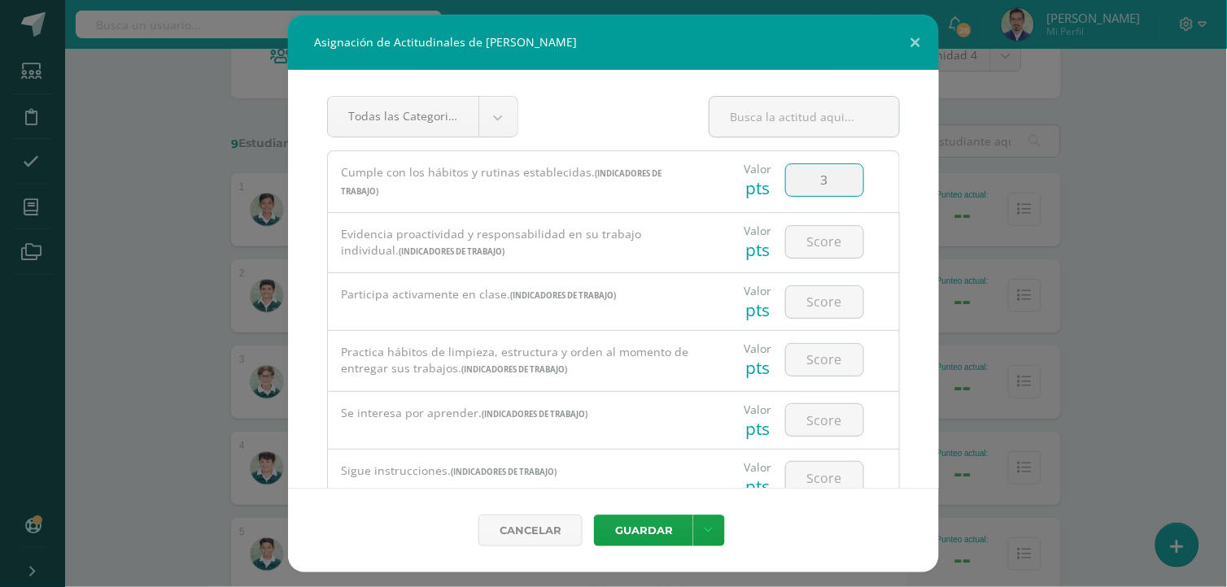
type input "3"
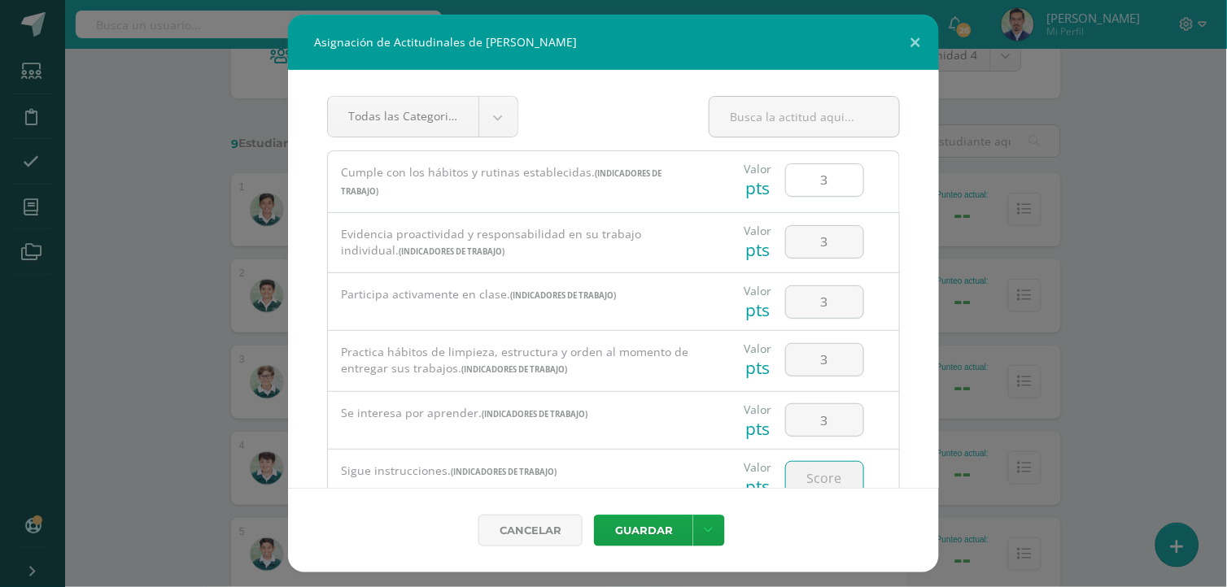
scroll to position [7, 0]
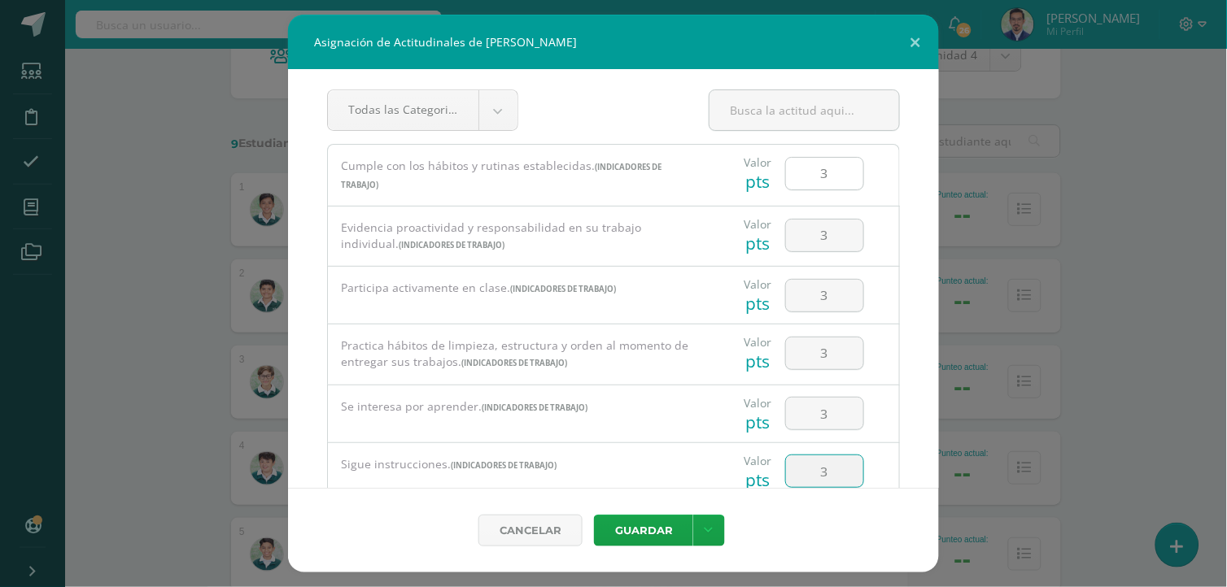
type input "3"
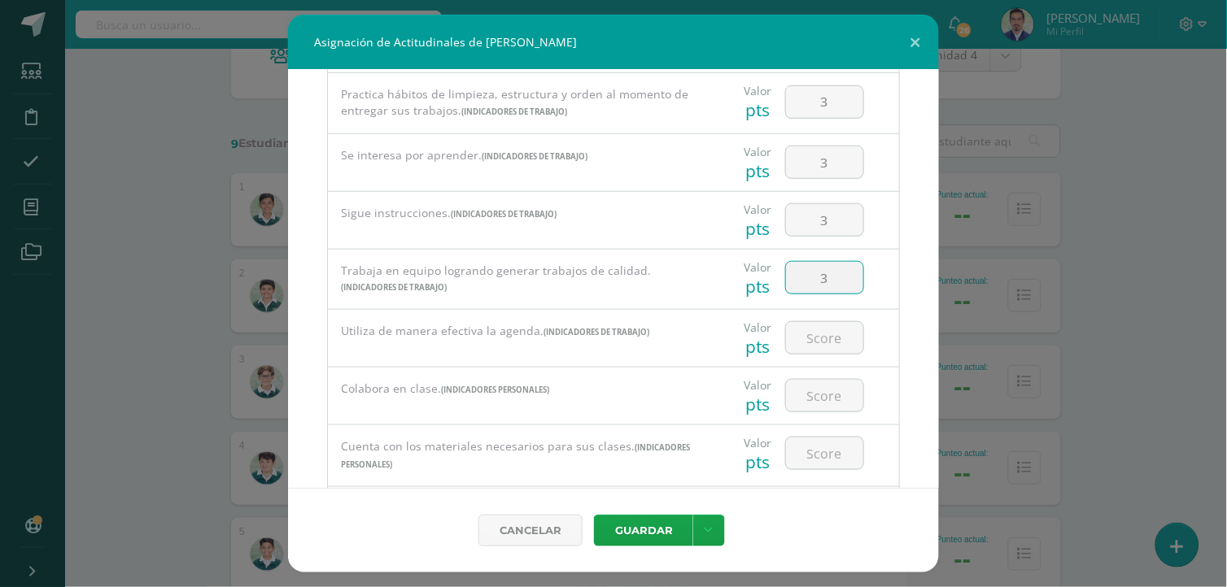
type input "3"
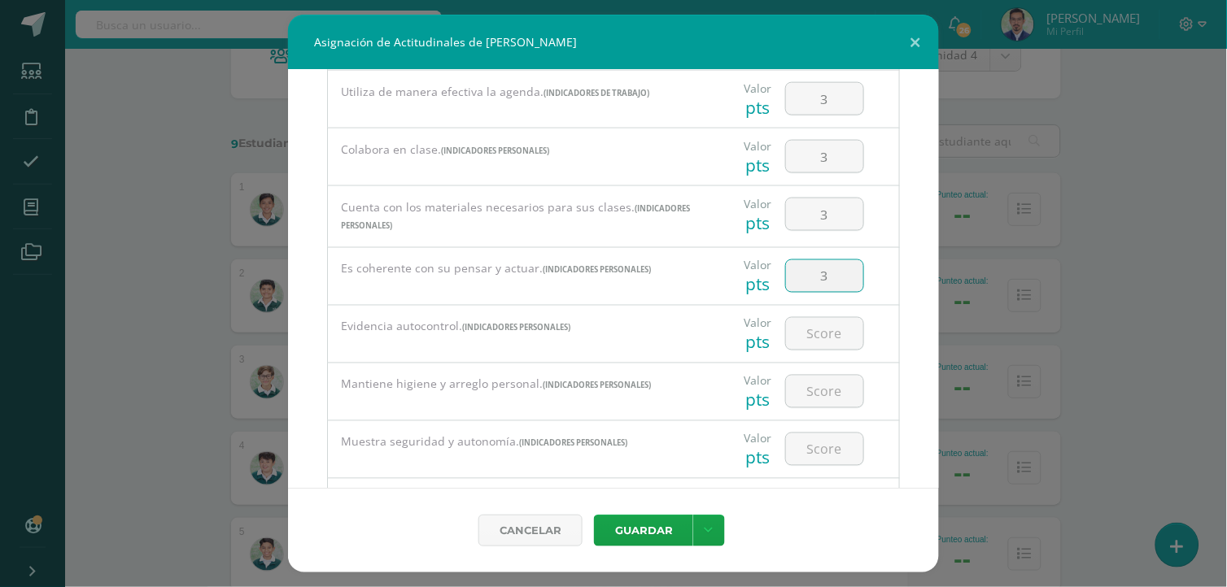
type input "3"
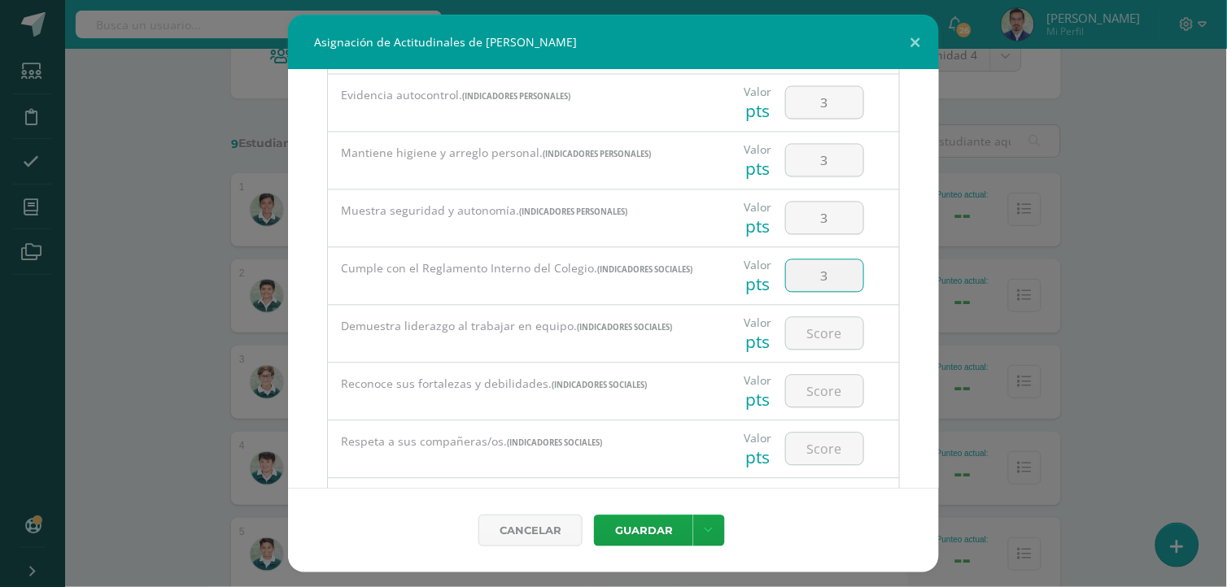
type input "3"
type input "2"
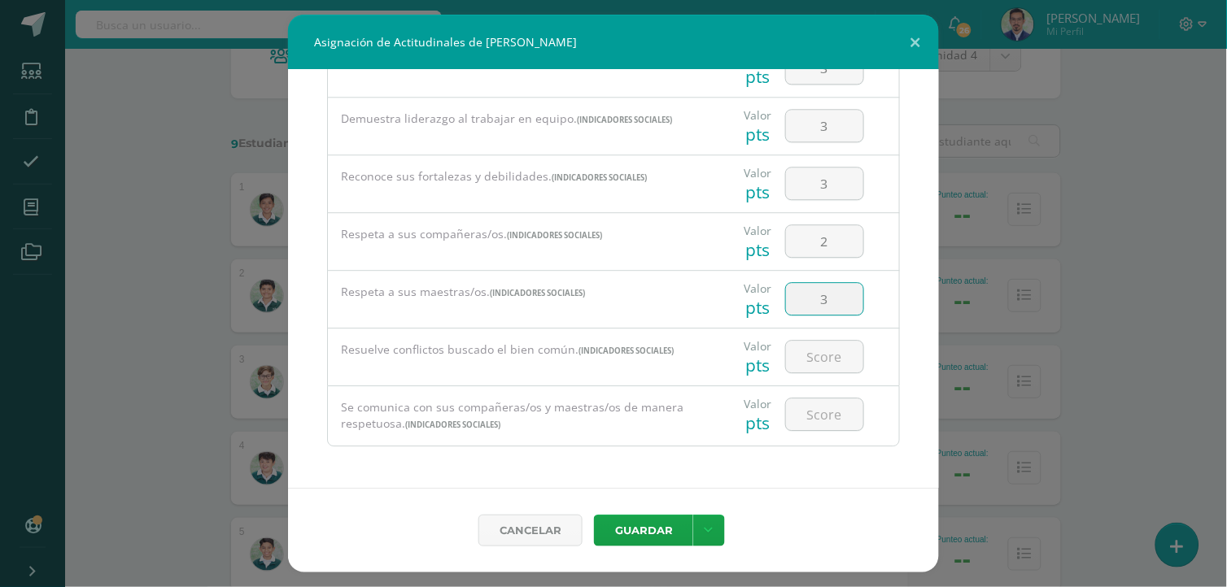
type input "3"
click at [627, 530] on button "Guardar" at bounding box center [643, 531] width 99 height 32
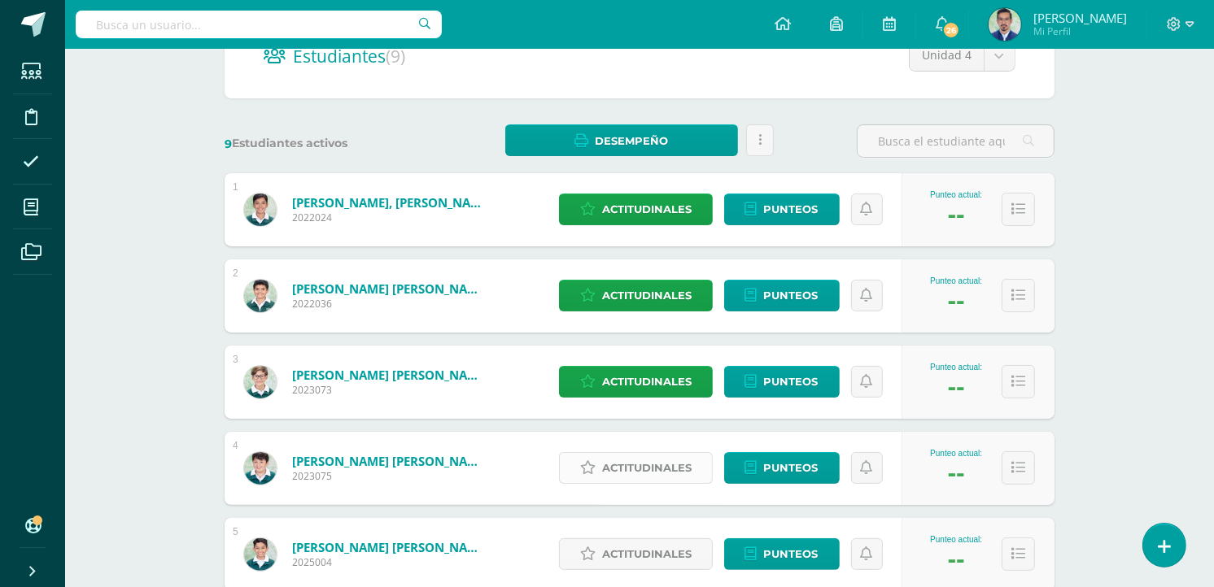
click at [675, 465] on span "Actitudinales" at bounding box center [646, 468] width 89 height 30
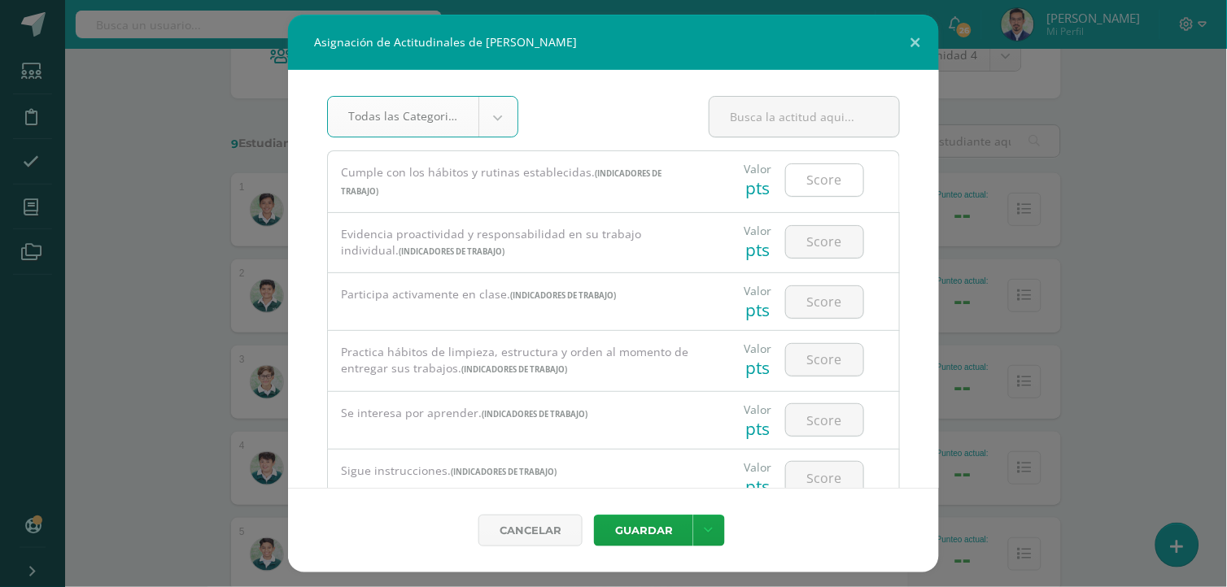
click at [823, 174] on input "number" at bounding box center [824, 180] width 77 height 32
type input "2"
type input "3"
type input "2"
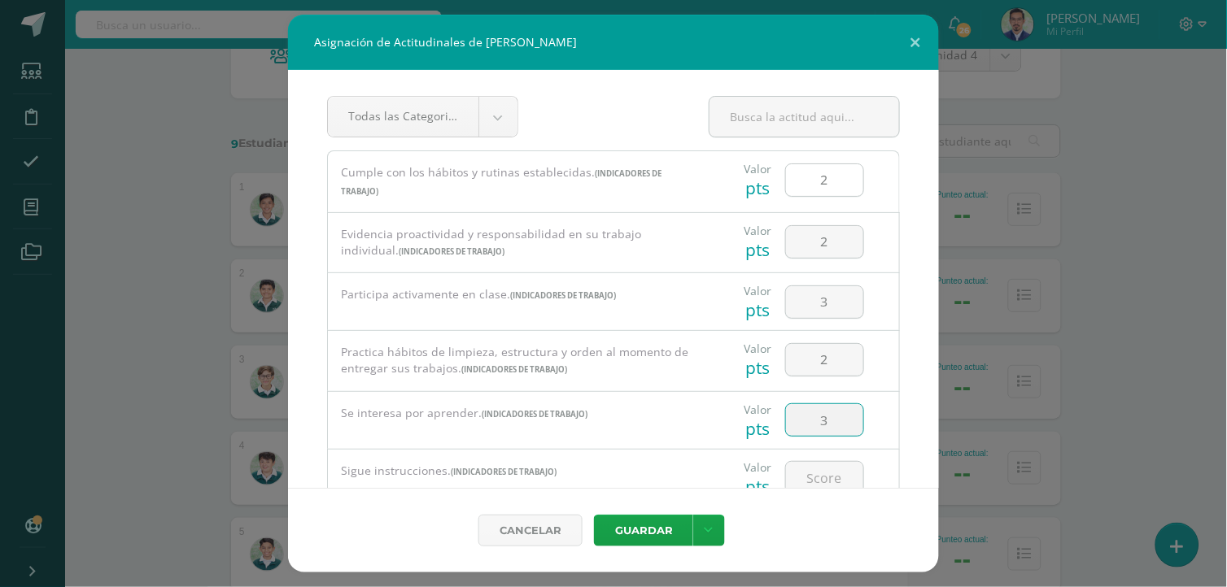
type input "3"
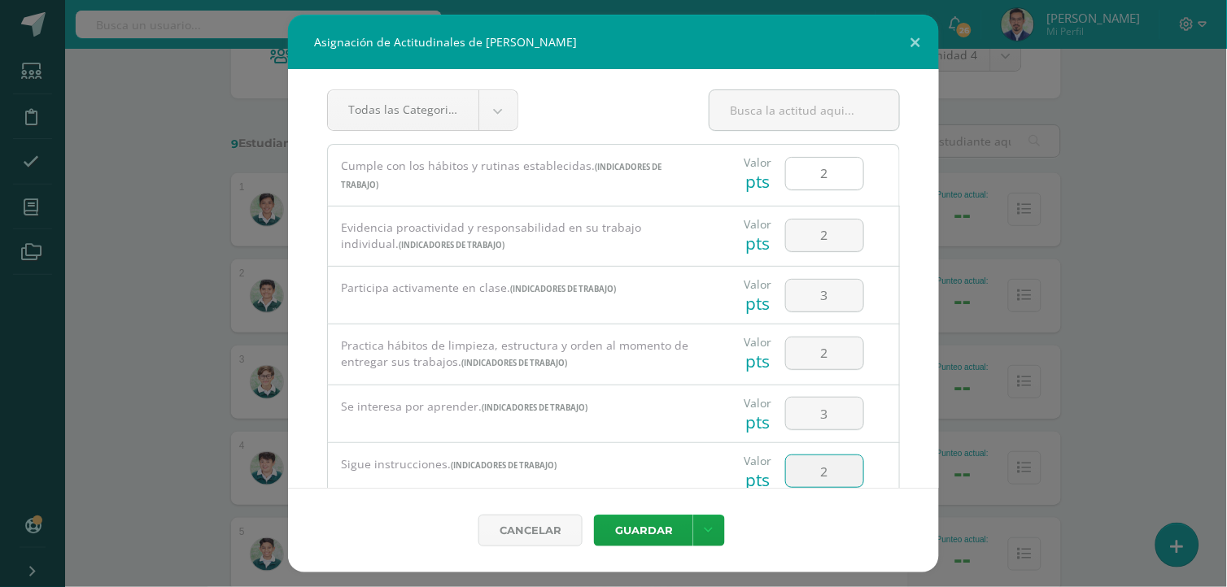
type input "2"
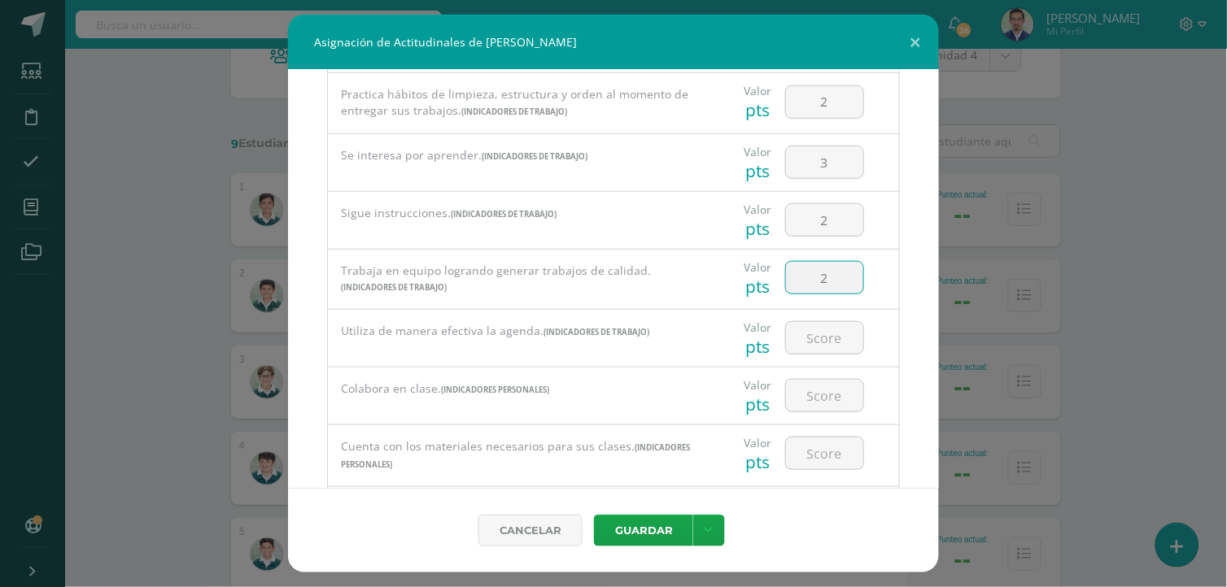
type input "2"
type input "1"
type input "3"
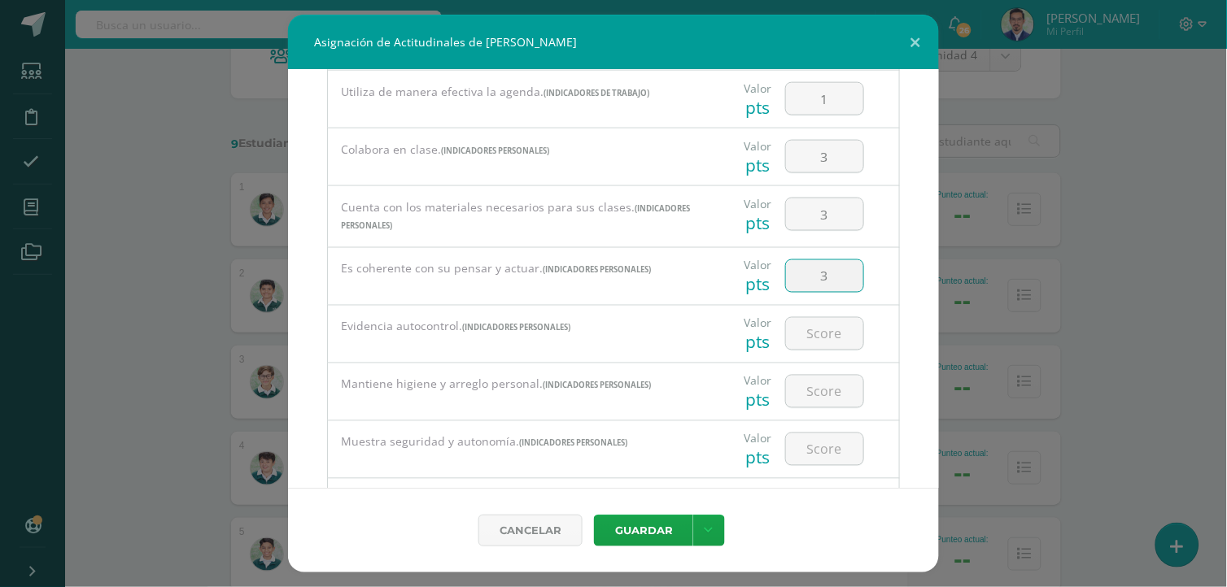
type input "3"
type input "2"
type input "1"
type input "3"
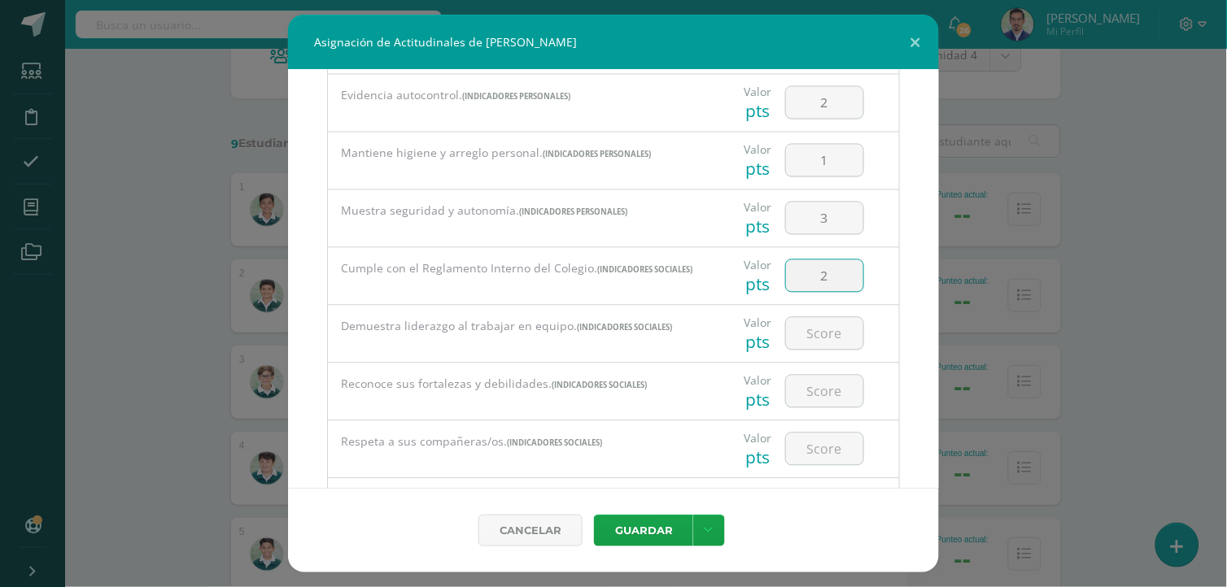
type input "2"
type input "3"
type input "1"
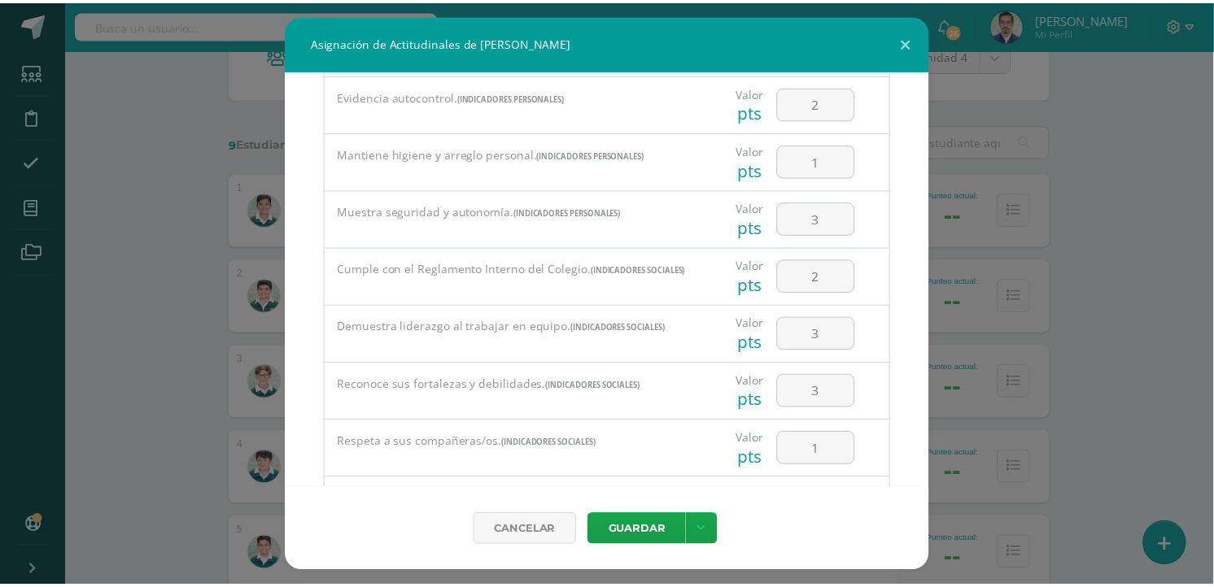
scroll to position [944, 0]
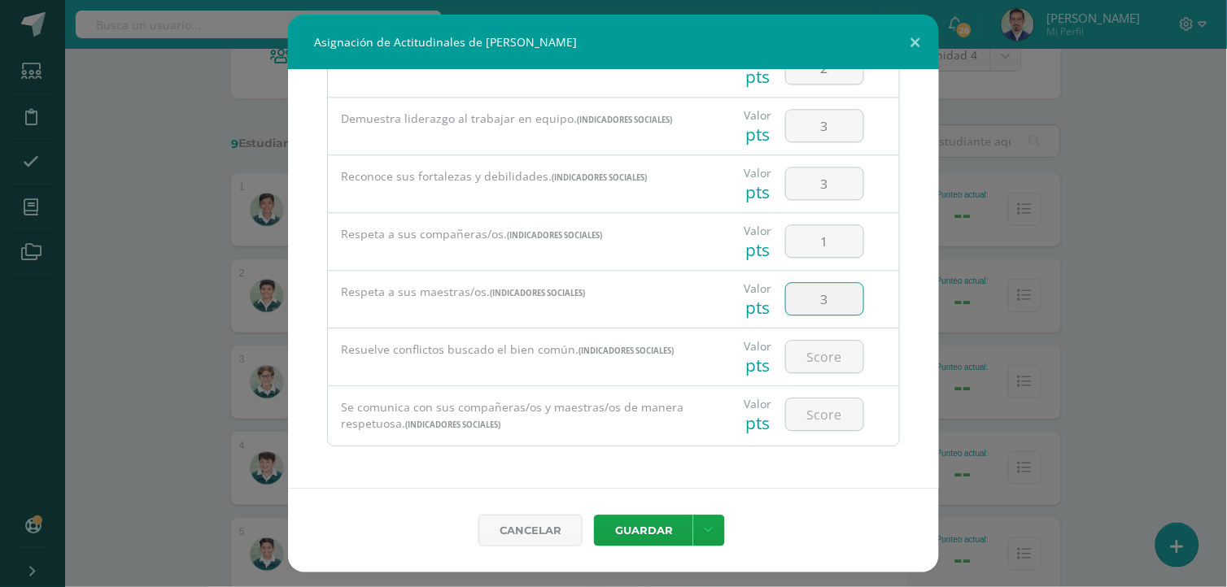
type input "3"
type input "2"
type input "3"
type input "2"
click at [657, 539] on button "Guardar" at bounding box center [643, 531] width 99 height 32
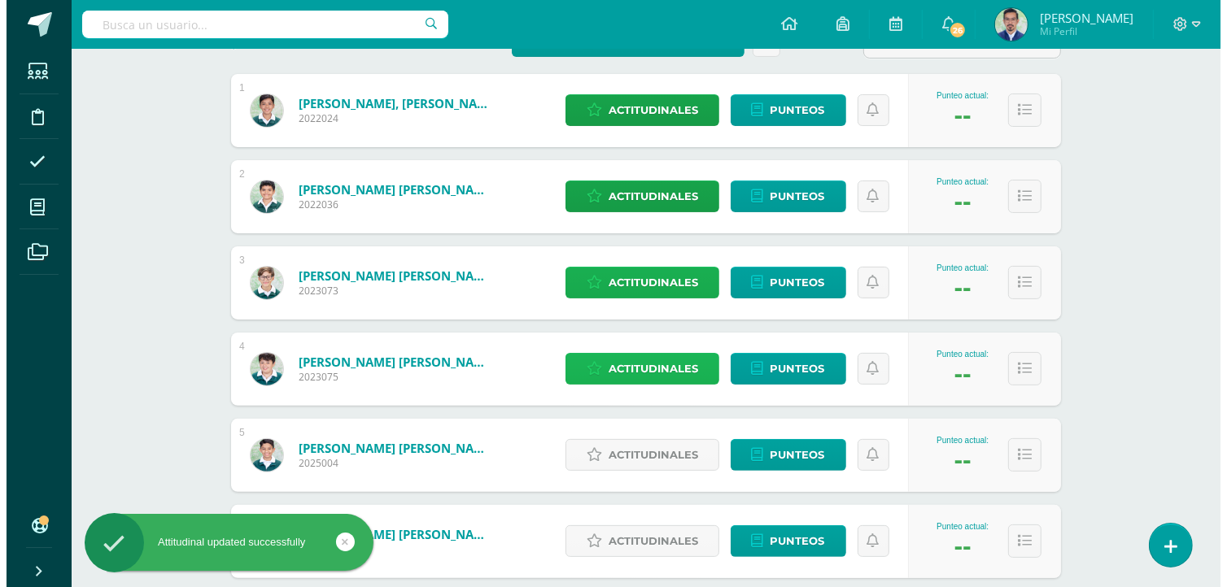
scroll to position [361, 0]
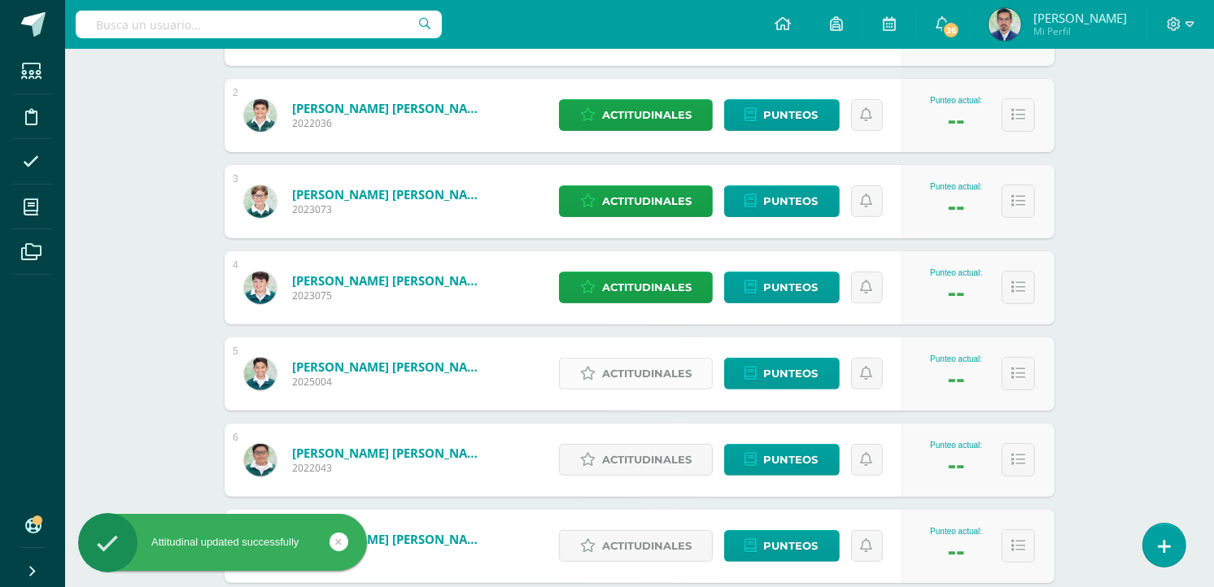
click at [655, 375] on span "Actitudinales" at bounding box center [646, 374] width 89 height 30
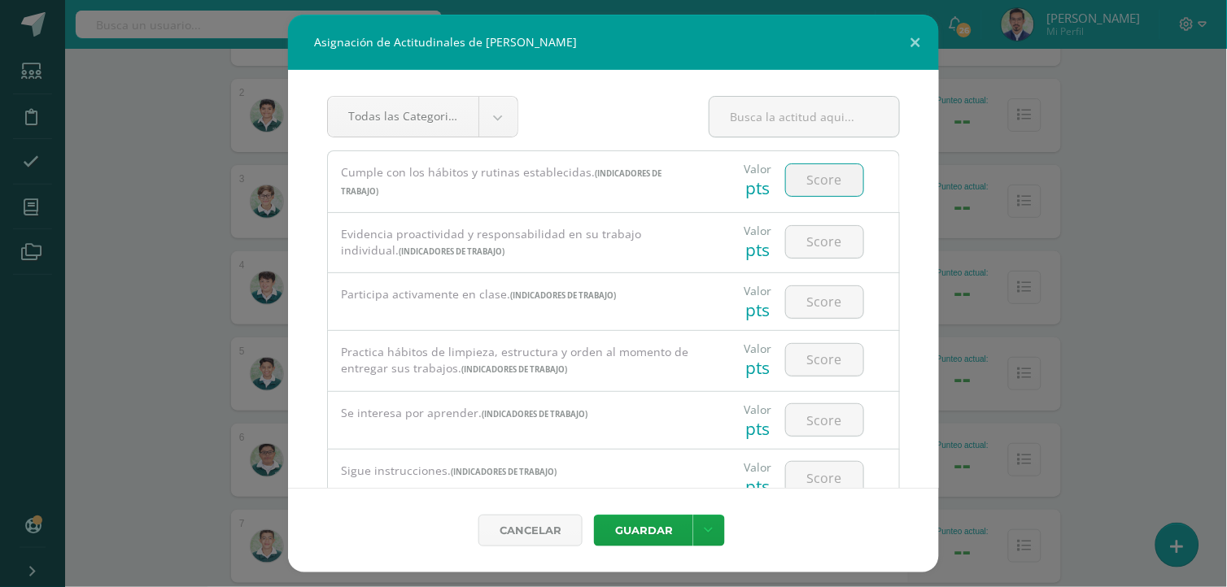
click at [819, 181] on input "number" at bounding box center [824, 180] width 77 height 32
type input "3"
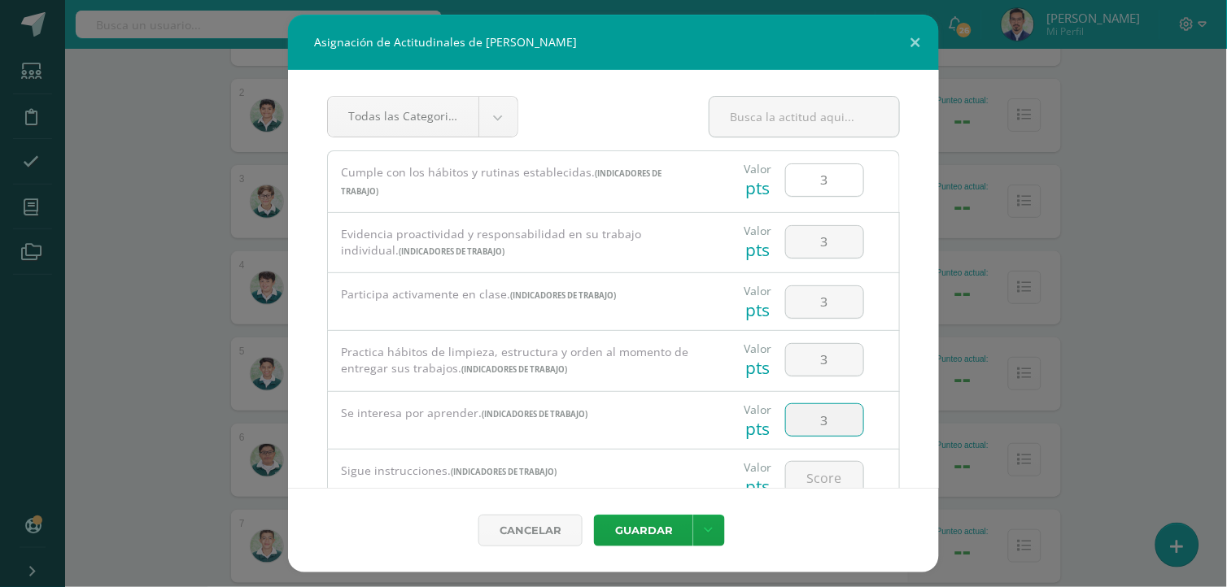
type input "3"
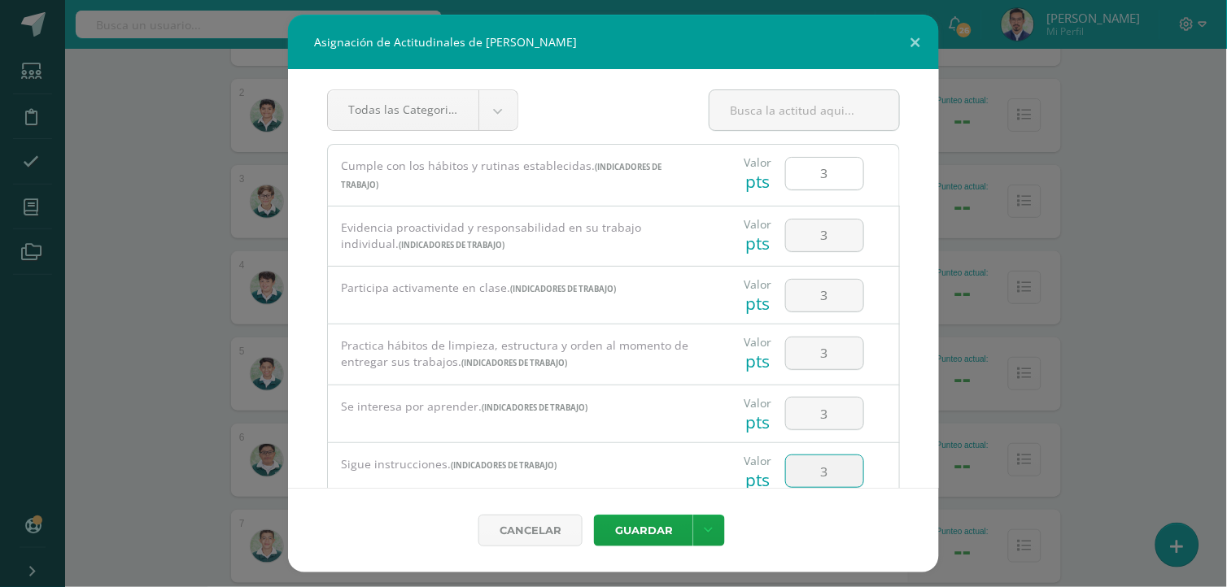
type input "3"
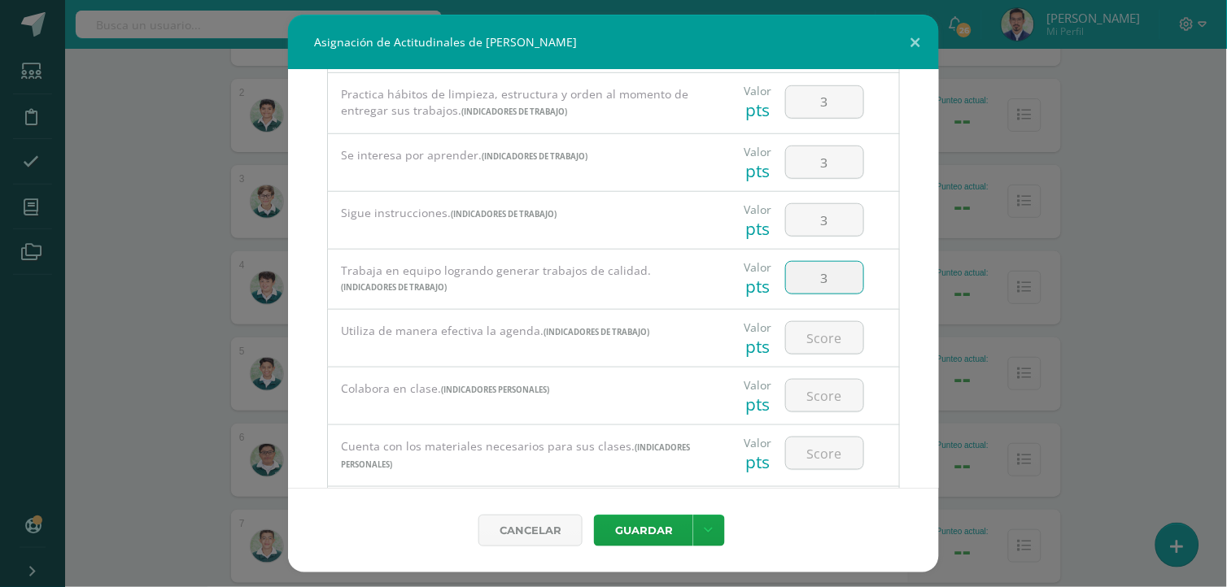
type input "3"
click at [835, 338] on input "33" at bounding box center [824, 338] width 77 height 32
type input "3"
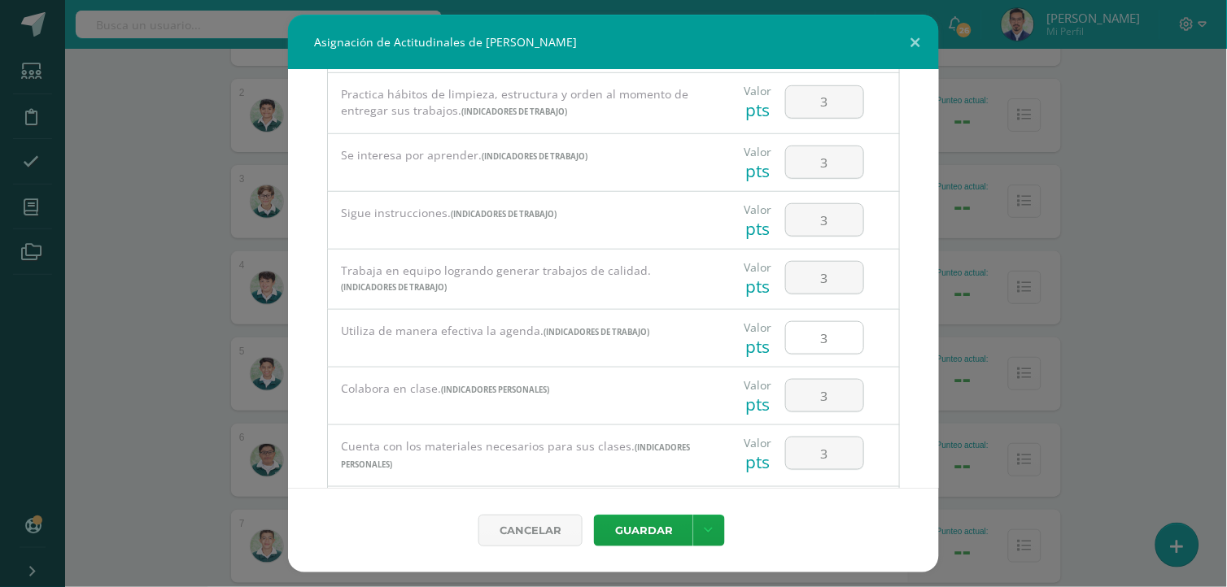
scroll to position [497, 0]
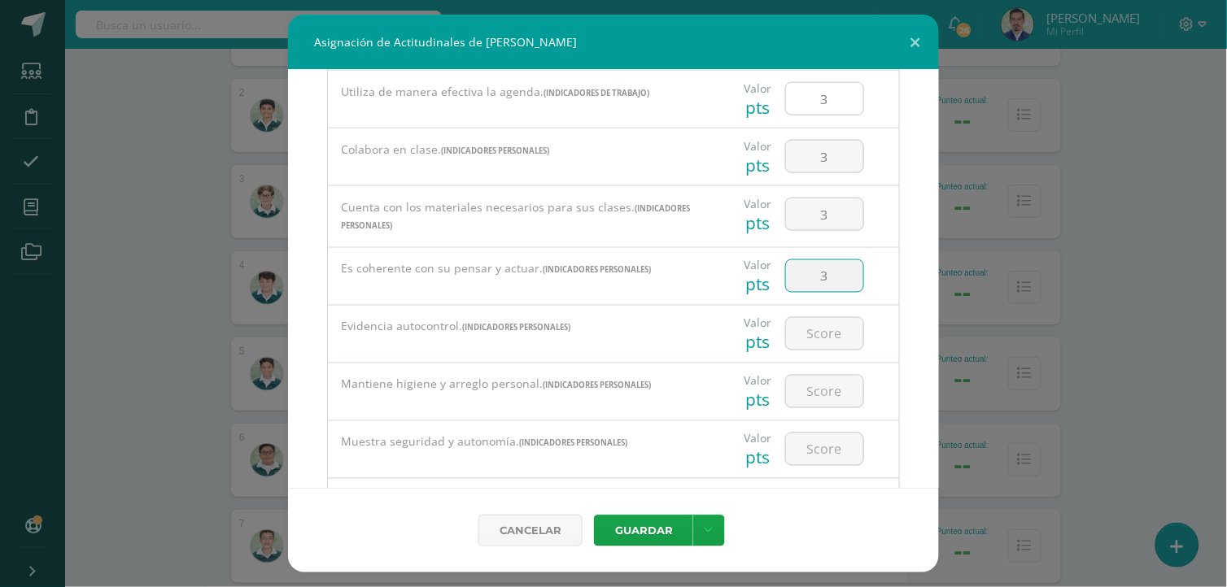
type input "3"
type input "2"
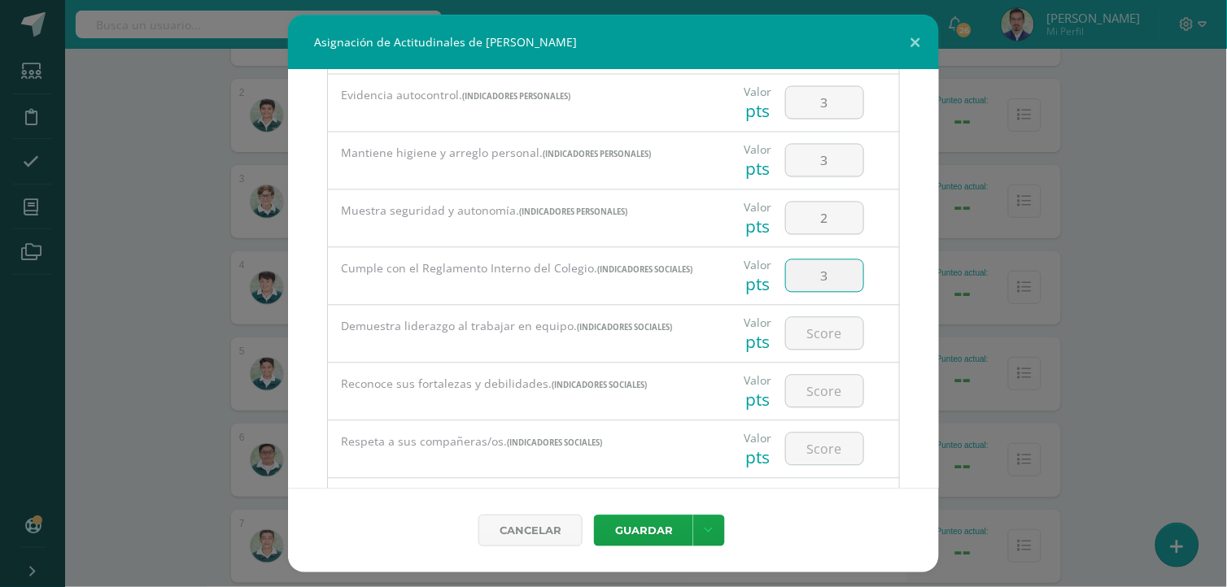
type input "3"
type input "2"
type input "3"
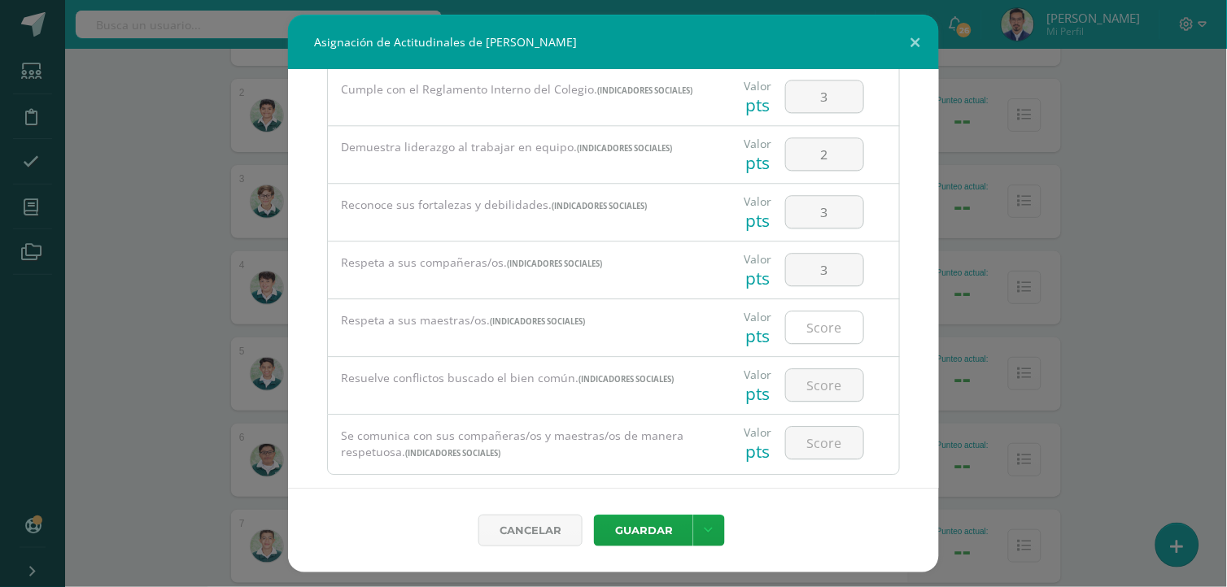
scroll to position [909, 0]
type input "3"
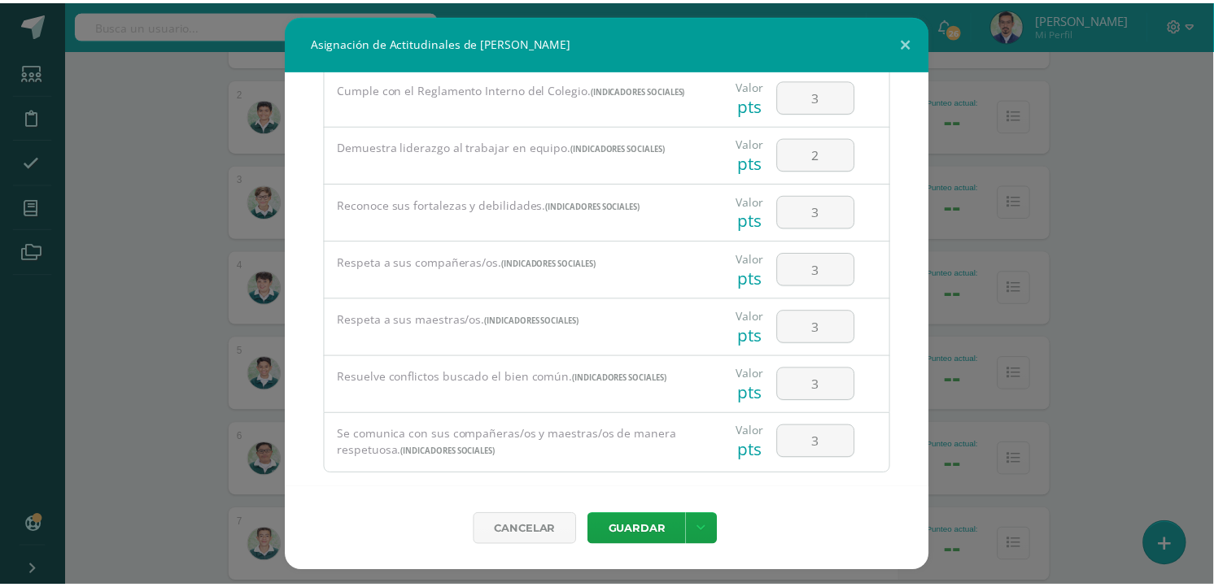
scroll to position [944, 0]
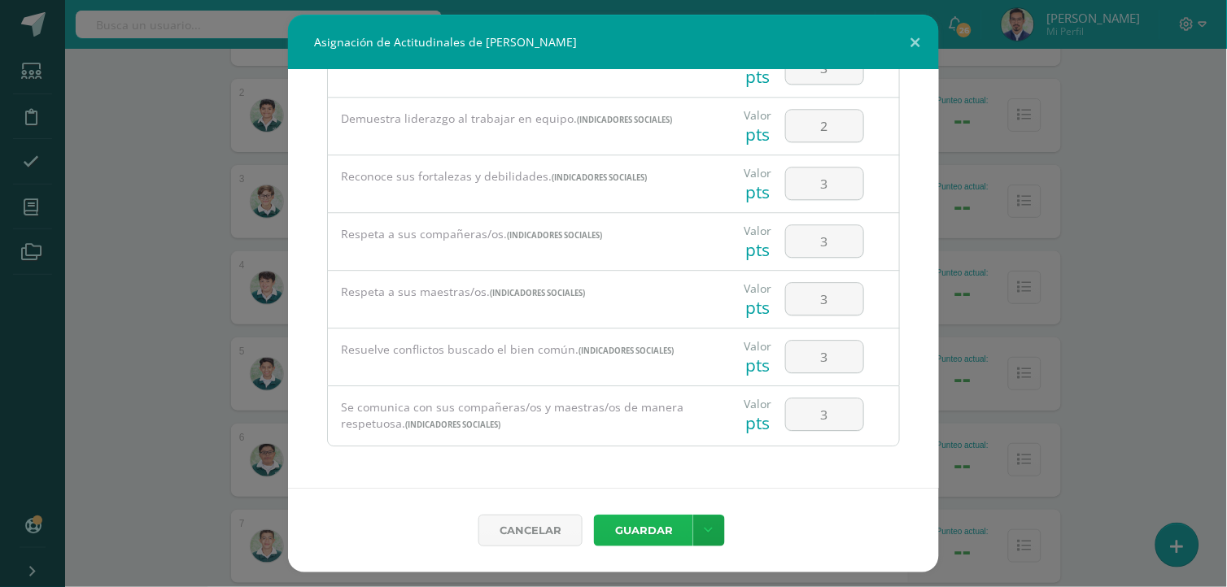
click at [665, 535] on button "Guardar" at bounding box center [643, 531] width 99 height 32
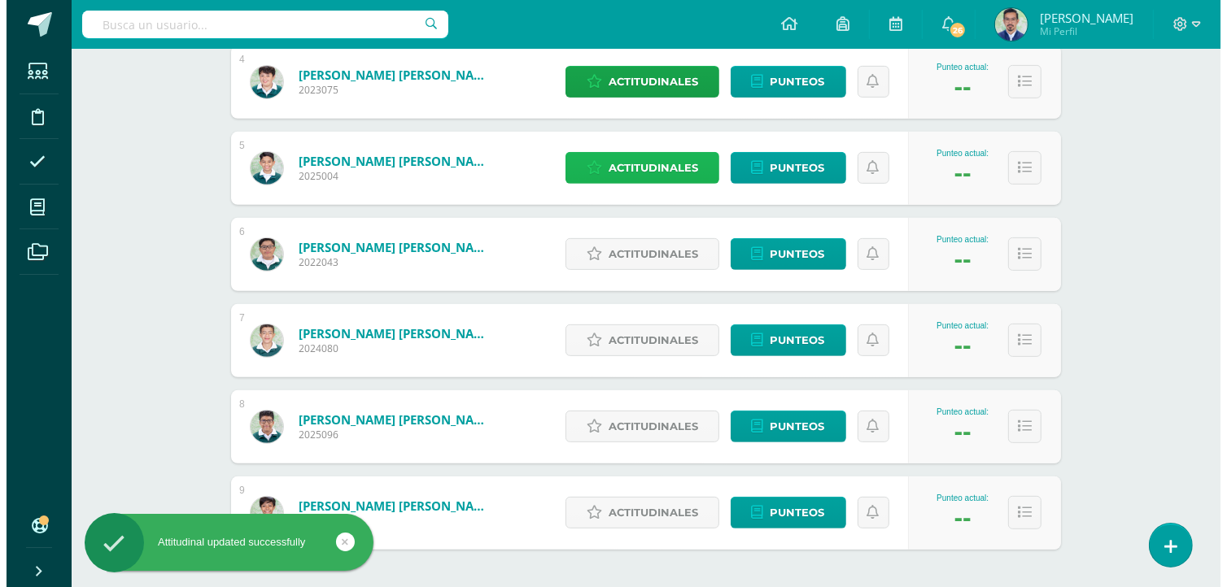
scroll to position [632, 0]
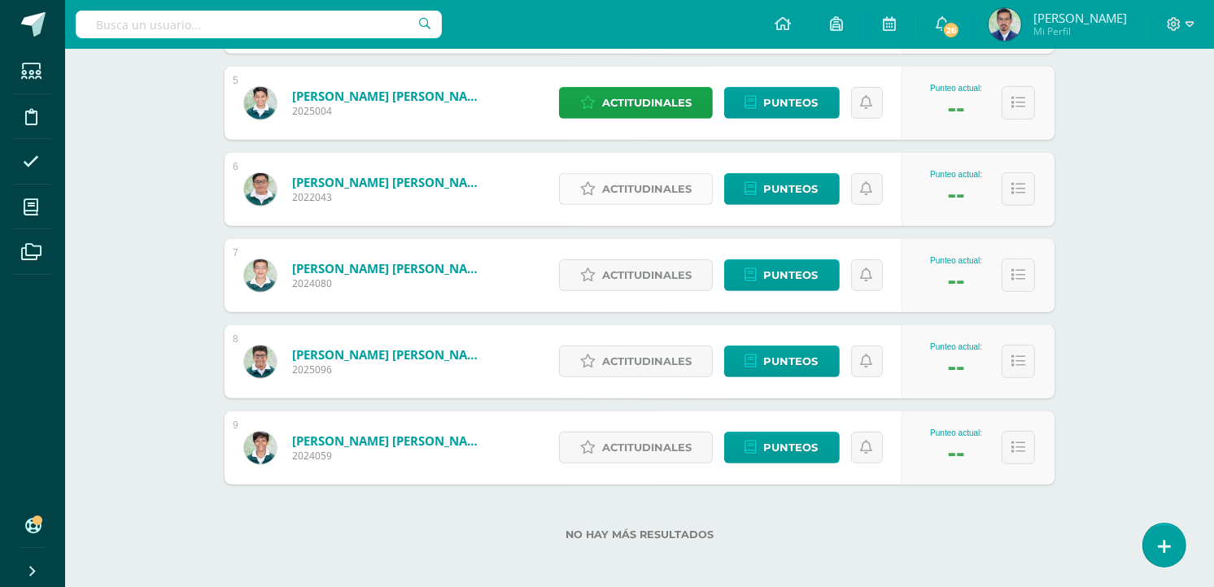
click at [643, 185] on span "Actitudinales" at bounding box center [646, 189] width 89 height 30
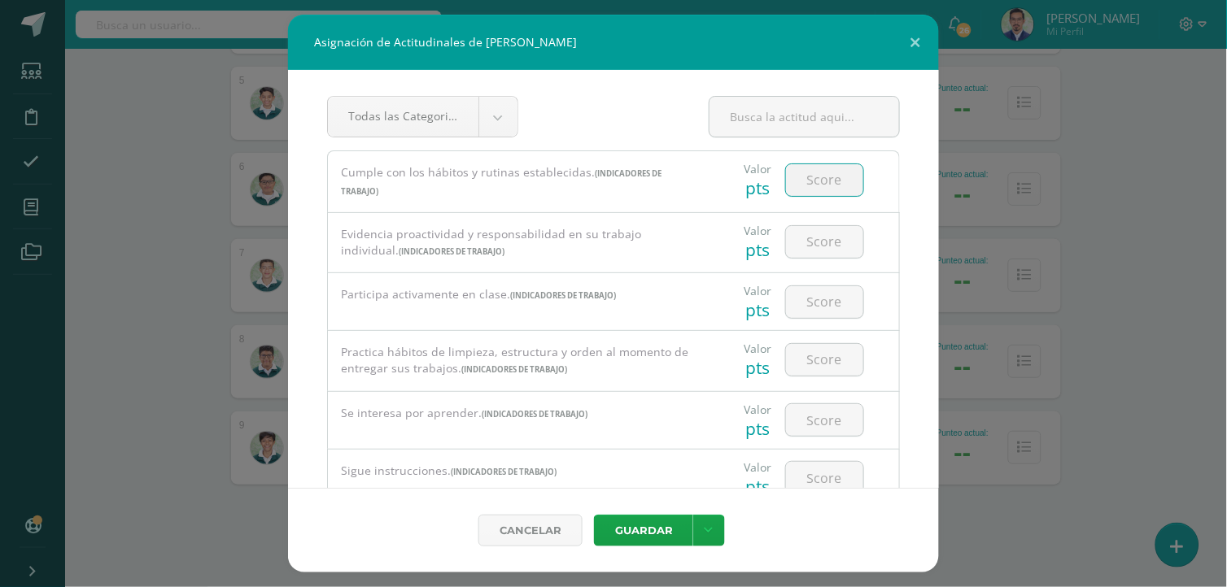
click at [824, 179] on input "number" at bounding box center [824, 180] width 77 height 32
type input "3"
type input "2"
type input "1"
type input "2"
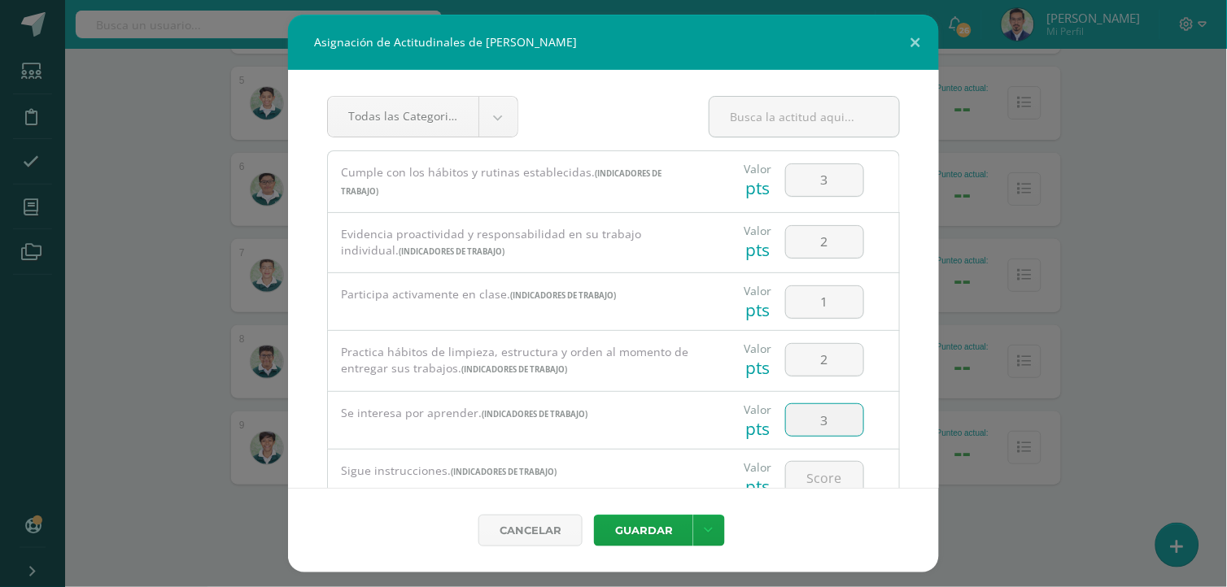
type input "3"
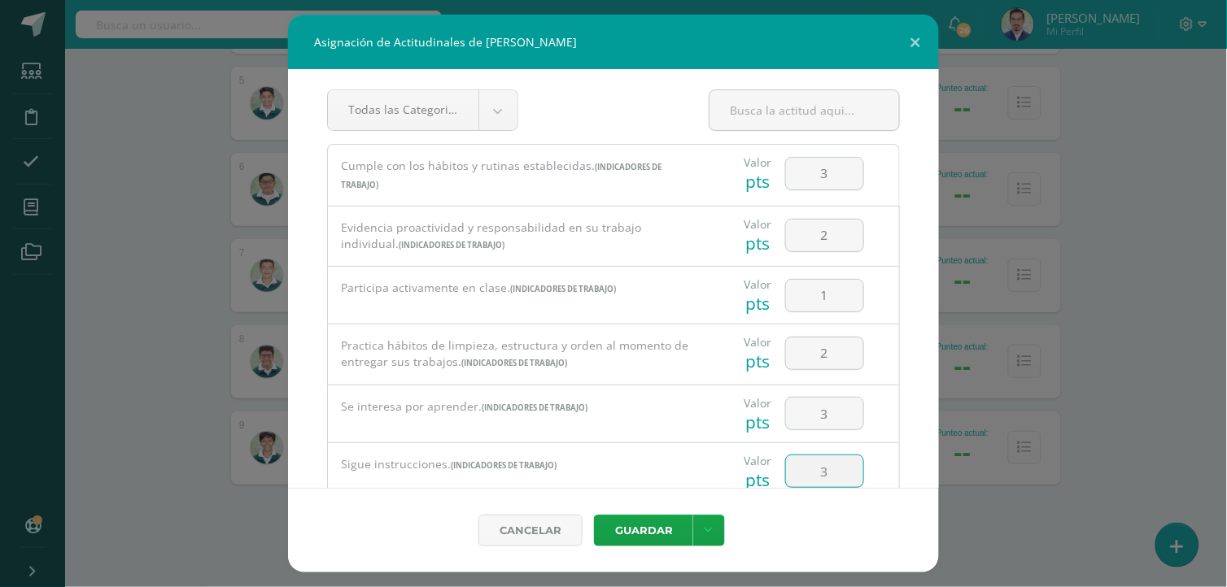
type input "3"
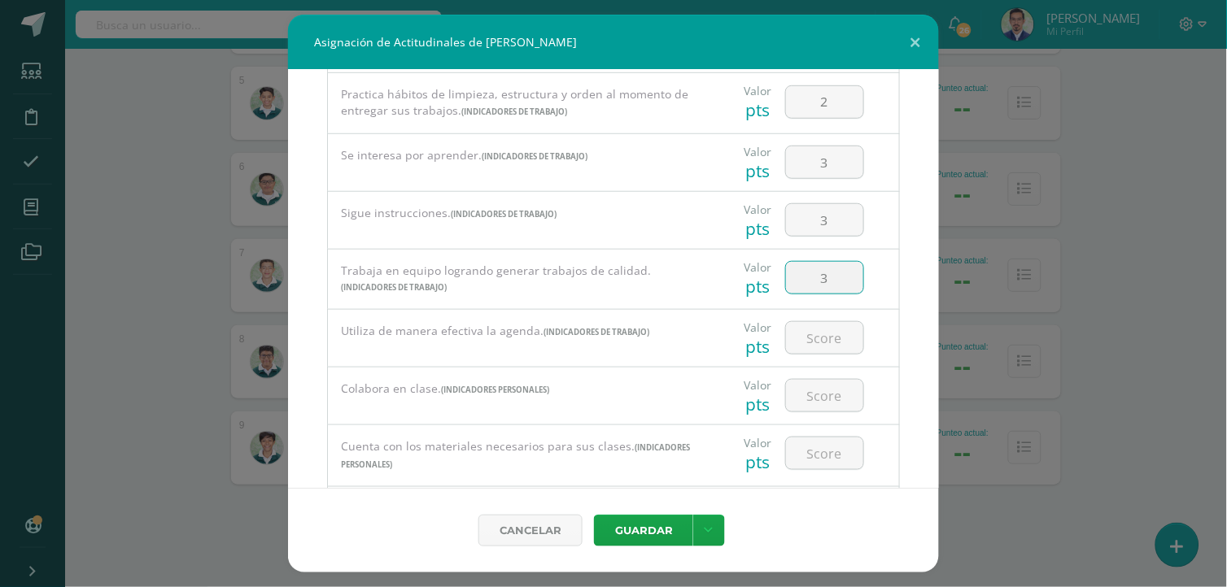
type input "3"
type input "2"
type input "3"
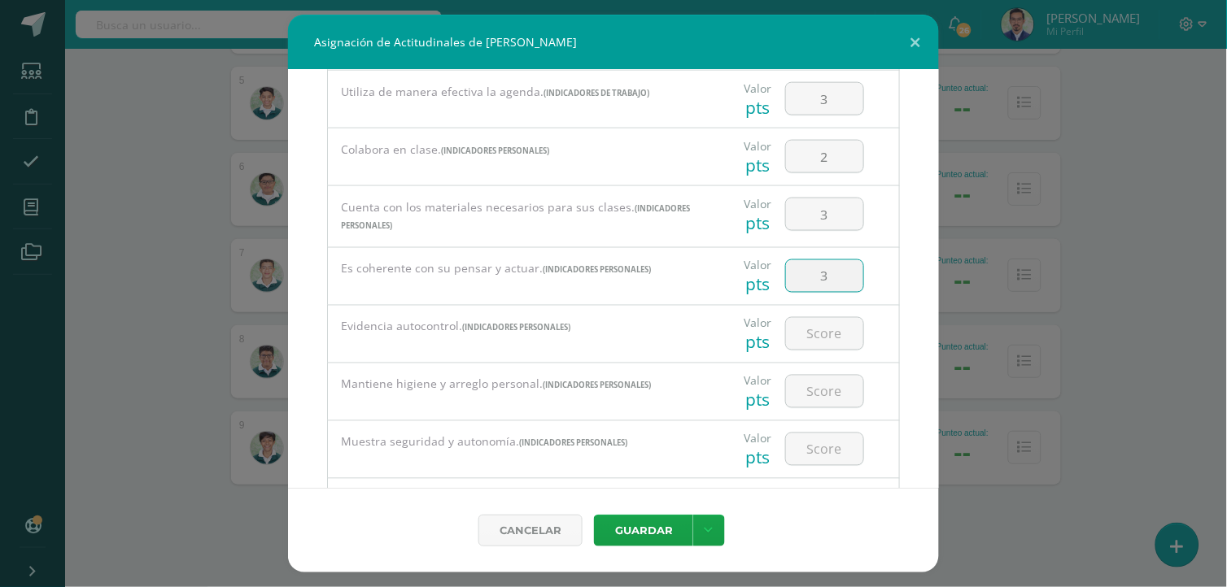
type input "3"
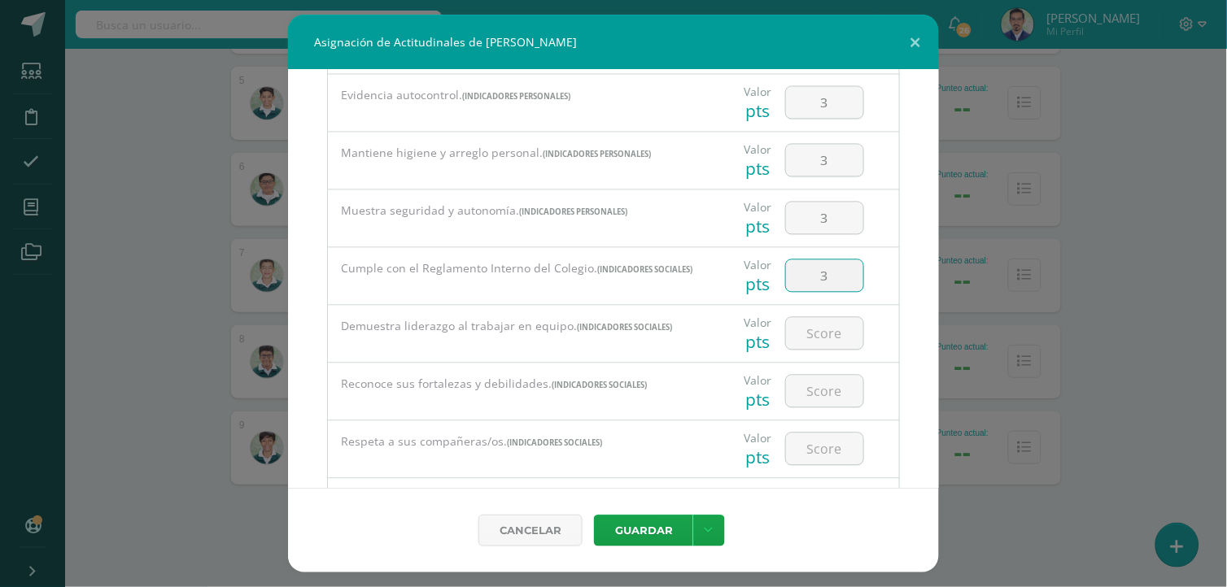
type input "3"
type input "2"
type input "3"
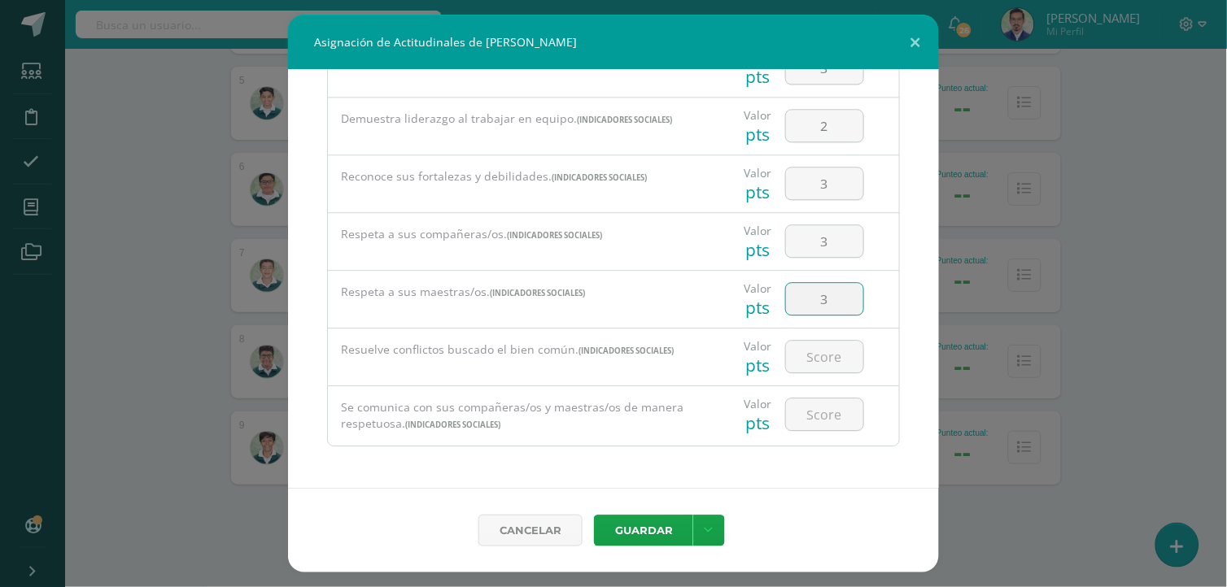
type input "3"
click at [646, 521] on button "Guardar" at bounding box center [643, 531] width 99 height 32
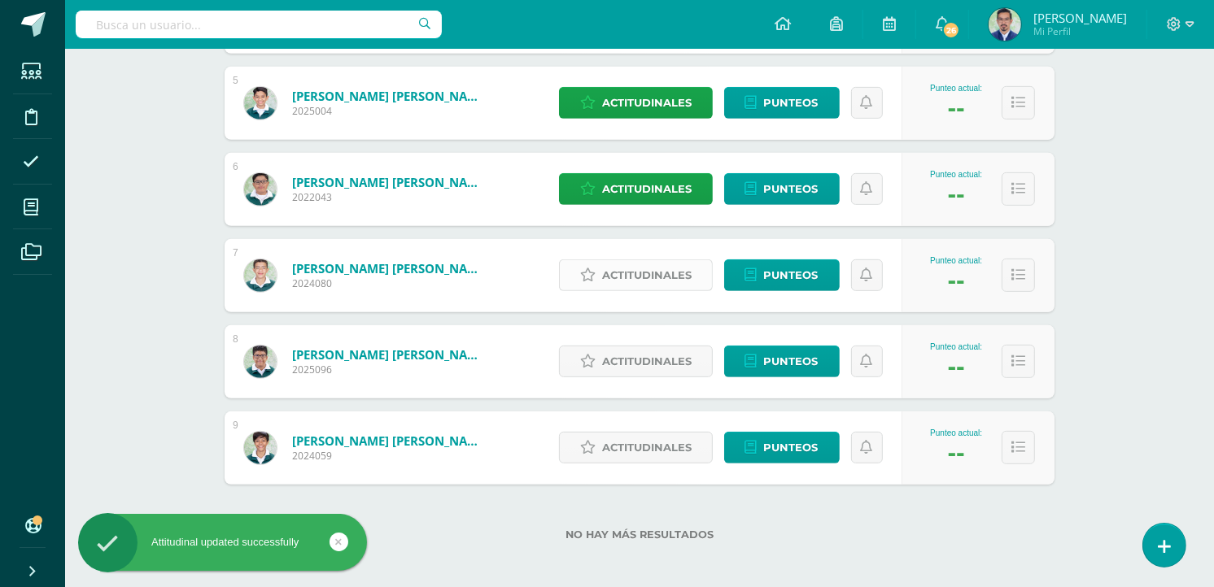
click at [632, 275] on span "Actitudinales" at bounding box center [646, 275] width 89 height 30
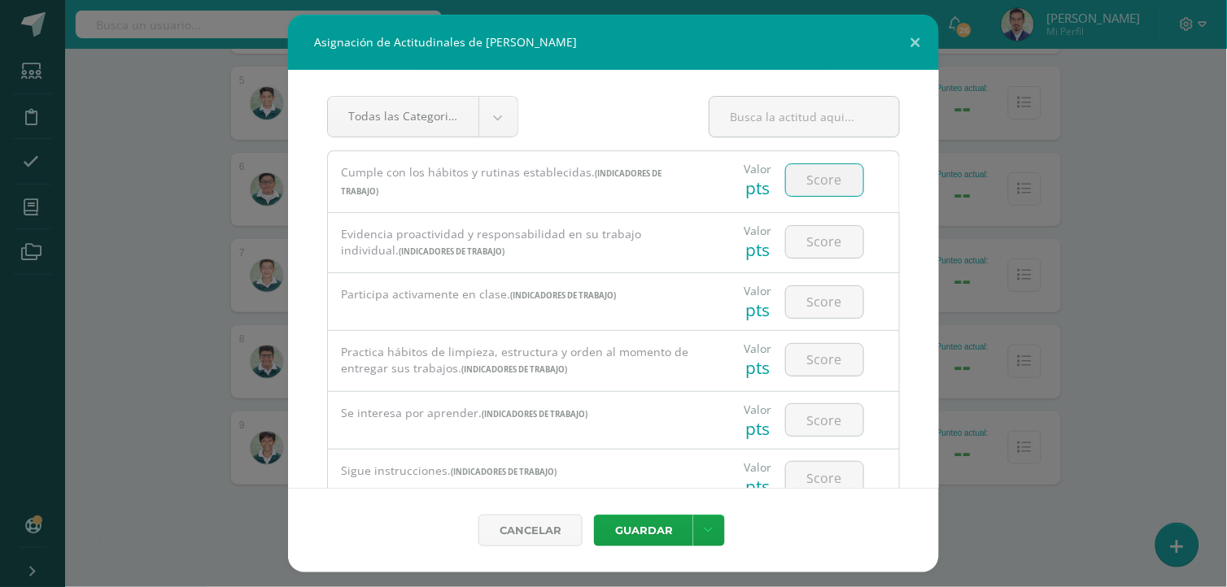
click at [818, 185] on input "number" at bounding box center [824, 180] width 77 height 32
type input "2"
type input "3"
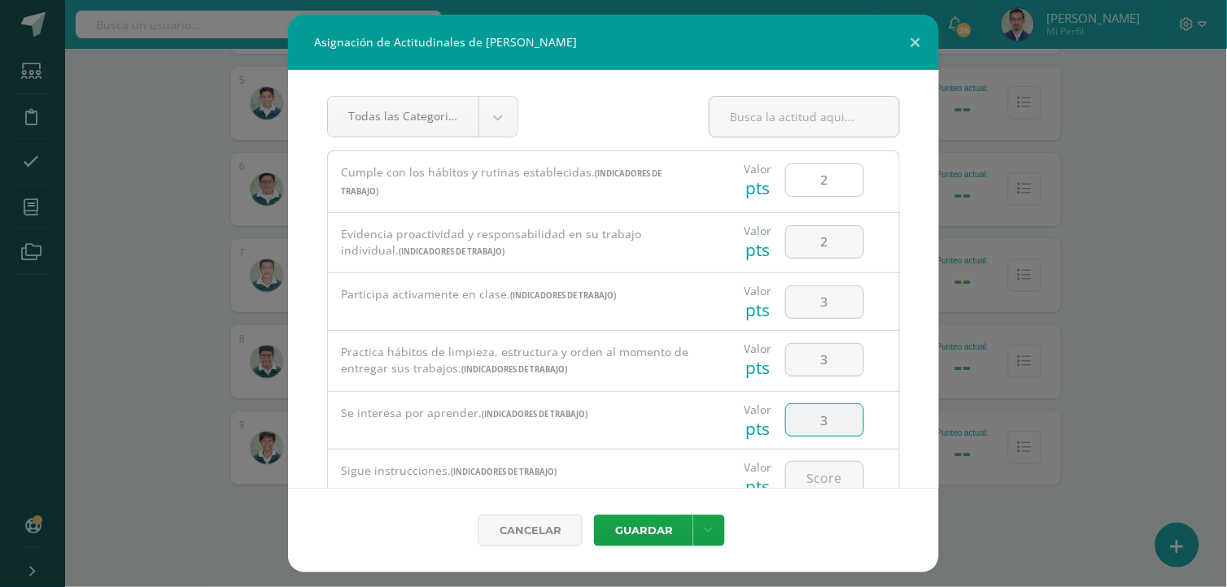
type input "3"
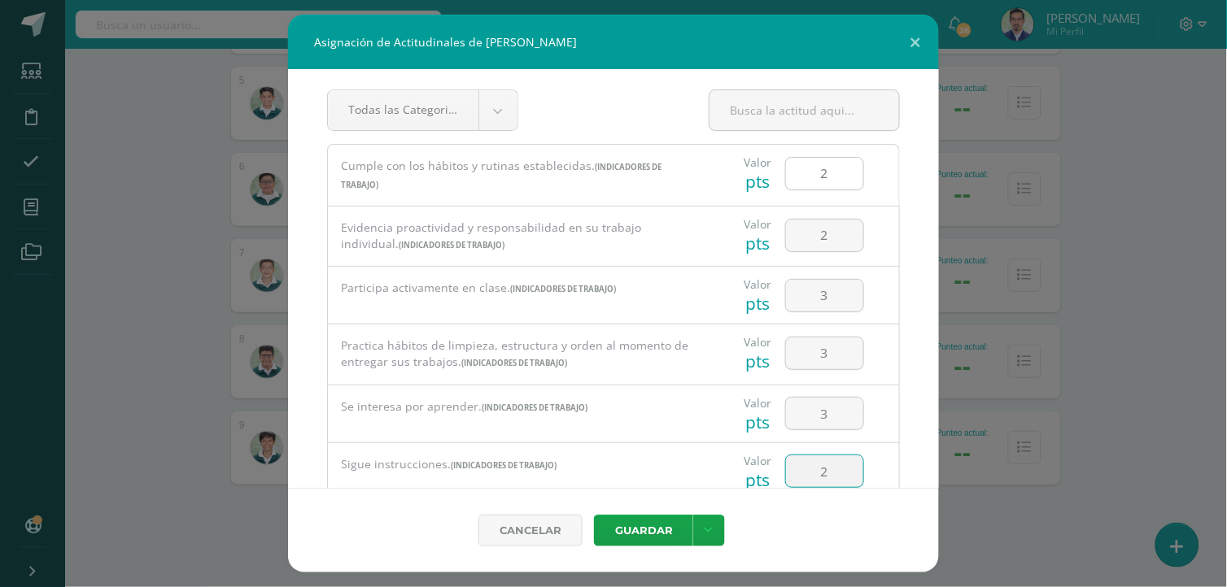
type input "2"
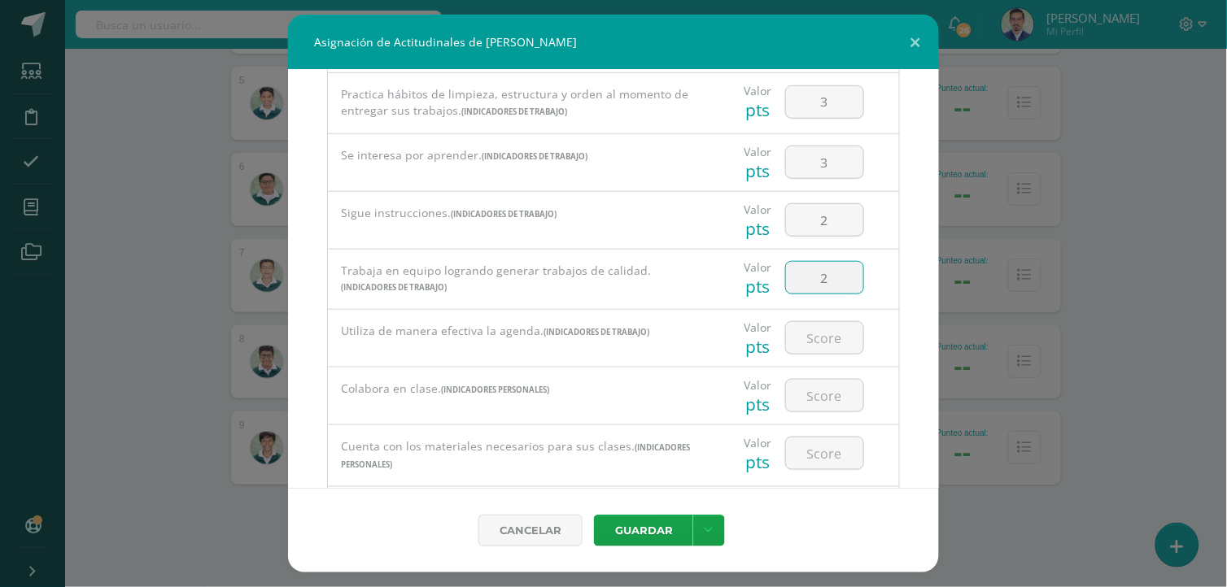
type input "2"
type input "1"
type input "3"
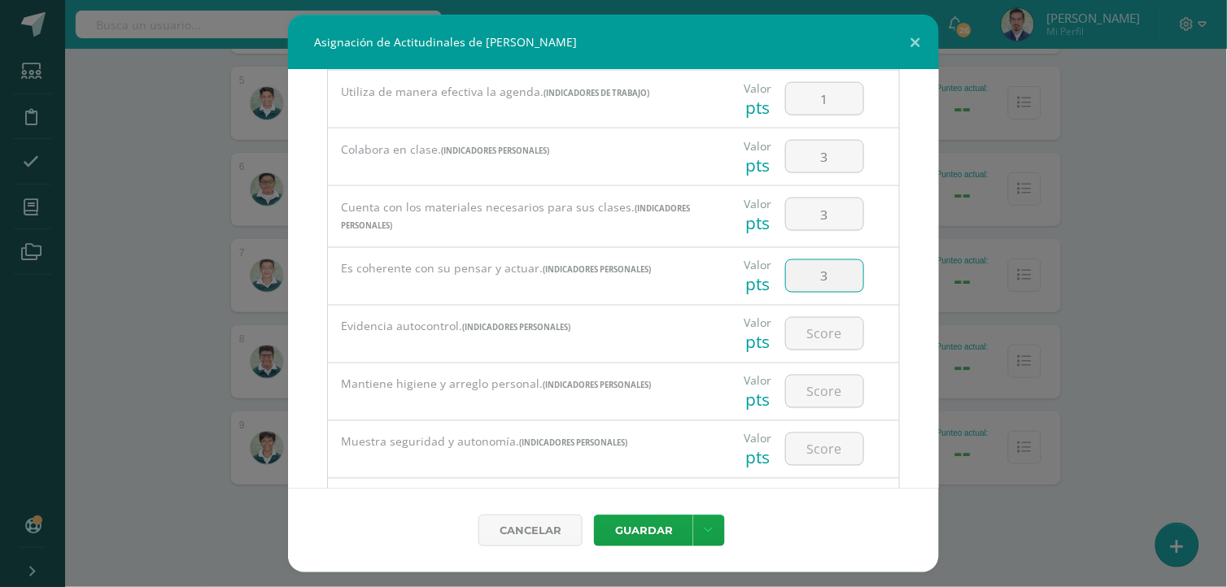
type input "3"
type input "2"
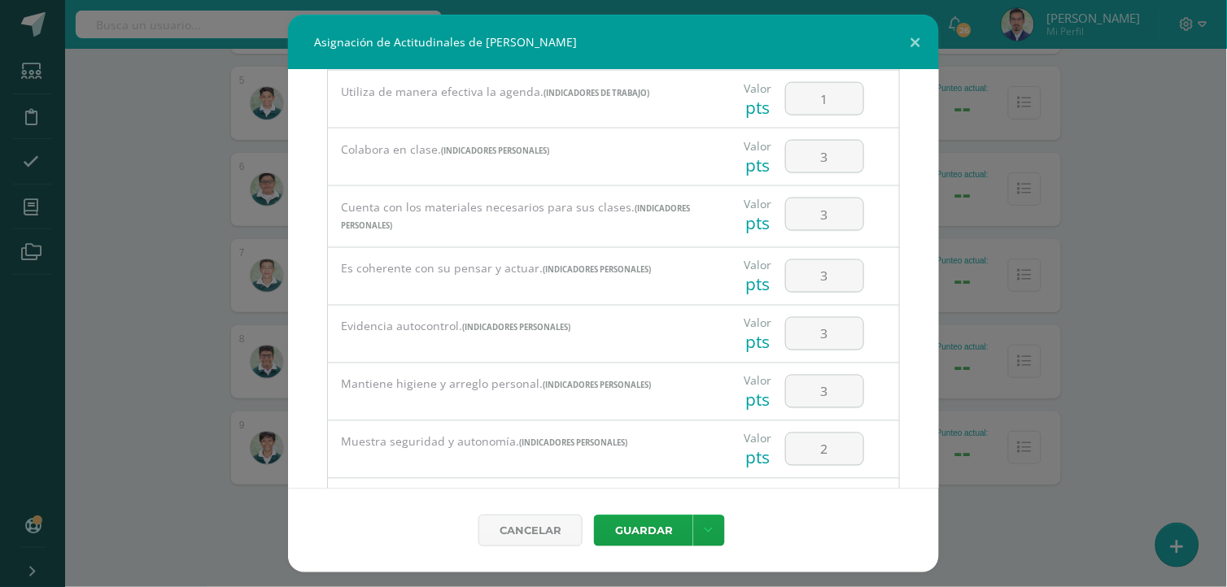
scroll to position [728, 0]
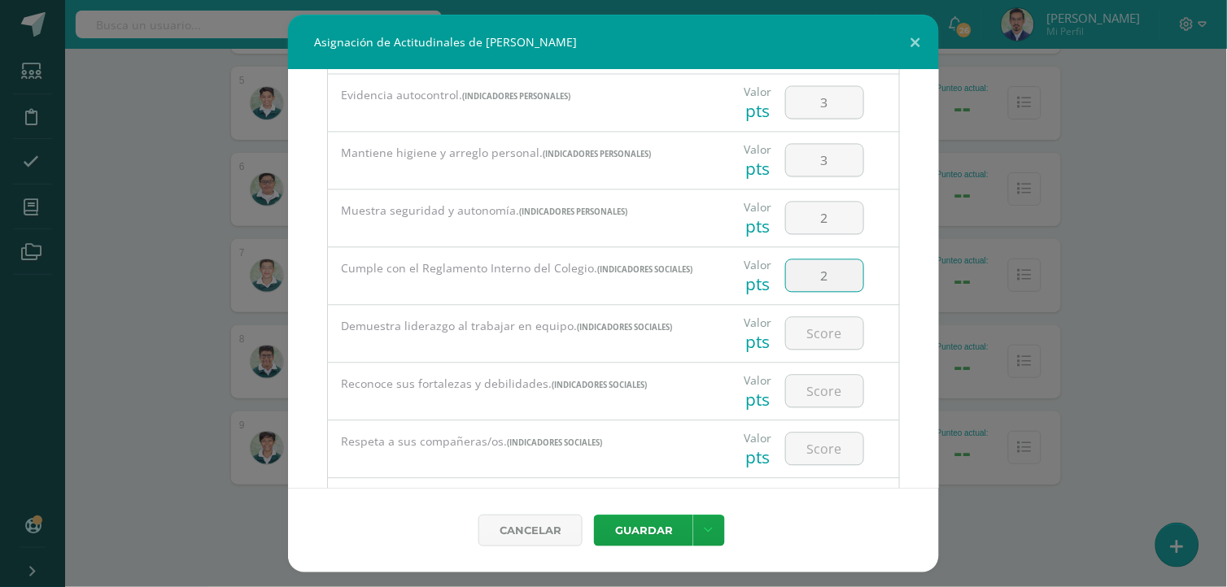
type input "2"
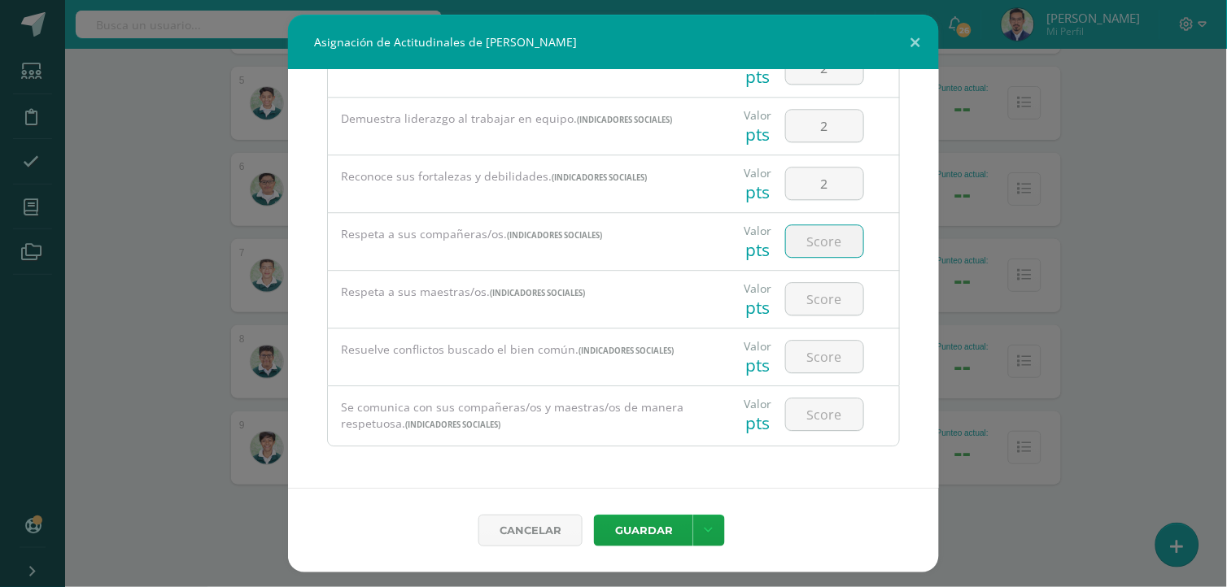
click at [806, 238] on input "number" at bounding box center [824, 241] width 77 height 32
click at [814, 244] on input "number" at bounding box center [824, 241] width 77 height 32
type input "2"
type input "3"
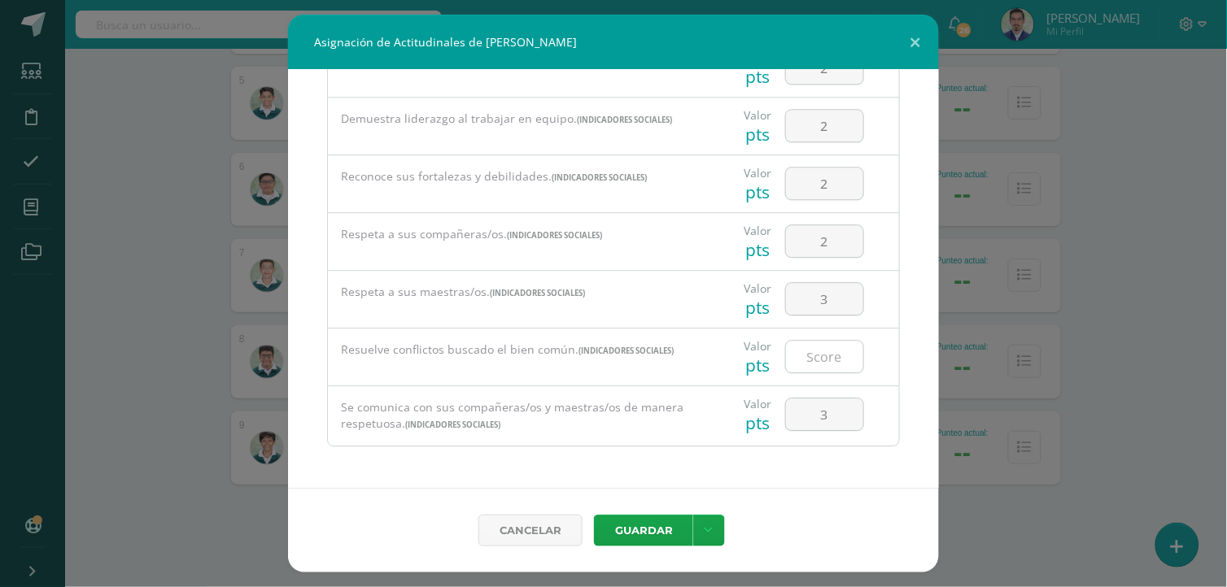
click at [828, 356] on input "number" at bounding box center [824, 357] width 77 height 32
type input "3"
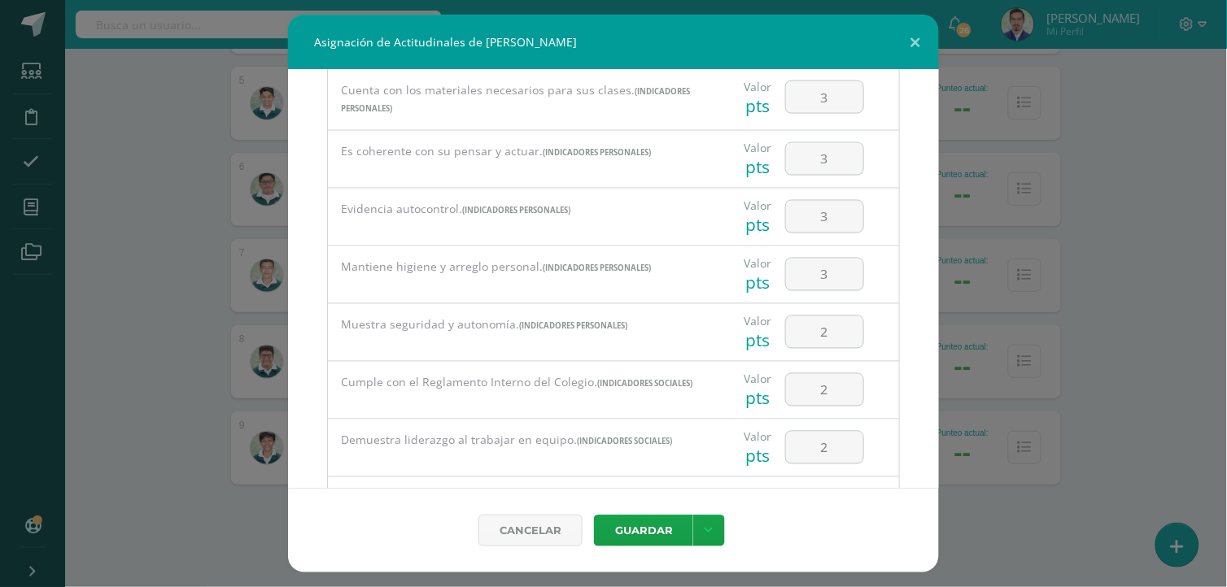
scroll to position [632, 0]
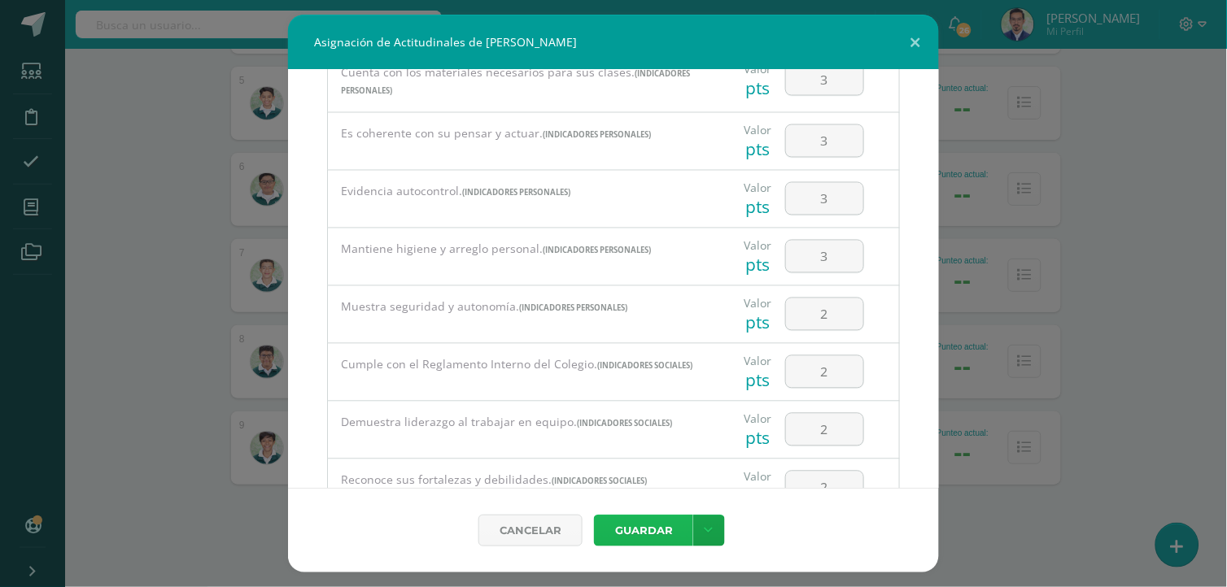
click at [669, 527] on button "Guardar" at bounding box center [643, 531] width 99 height 32
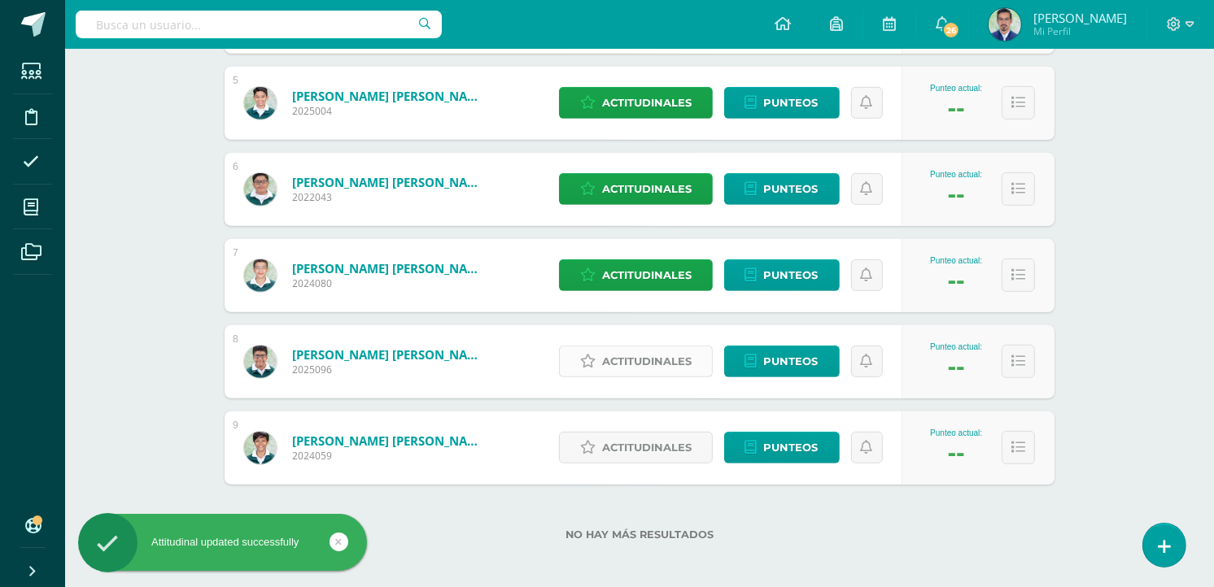
click at [683, 362] on span "Actitudinales" at bounding box center [646, 361] width 89 height 30
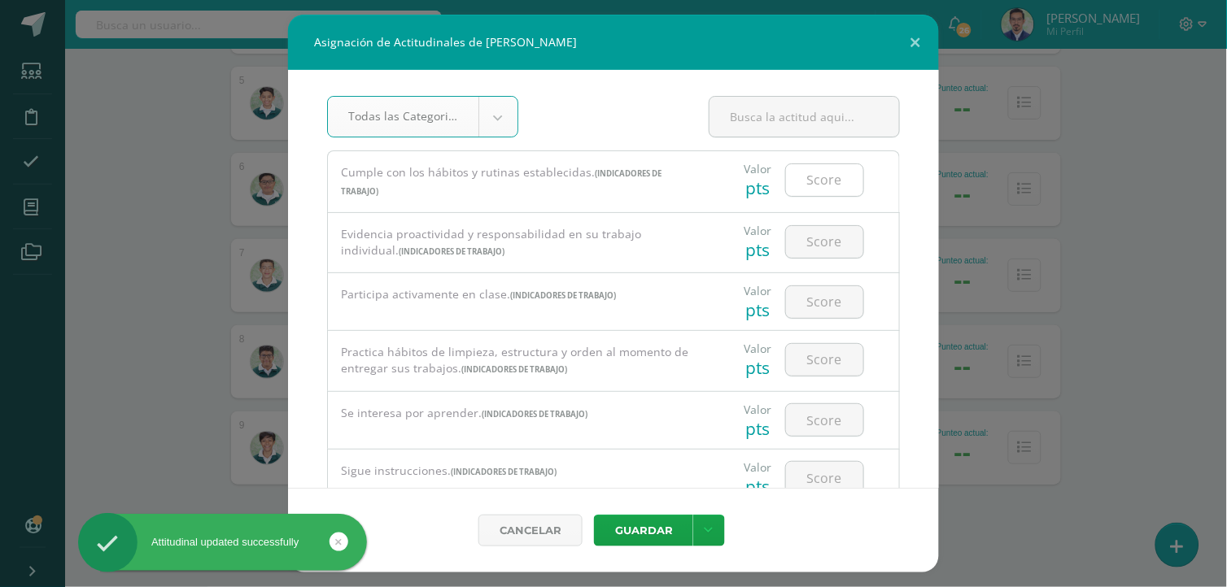
click at [815, 183] on input "number" at bounding box center [824, 180] width 77 height 32
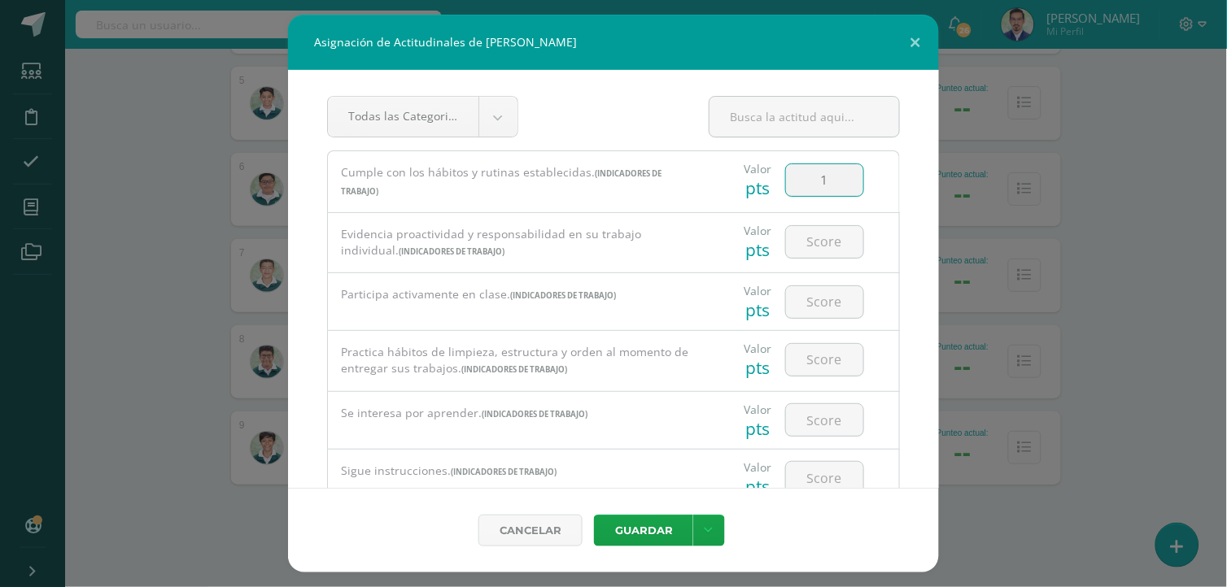
type input "1"
type input "2"
type input "1"
type input "2"
type input "1"
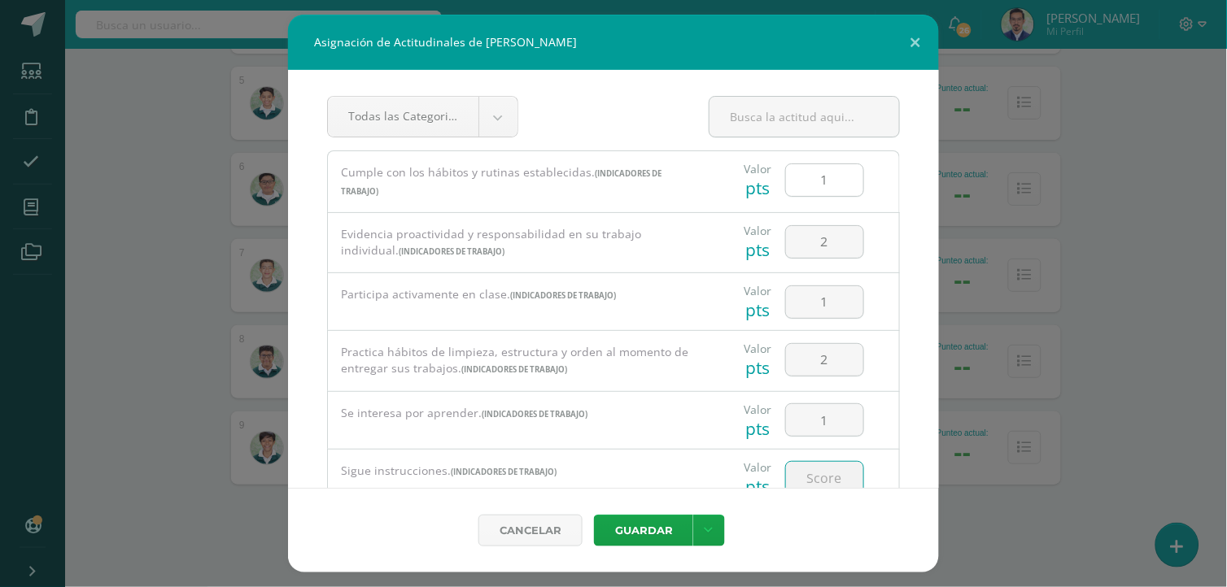
scroll to position [7, 0]
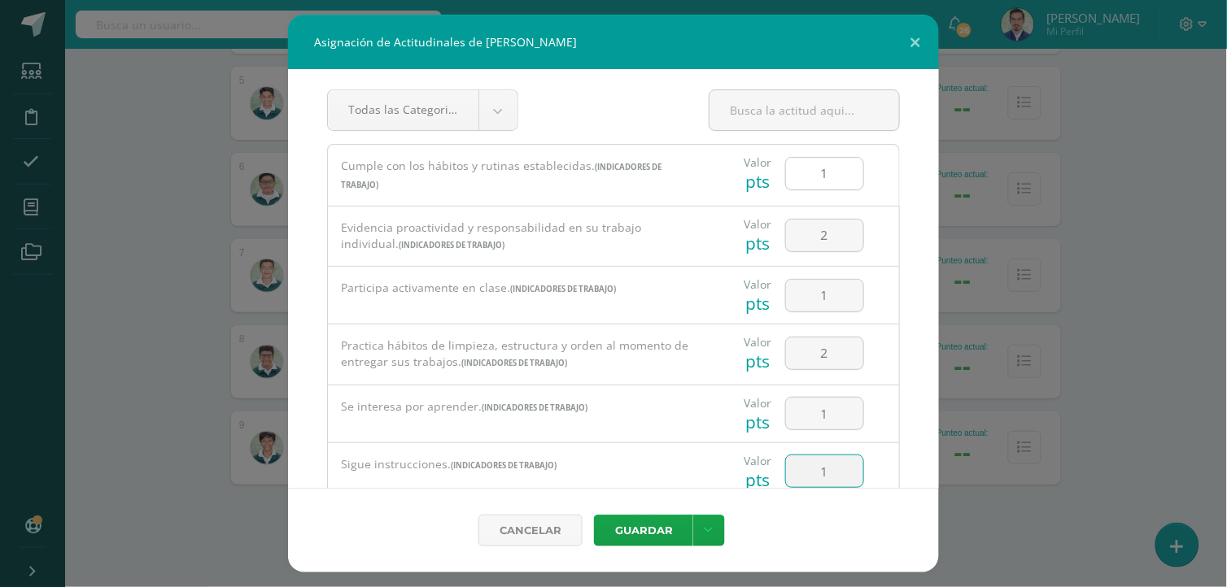
type input "1"
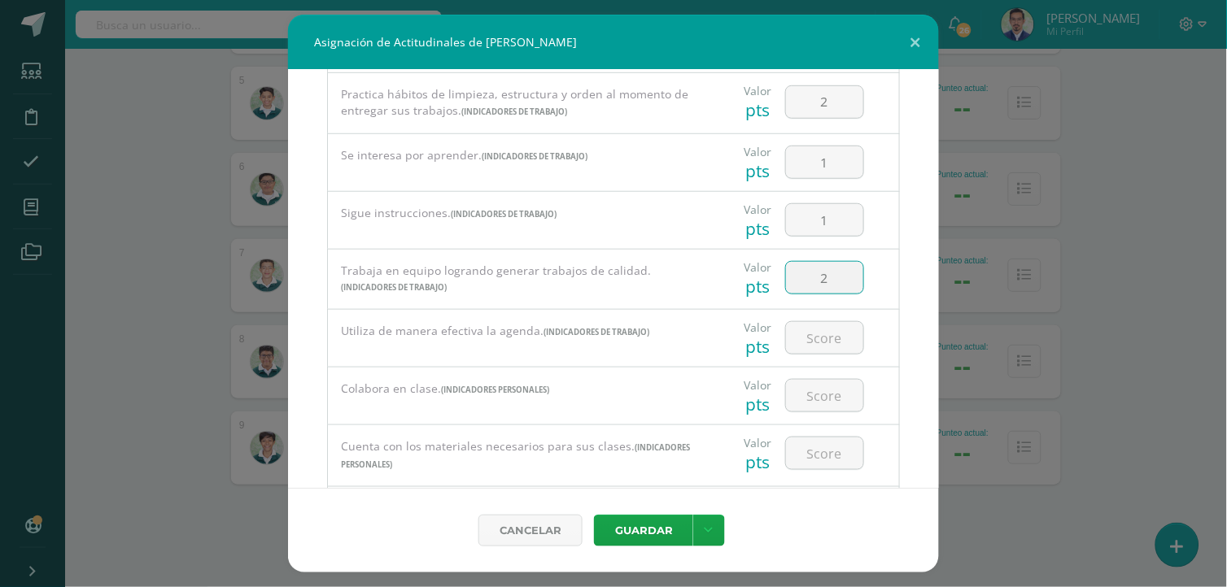
type input "2"
type input "3"
type input "2"
type input "3"
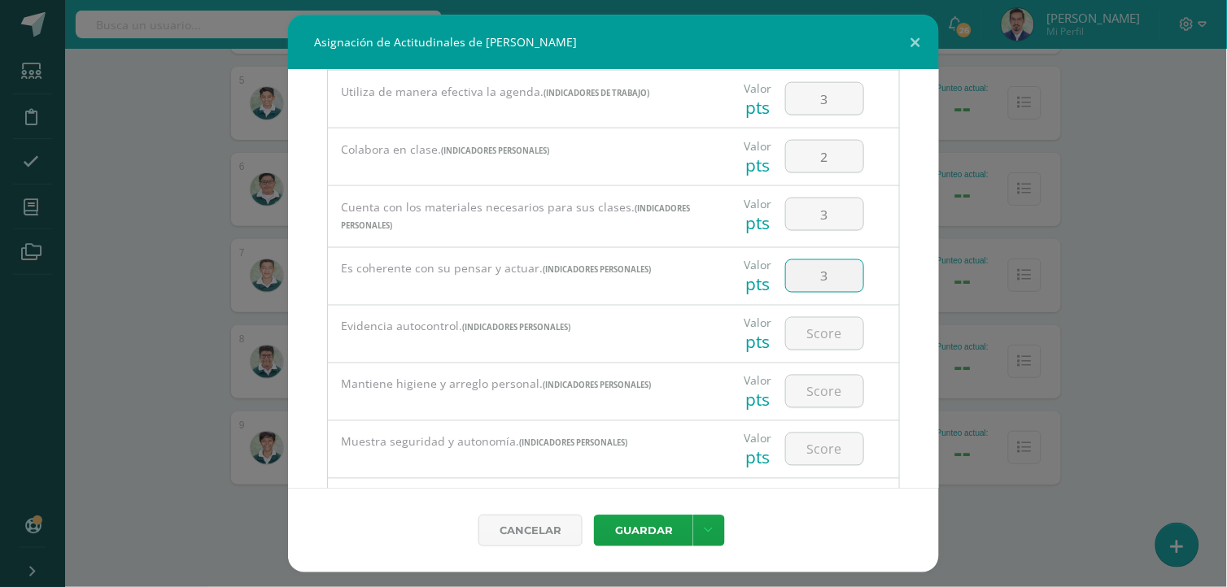
type input "3"
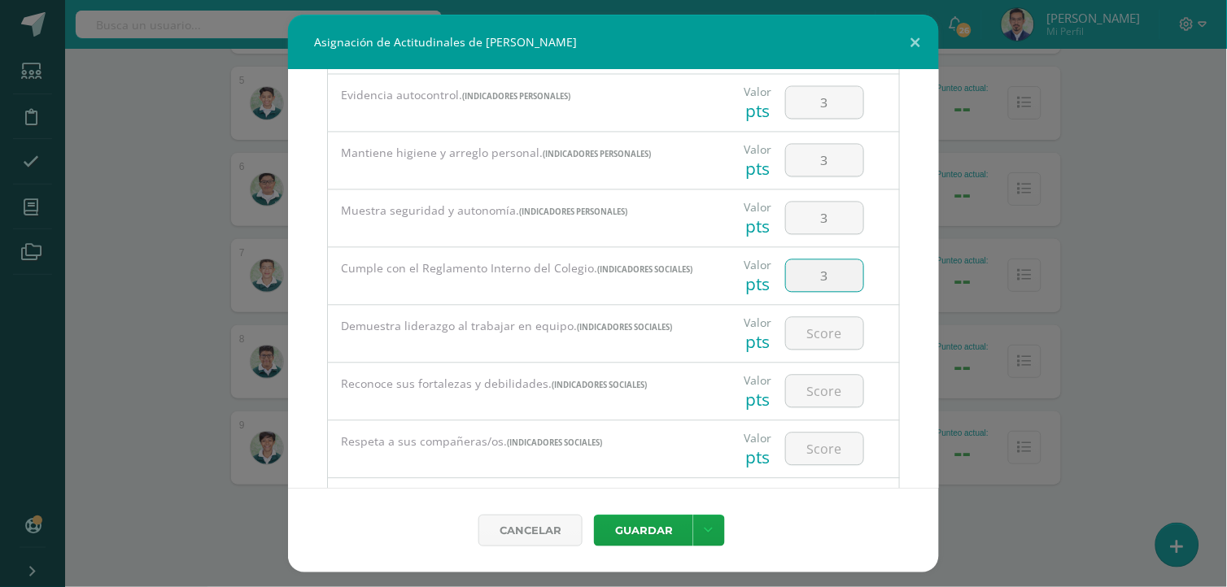
type input "3"
type input "2"
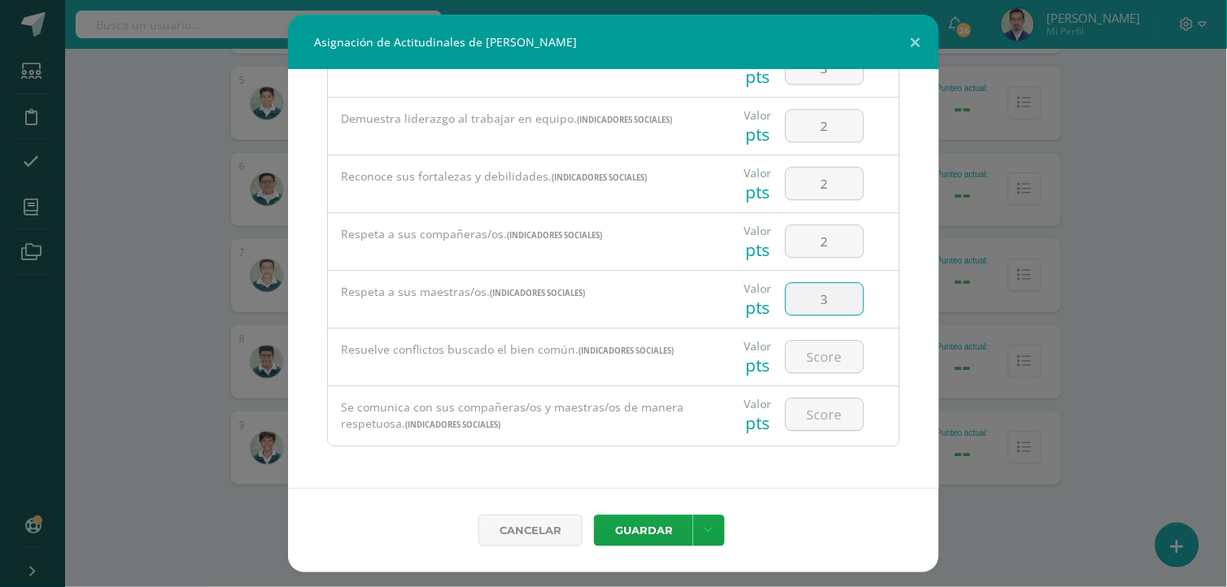
type input "3"
click at [651, 534] on button "Guardar" at bounding box center [643, 531] width 99 height 32
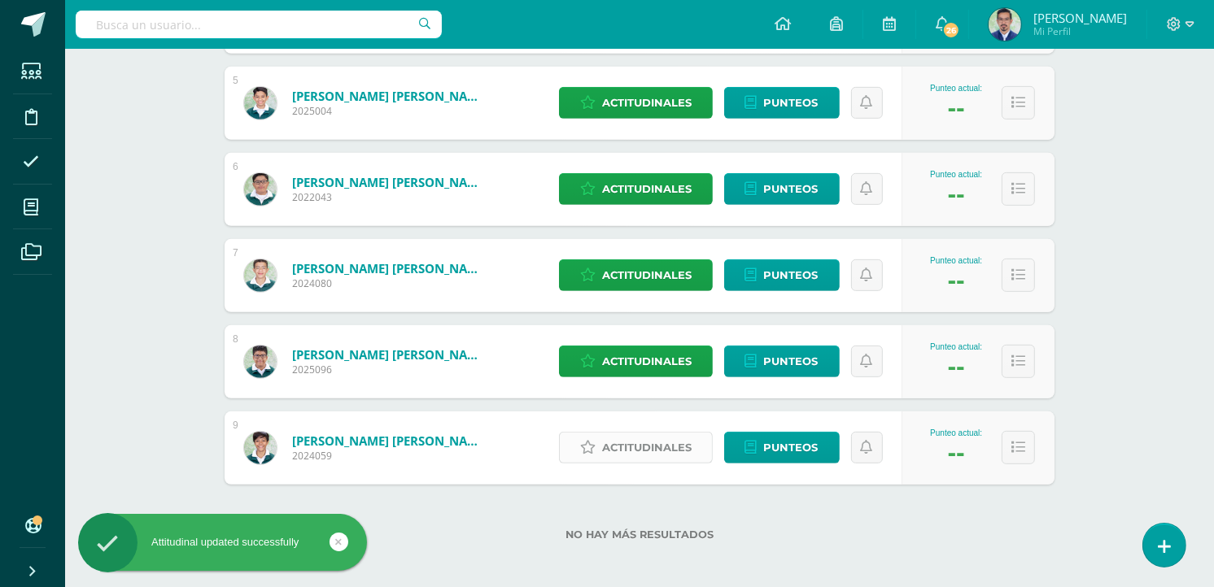
click at [661, 449] on span "Actitudinales" at bounding box center [646, 448] width 89 height 30
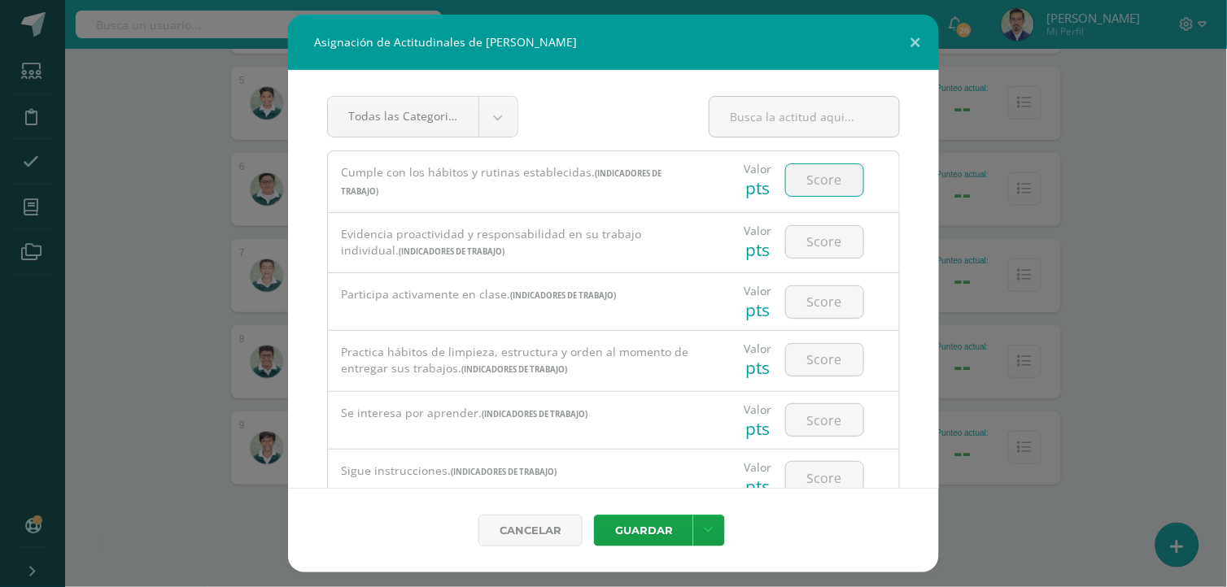
click at [806, 187] on input "number" at bounding box center [824, 180] width 77 height 32
type input "3"
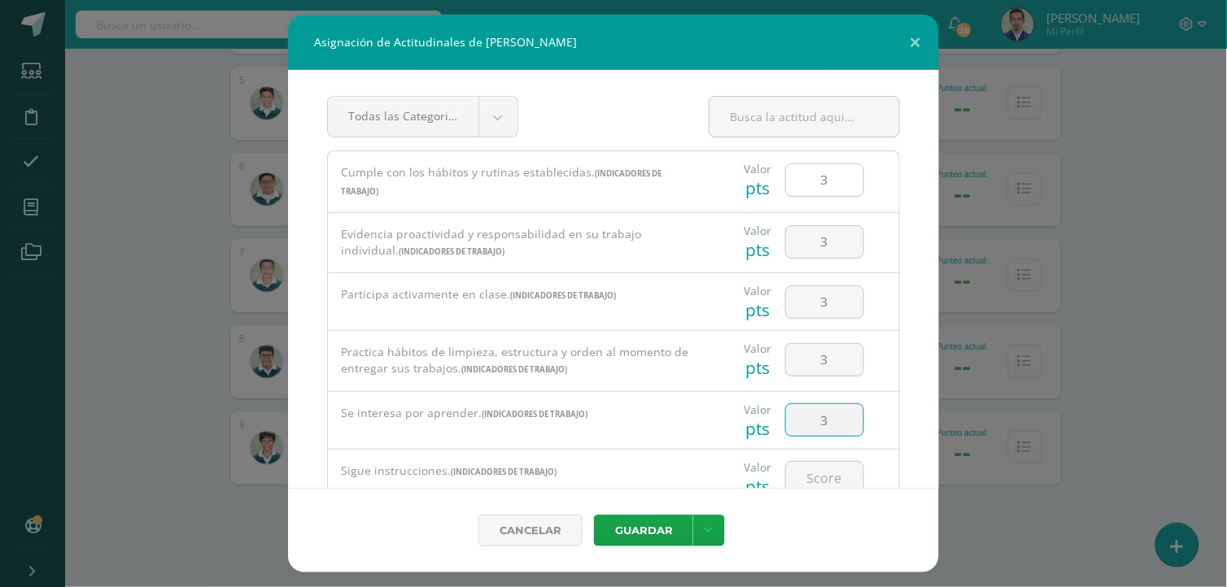
type input "3"
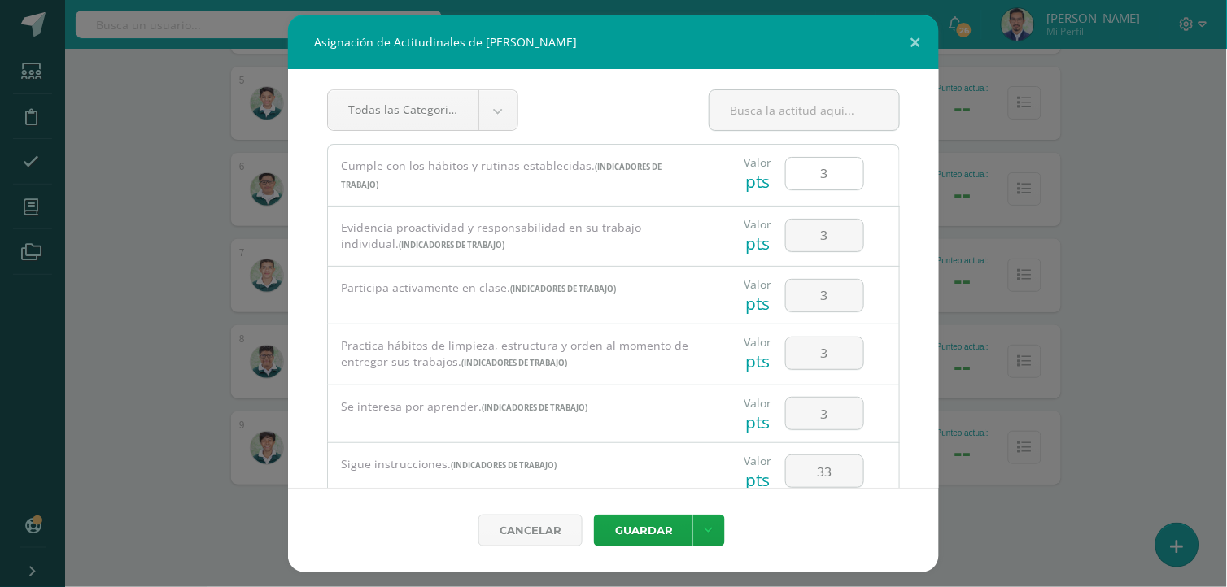
scroll to position [258, 0]
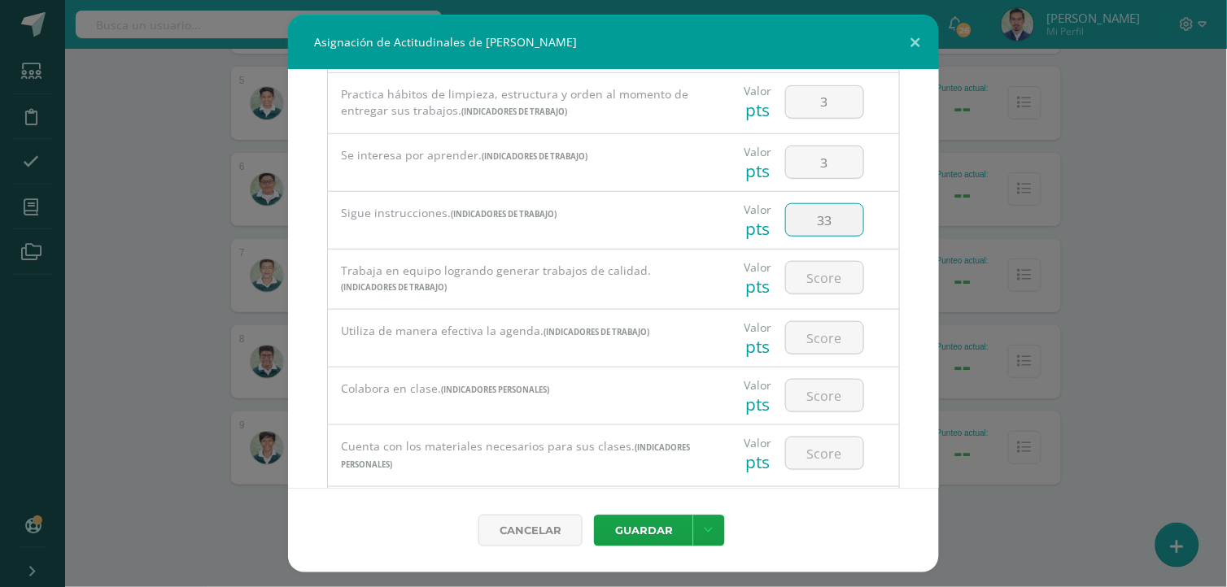
click at [823, 222] on input "33" at bounding box center [824, 220] width 77 height 32
type input "3"
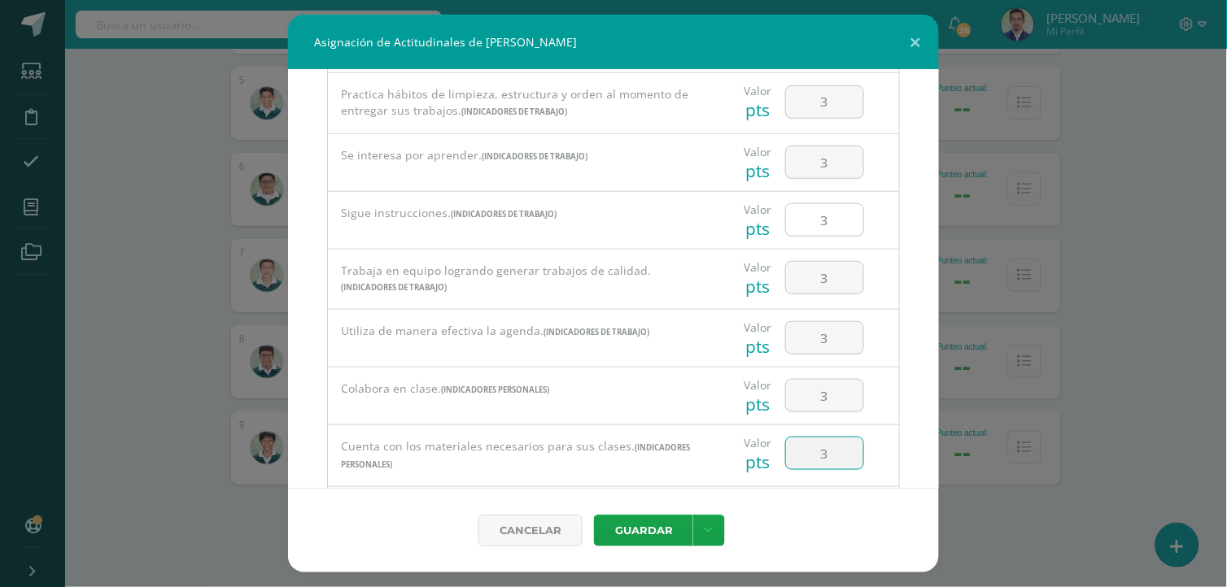
type input "3"
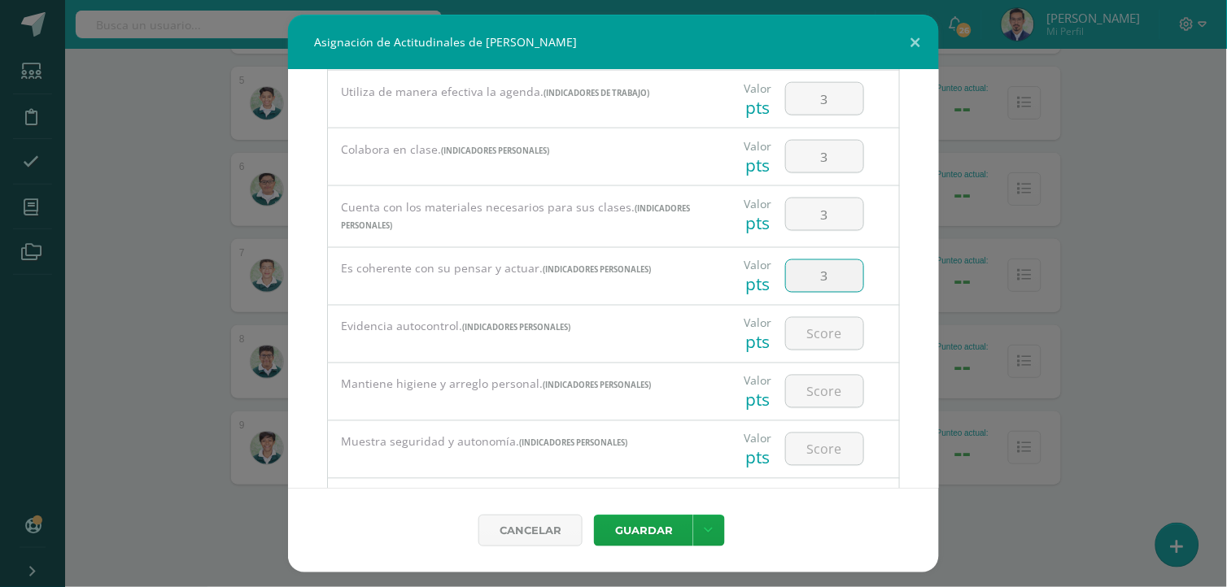
type input "3"
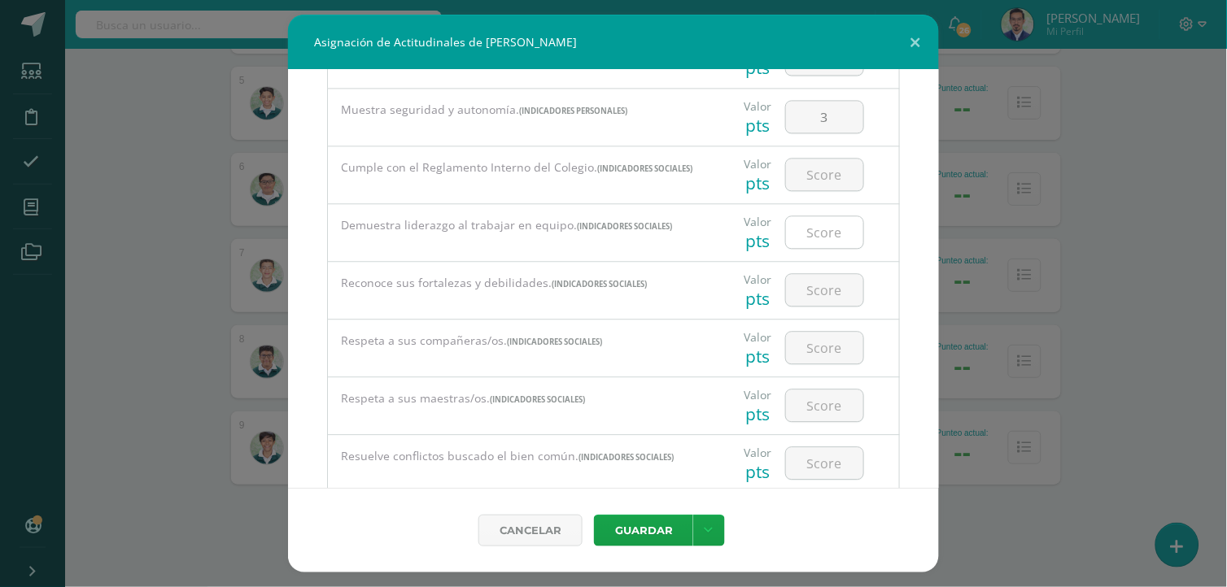
scroll to position [858, 0]
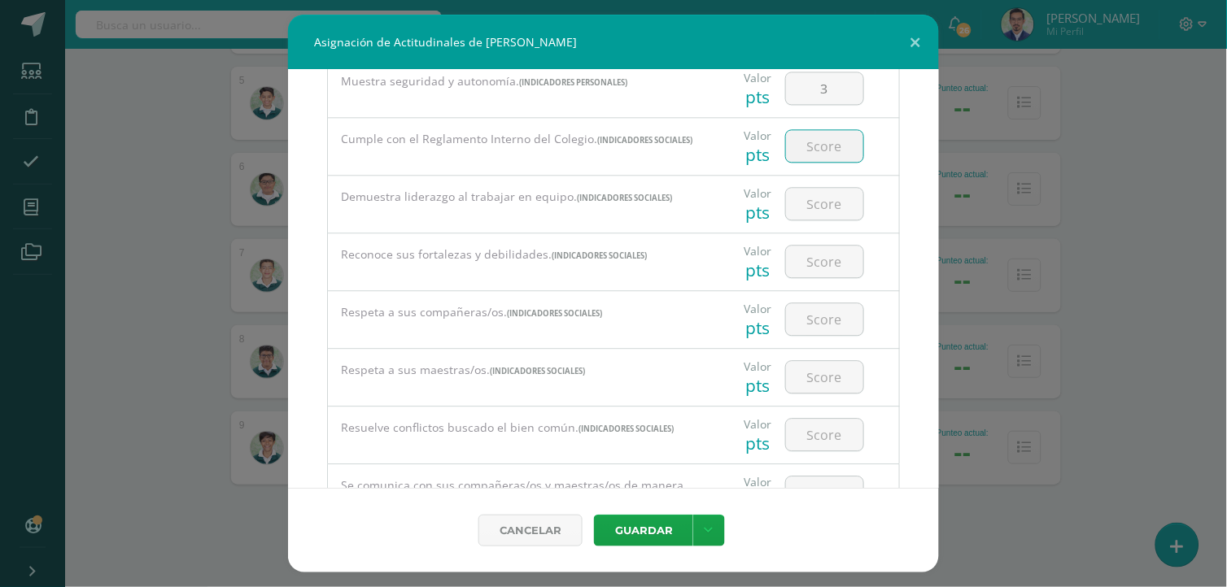
click at [830, 150] on input "number" at bounding box center [824, 146] width 77 height 32
type input "3"
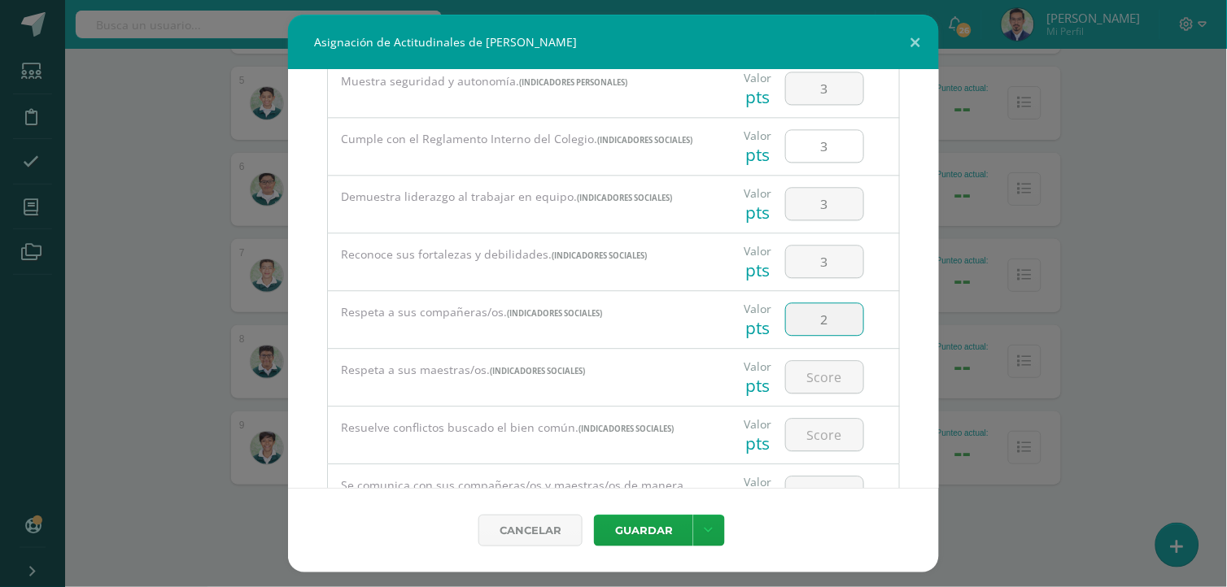
type input "2"
type input "3"
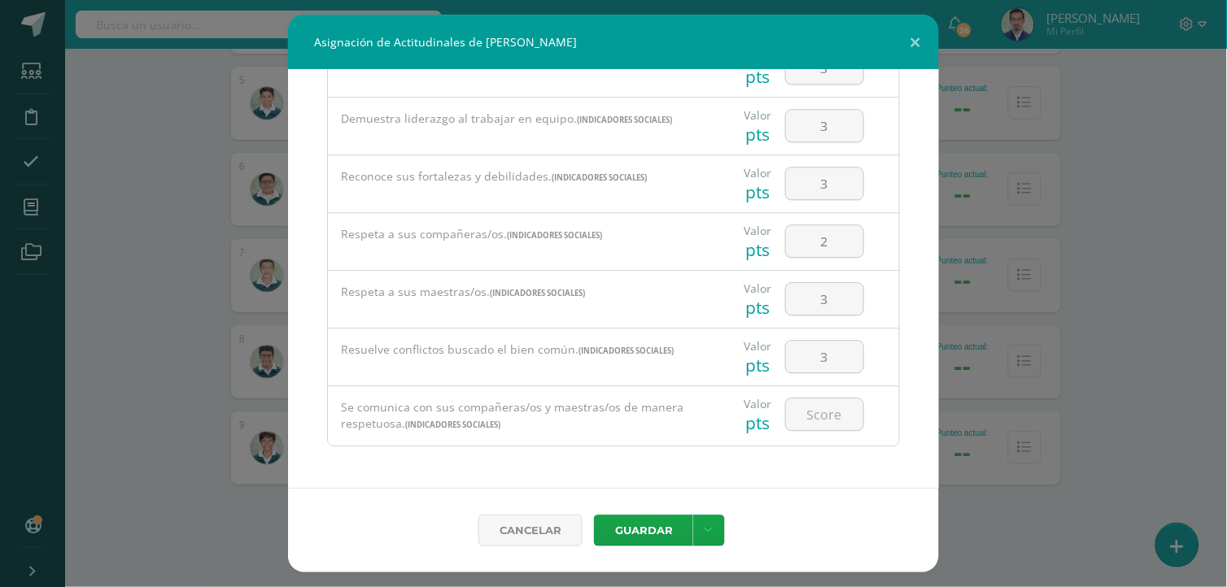
scroll to position [944, 0]
click at [838, 419] on input "number" at bounding box center [824, 415] width 77 height 32
type input "3"
click at [639, 534] on button "Guardar" at bounding box center [643, 531] width 99 height 32
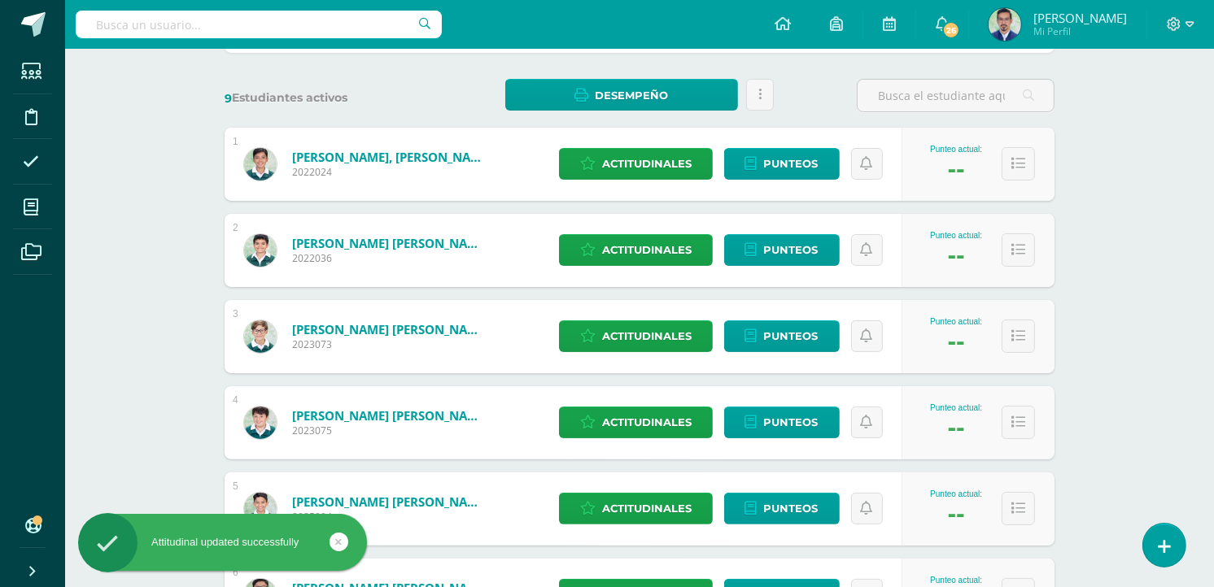
scroll to position [0, 0]
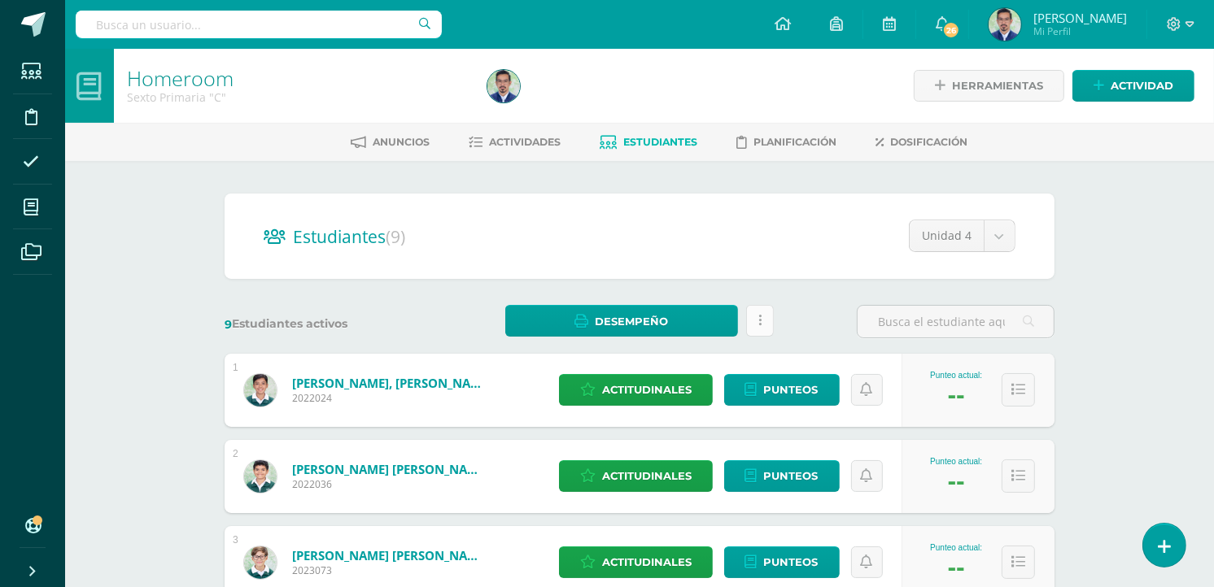
click at [755, 315] on link at bounding box center [760, 321] width 28 height 32
